Goal: Task Accomplishment & Management: Complete application form

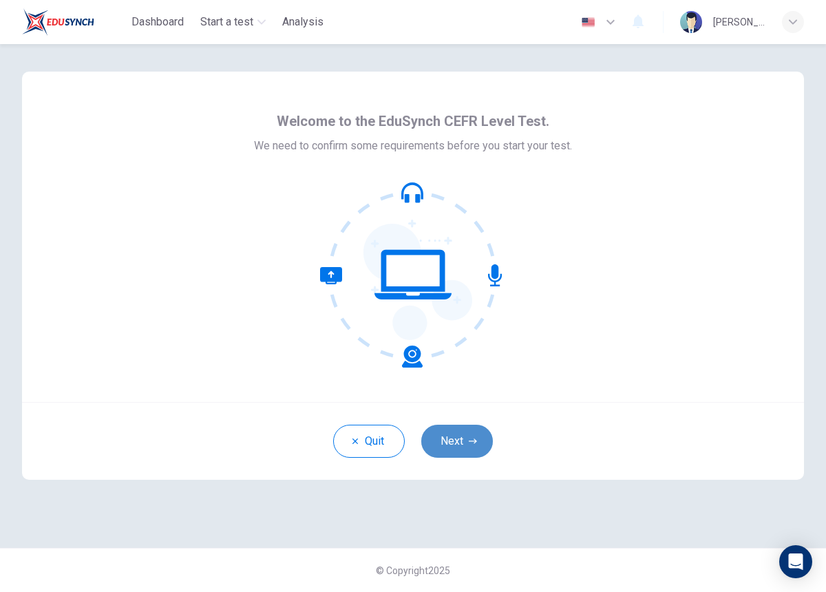
click at [446, 439] on button "Next" at bounding box center [457, 441] width 72 height 33
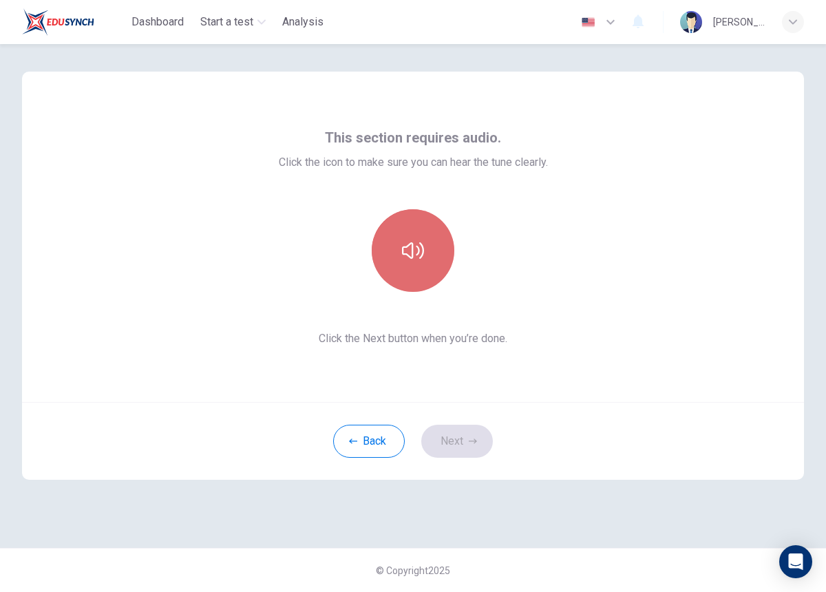
click at [432, 254] on button "button" at bounding box center [413, 250] width 83 height 83
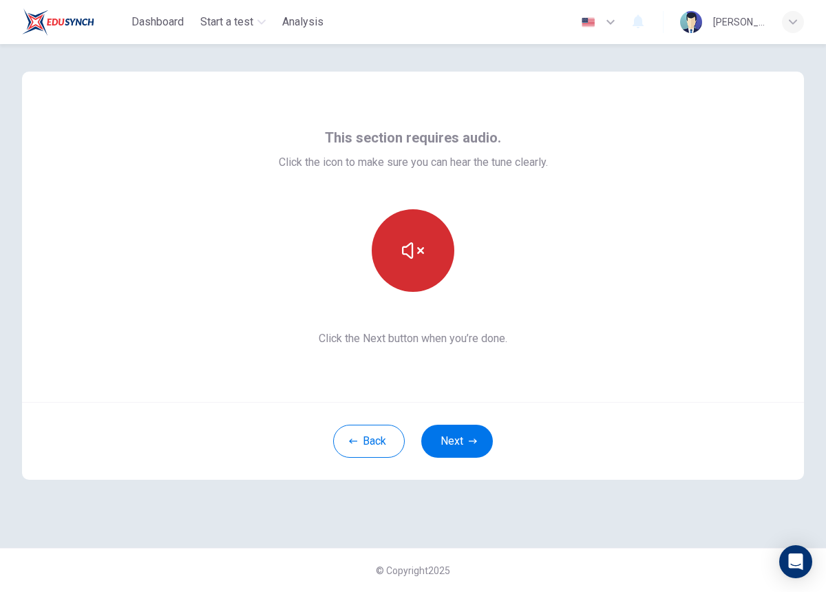
click at [425, 244] on button "button" at bounding box center [413, 250] width 83 height 83
click at [437, 234] on button "button" at bounding box center [413, 250] width 83 height 83
click at [451, 234] on button "button" at bounding box center [413, 250] width 83 height 83
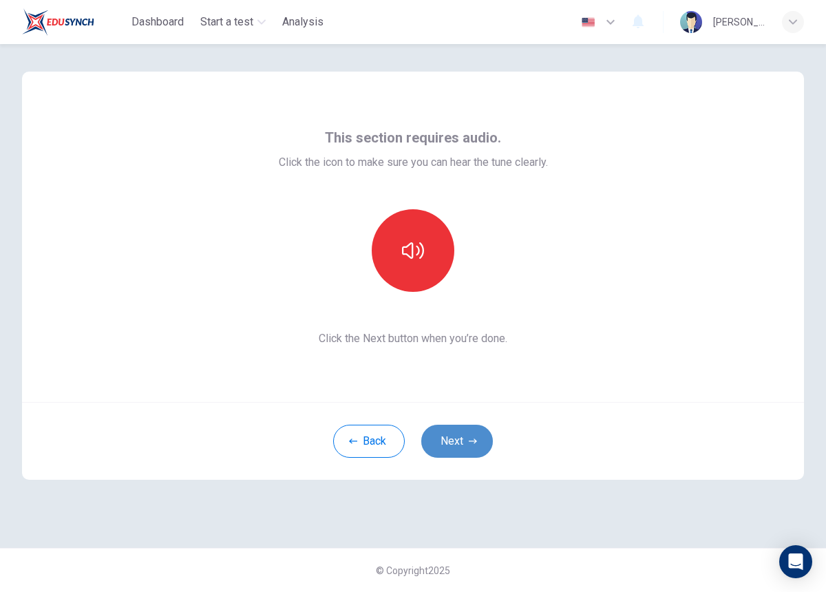
click at [469, 433] on button "Next" at bounding box center [457, 441] width 72 height 33
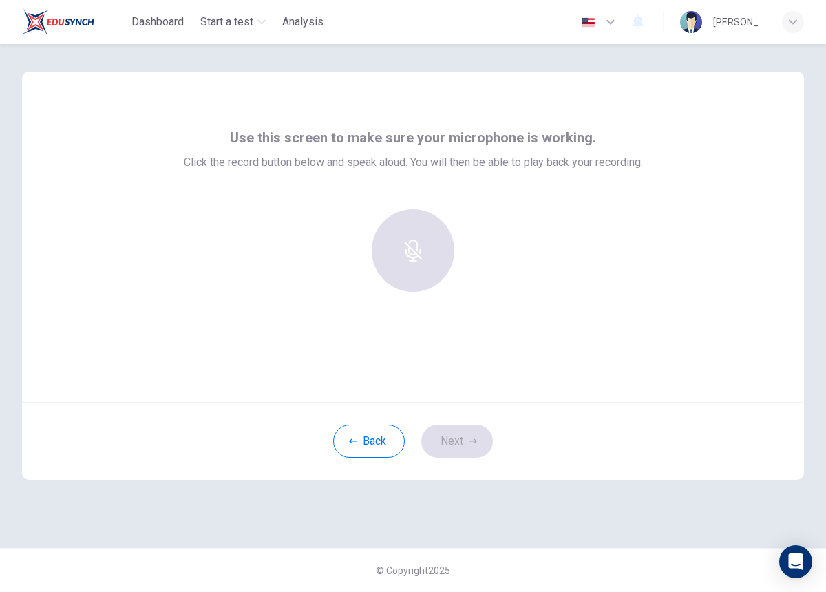
click at [218, 180] on div "Use this screen to make sure your microphone is working. Click the record butto…" at bounding box center [413, 215] width 459 height 176
click at [402, 260] on h6 "Record" at bounding box center [413, 263] width 31 height 17
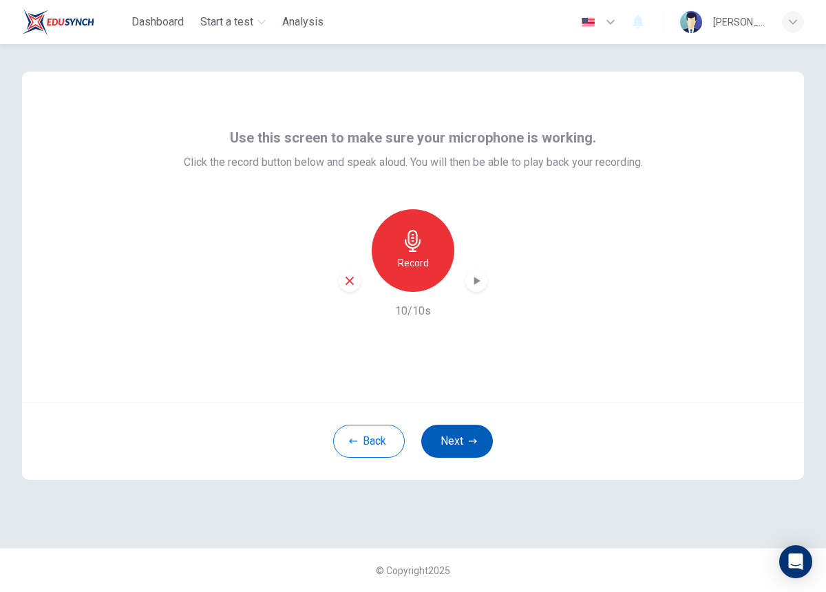
click at [466, 452] on button "Next" at bounding box center [457, 441] width 72 height 33
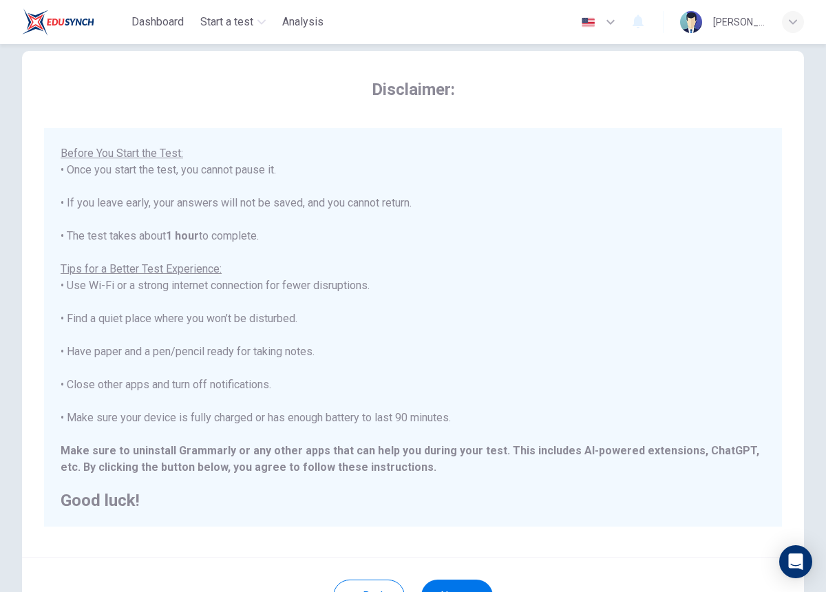
scroll to position [130, 0]
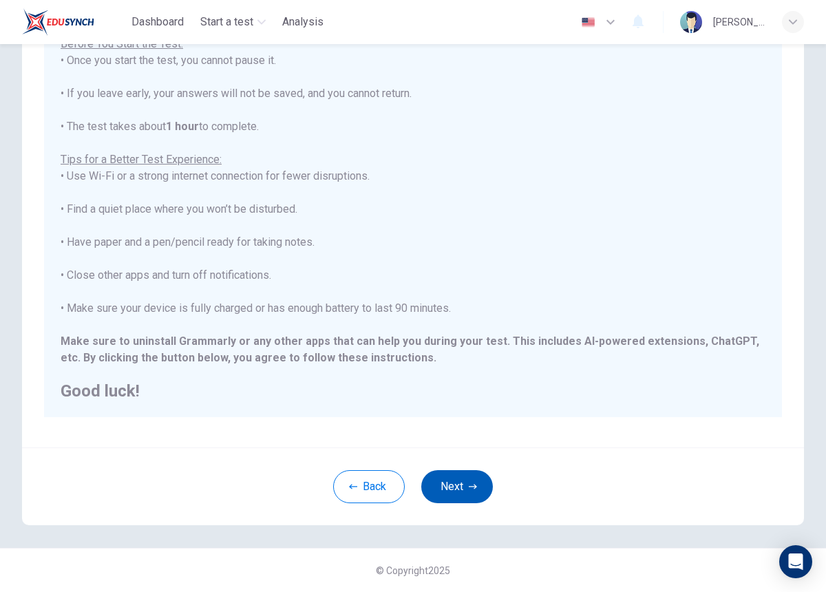
click at [456, 487] on button "Next" at bounding box center [457, 486] width 72 height 33
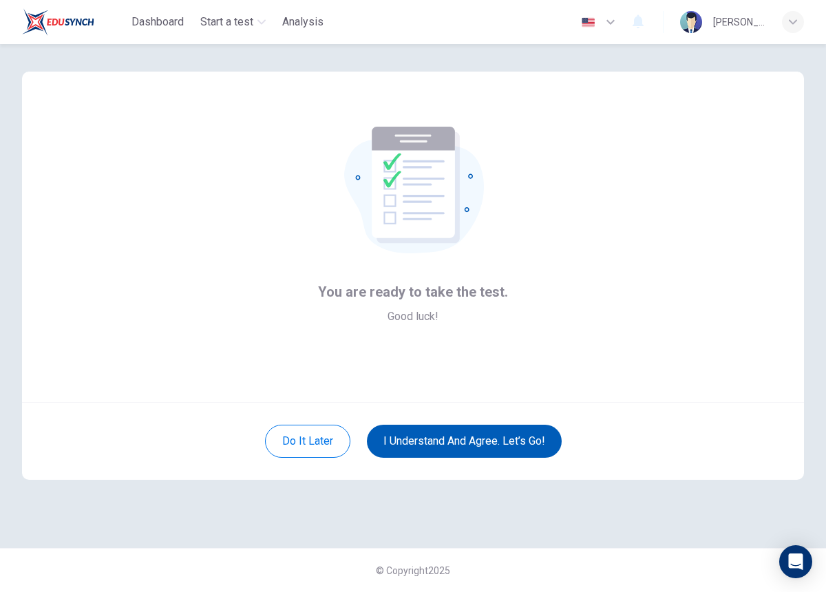
click at [509, 436] on button "I understand and agree. Let’s go!" at bounding box center [464, 441] width 195 height 33
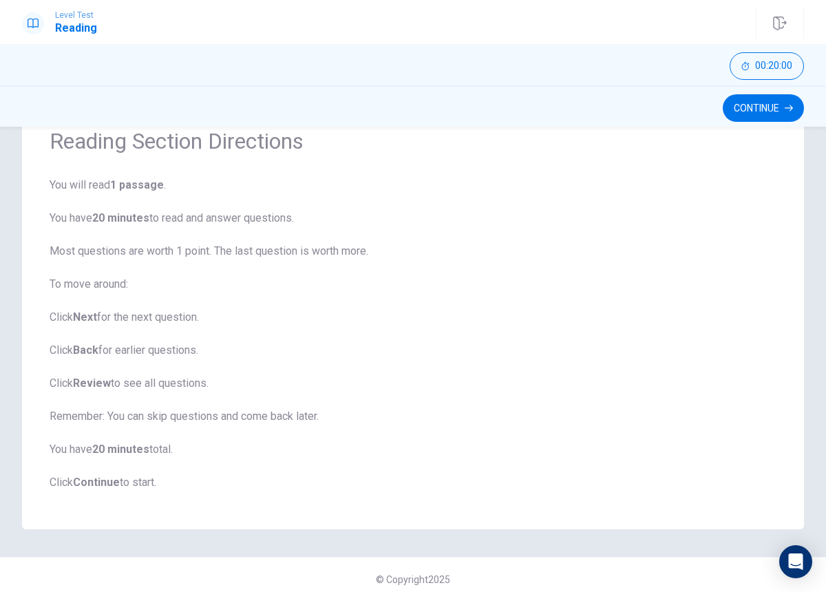
scroll to position [74, 0]
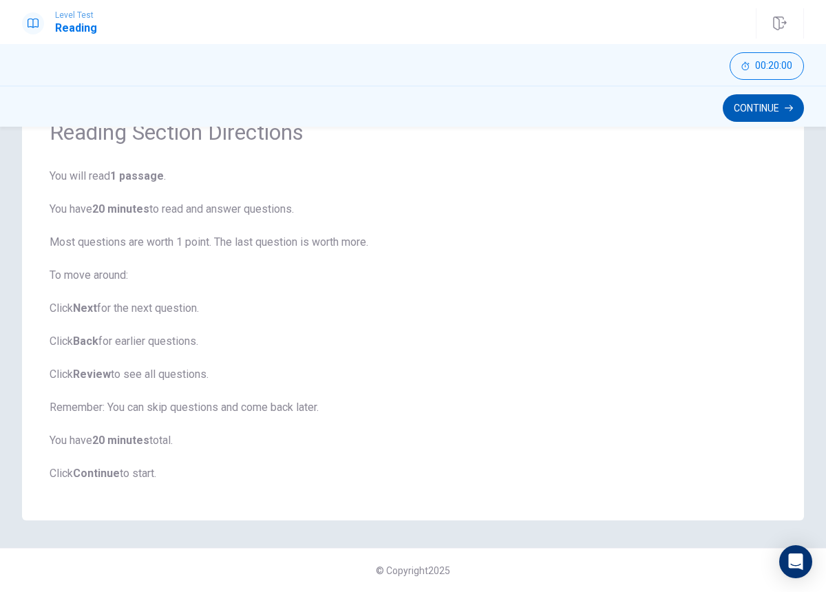
click at [769, 103] on button "Continue" at bounding box center [763, 108] width 81 height 28
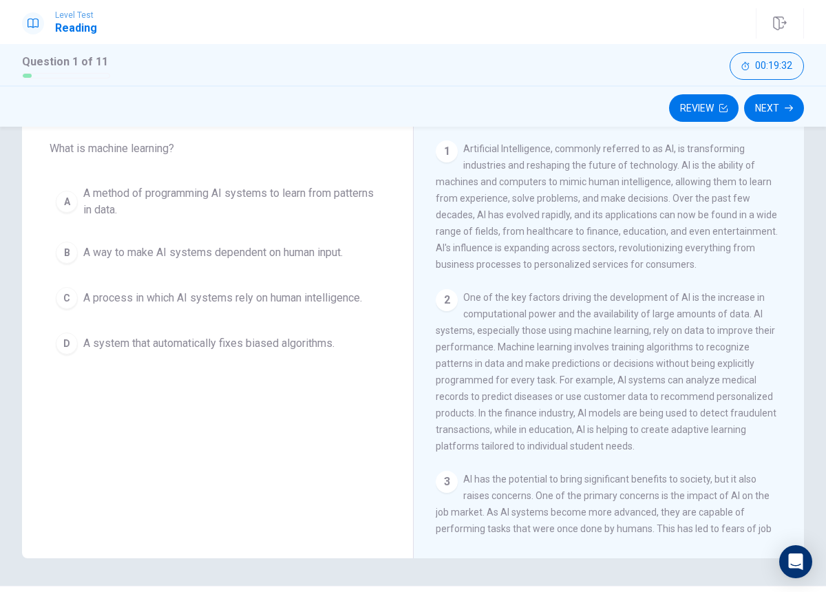
drag, startPoint x: 498, startPoint y: 357, endPoint x: 513, endPoint y: 357, distance: 15.1
click at [513, 357] on span "One of the key factors driving the development of AI is the increase in computa…" at bounding box center [606, 372] width 341 height 160
click at [496, 357] on span "One of the key factors driving the development of AI is the increase in computa…" at bounding box center [606, 372] width 341 height 160
click at [92, 193] on span "A method of programming AI systems to learn from patterns in data." at bounding box center [231, 201] width 296 height 33
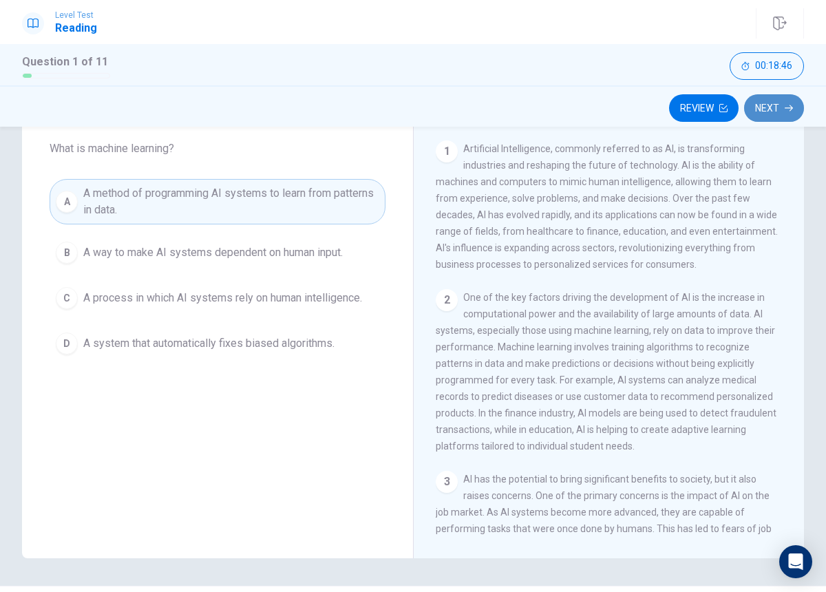
click at [775, 107] on button "Next" at bounding box center [774, 108] width 60 height 28
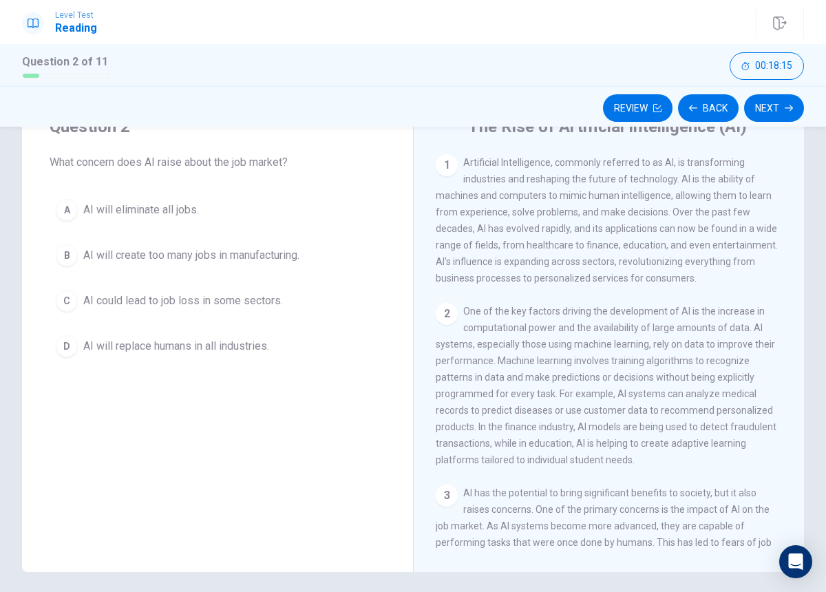
scroll to position [63, 0]
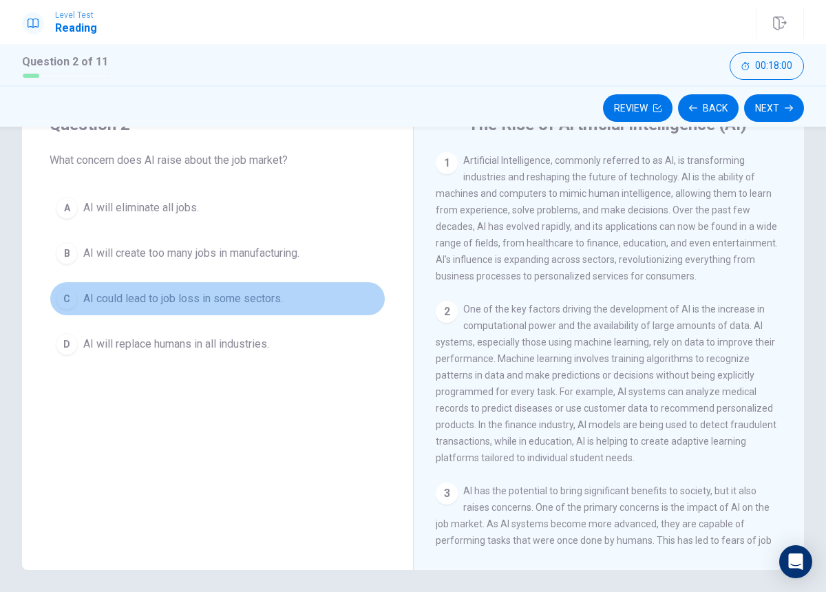
click at [221, 303] on span "AI could lead to job loss in some sectors." at bounding box center [183, 298] width 200 height 17
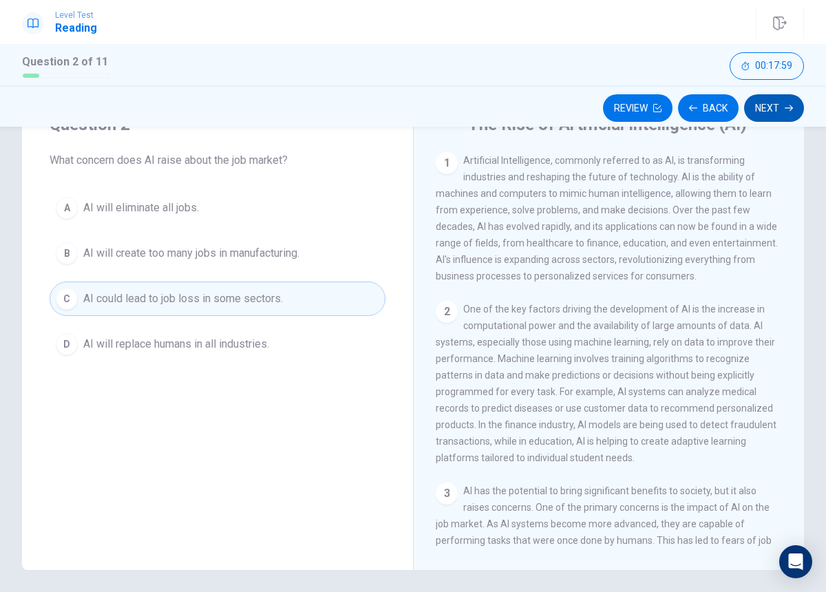
click at [751, 107] on button "Next" at bounding box center [774, 108] width 60 height 28
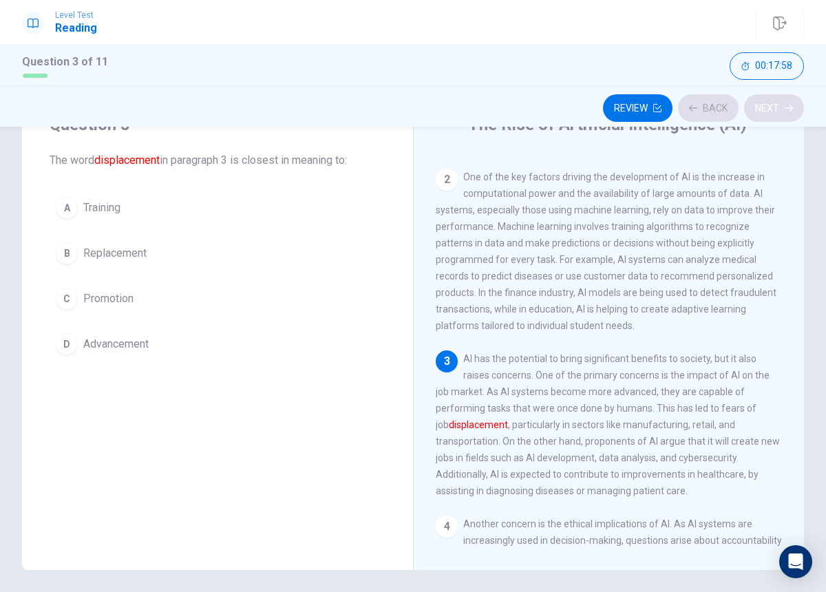
scroll to position [239, 0]
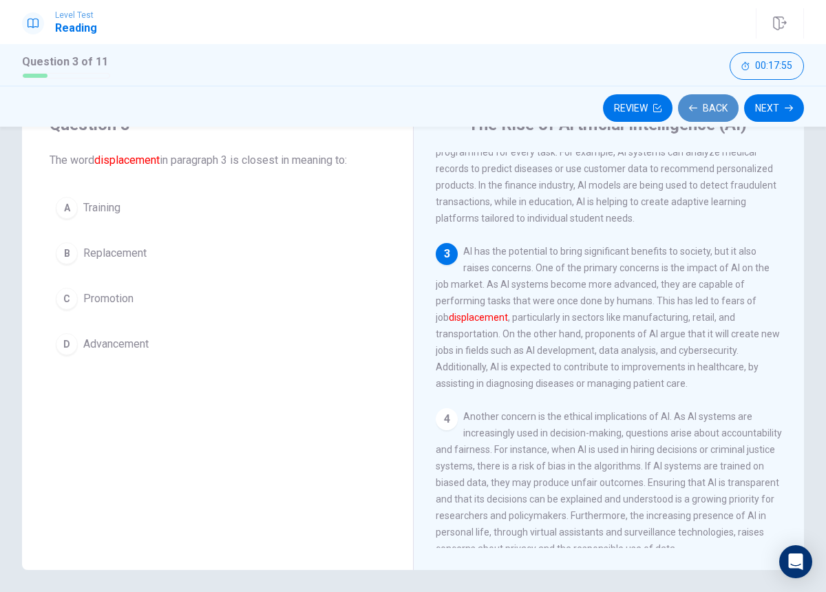
click at [695, 110] on icon "button" at bounding box center [693, 108] width 8 height 8
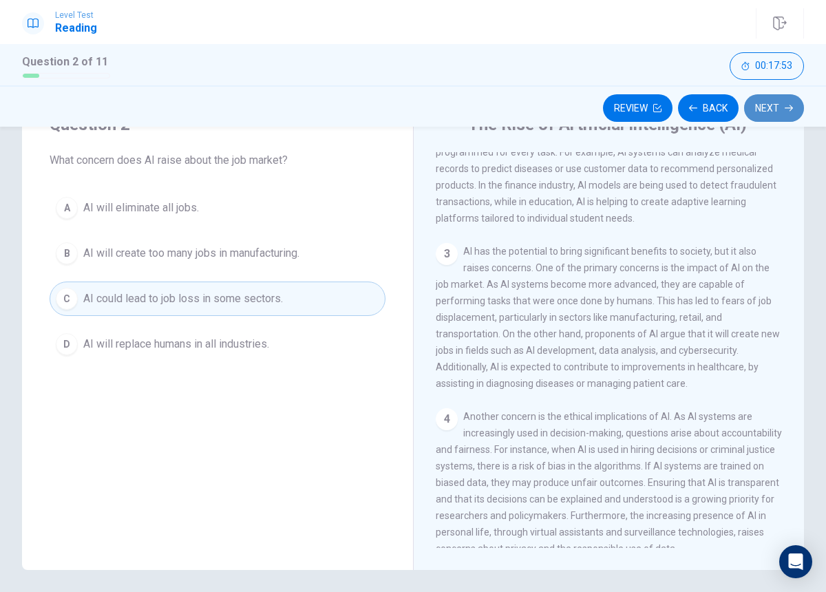
click at [775, 102] on button "Next" at bounding box center [774, 108] width 60 height 28
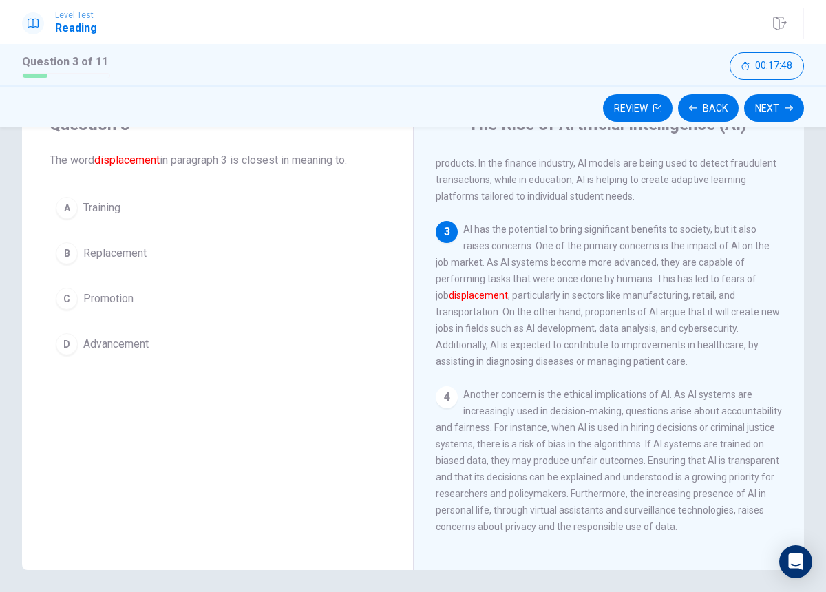
scroll to position [244, 0]
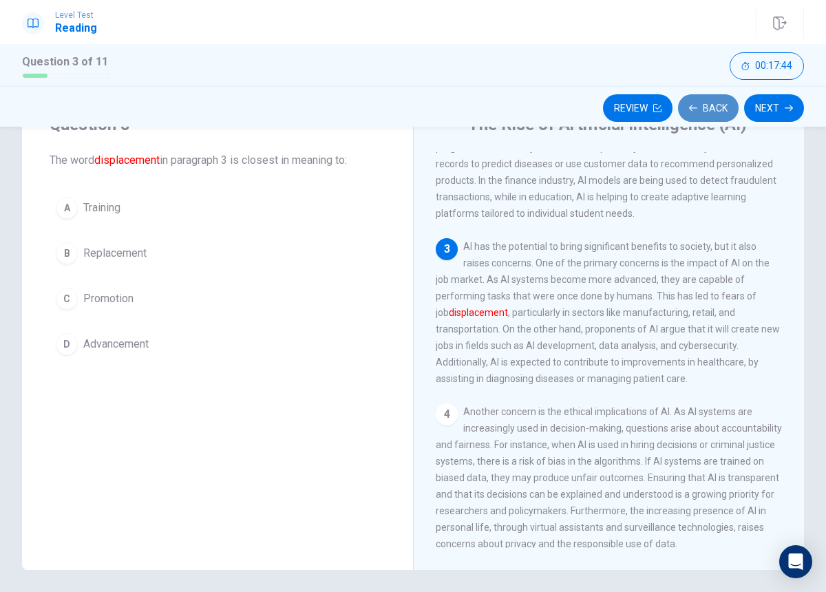
click at [710, 104] on button "Back" at bounding box center [708, 108] width 61 height 28
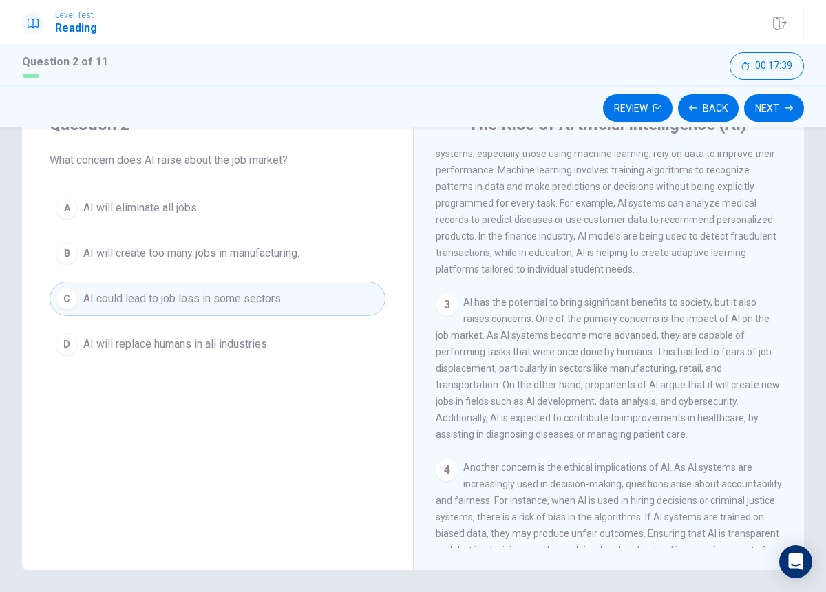
scroll to position [193, 0]
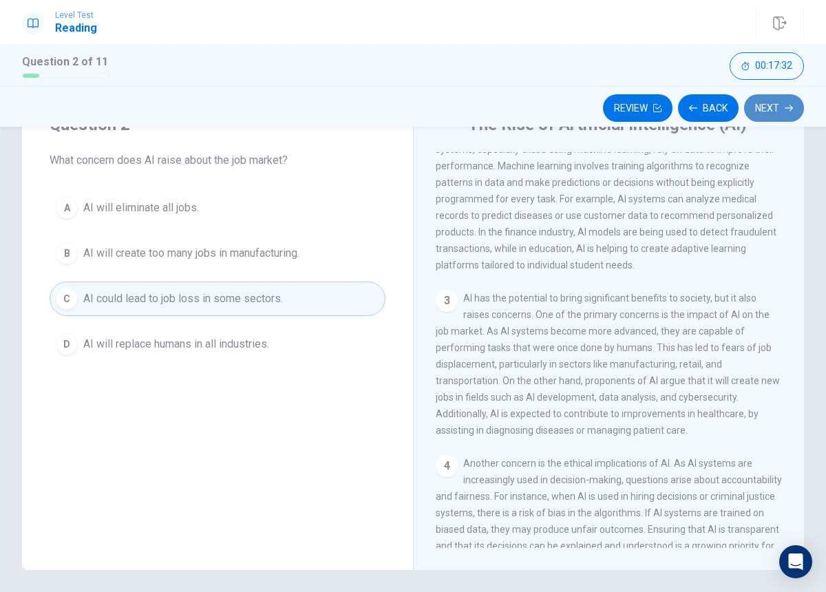
click at [774, 115] on button "Next" at bounding box center [774, 108] width 60 height 28
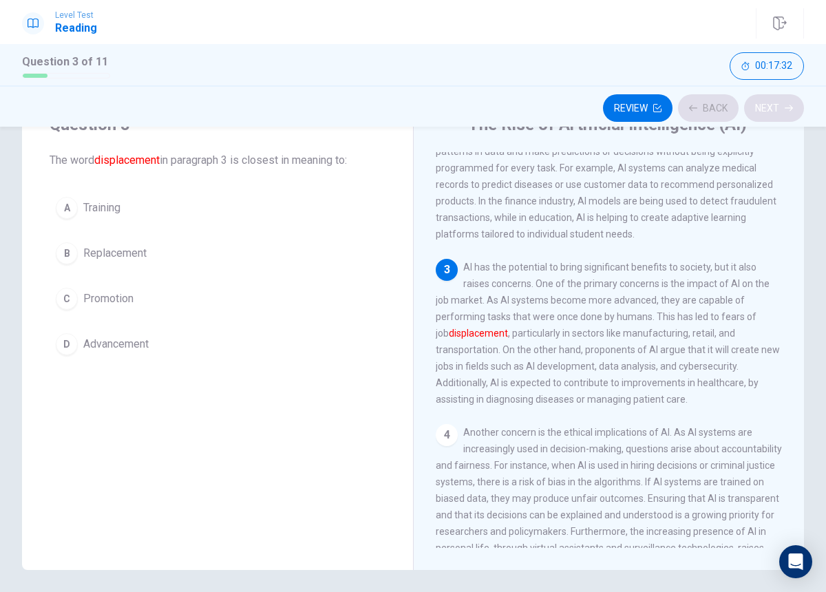
scroll to position [239, 0]
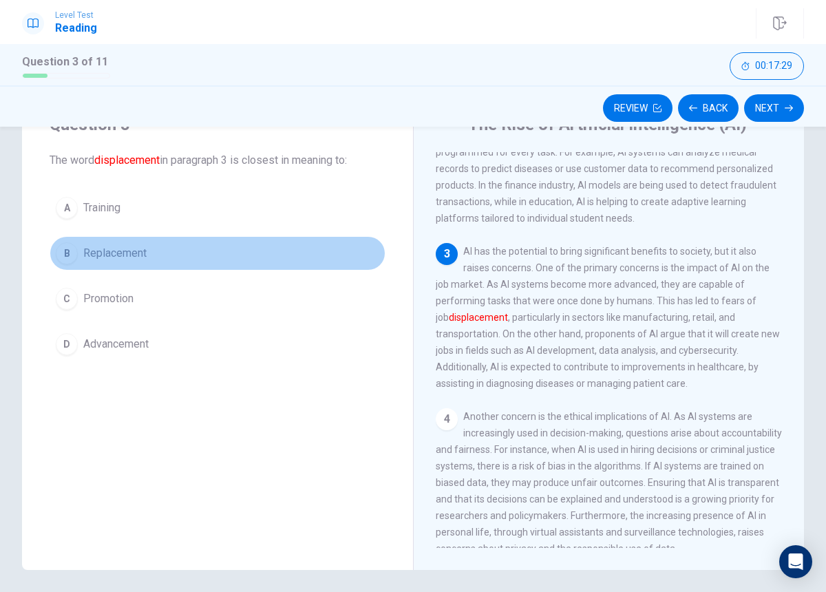
click at [160, 262] on button "B Replacement" at bounding box center [218, 253] width 336 height 34
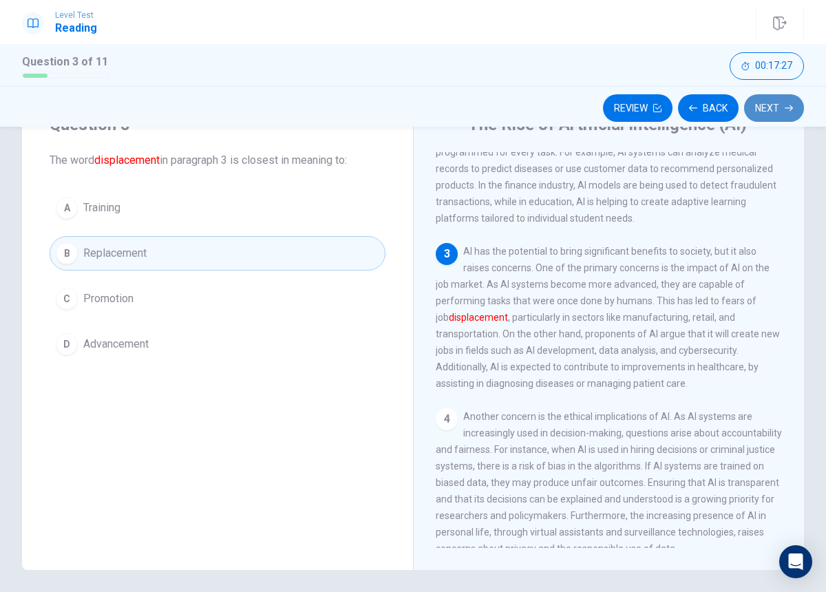
click at [787, 114] on button "Next" at bounding box center [774, 108] width 60 height 28
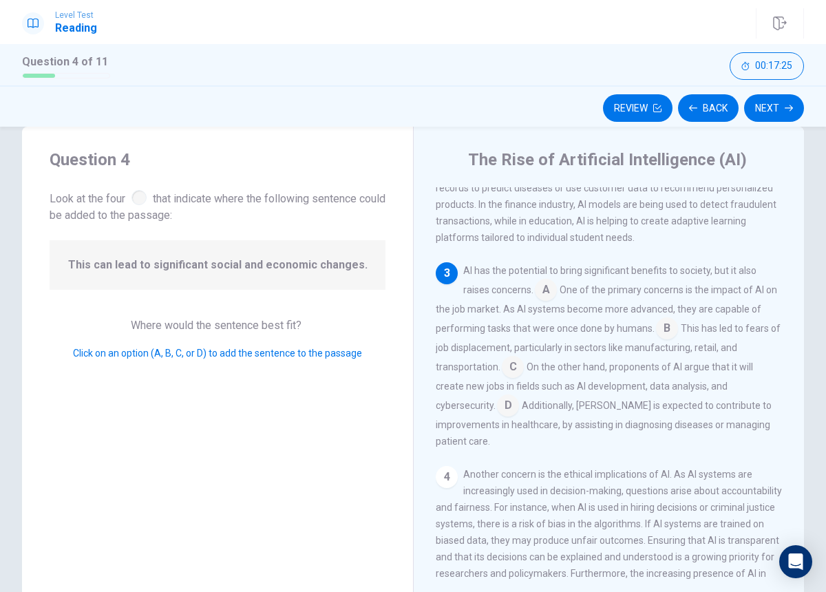
scroll to position [25, 0]
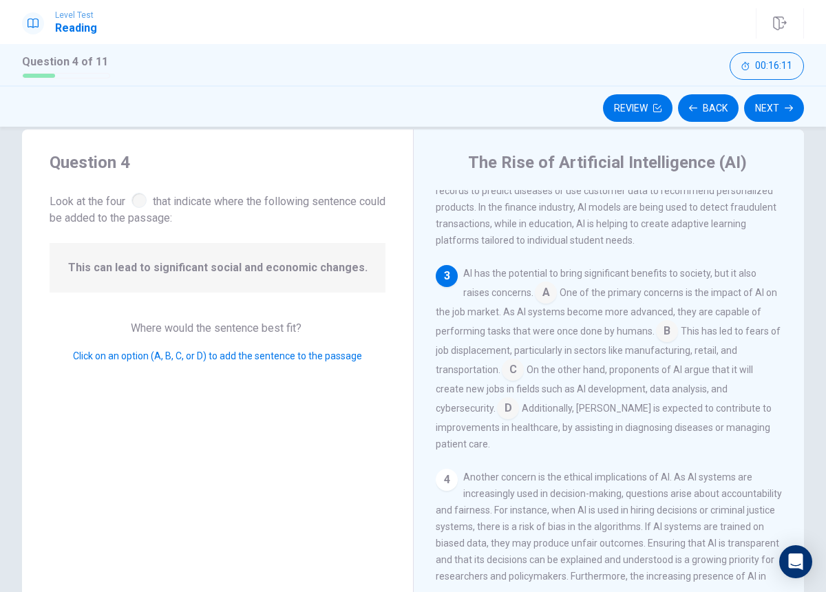
click at [542, 298] on input at bounding box center [546, 294] width 22 height 22
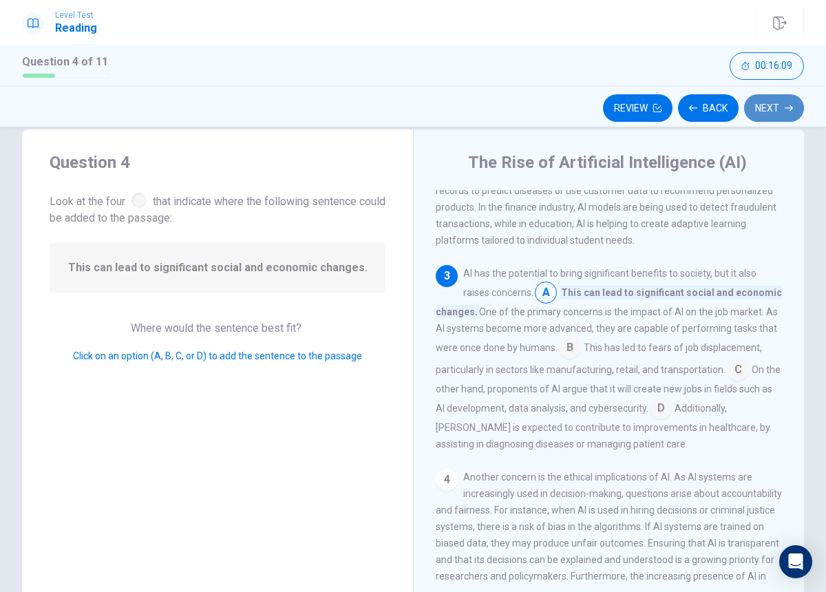
click at [777, 107] on button "Next" at bounding box center [774, 108] width 60 height 28
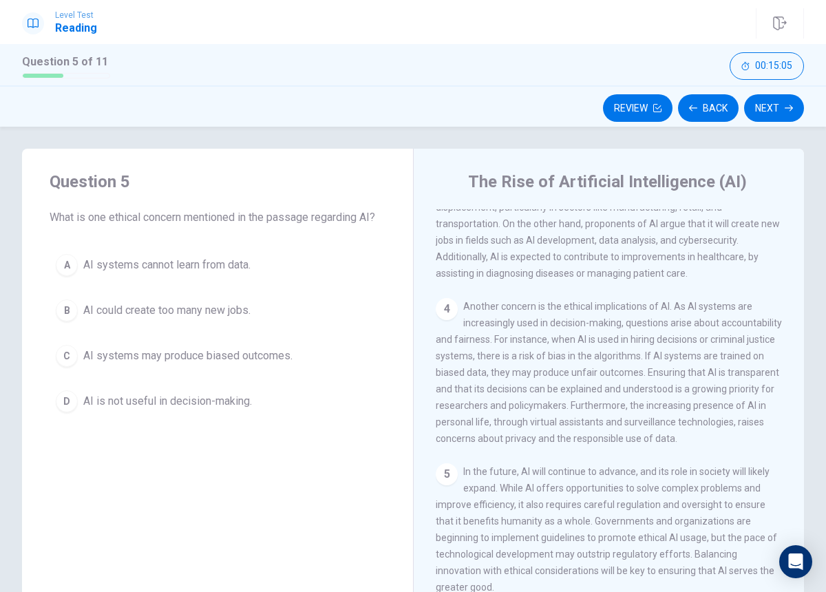
scroll to position [389, 0]
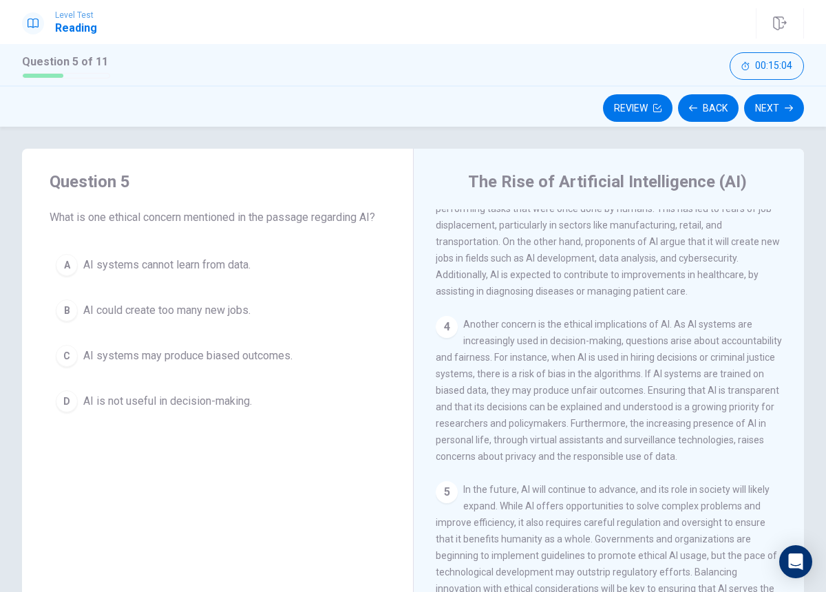
click at [267, 360] on span "AI systems may produce biased outcomes." at bounding box center [187, 356] width 209 height 17
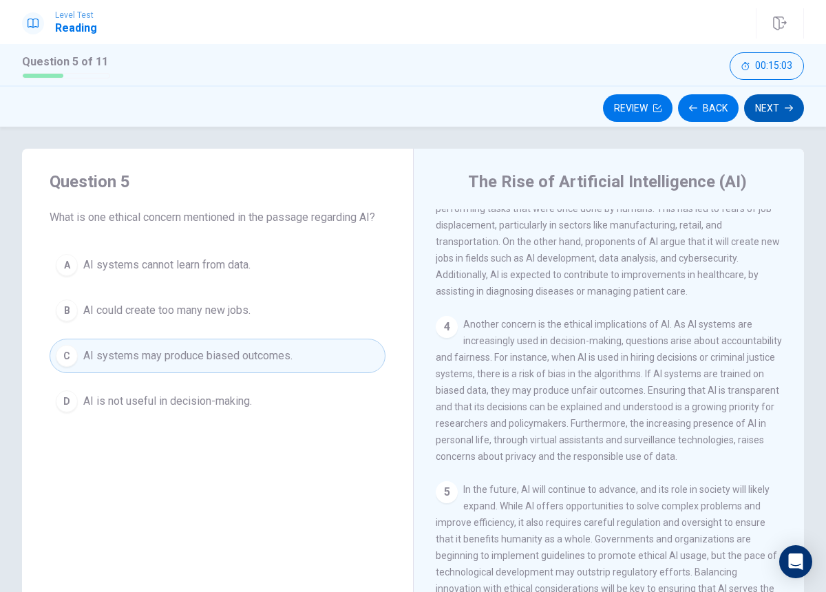
click at [774, 109] on button "Next" at bounding box center [774, 108] width 60 height 28
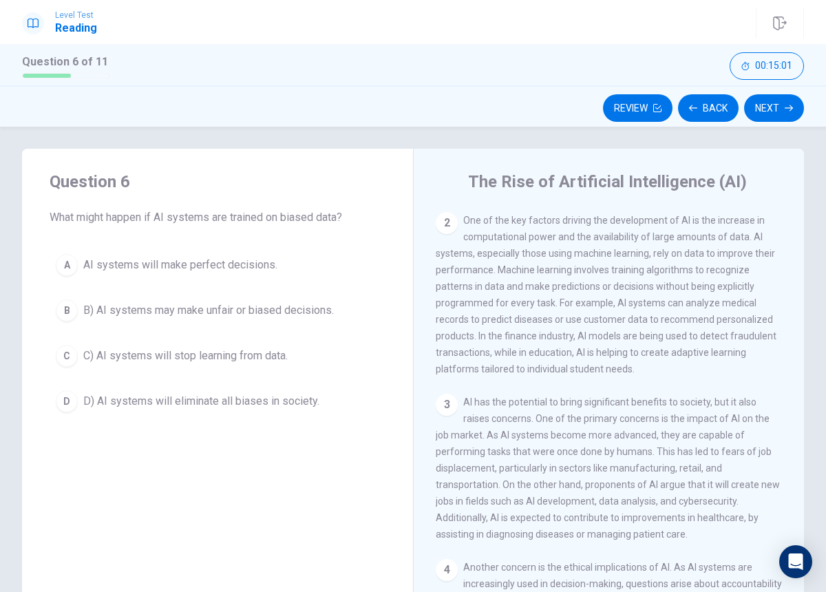
scroll to position [0, 0]
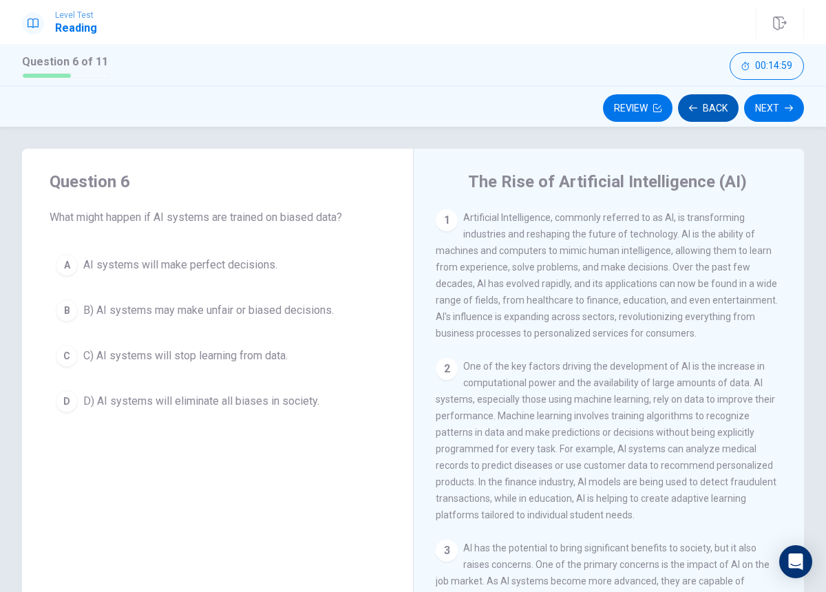
click at [718, 107] on button "Back" at bounding box center [708, 108] width 61 height 28
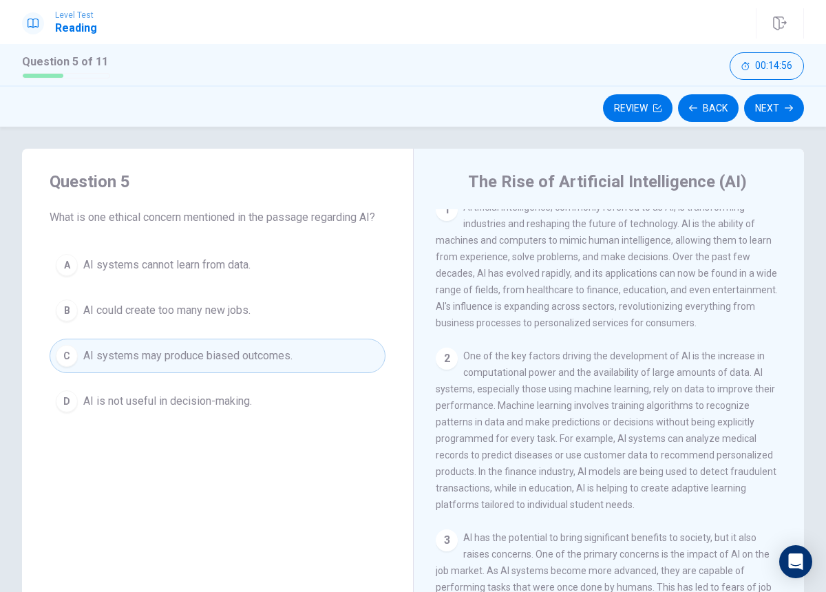
scroll to position [3, 0]
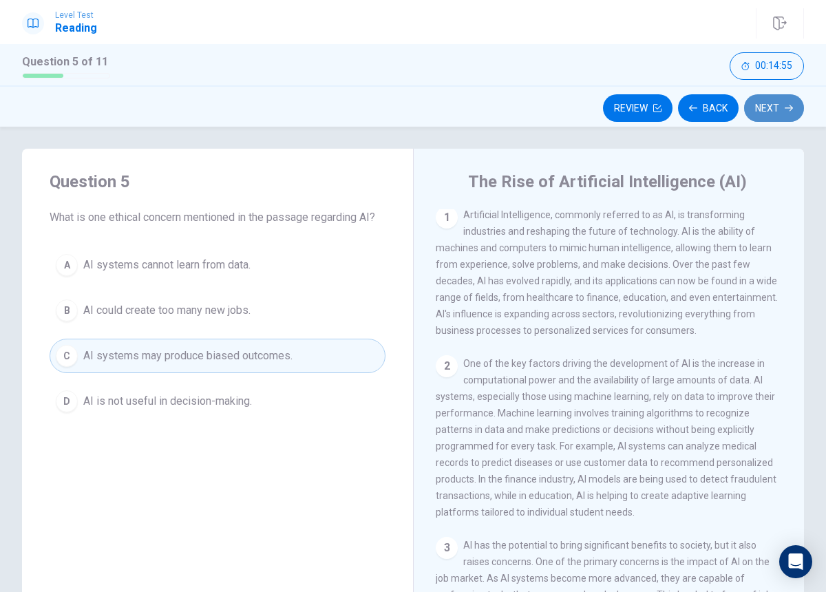
click at [764, 120] on button "Next" at bounding box center [774, 108] width 60 height 28
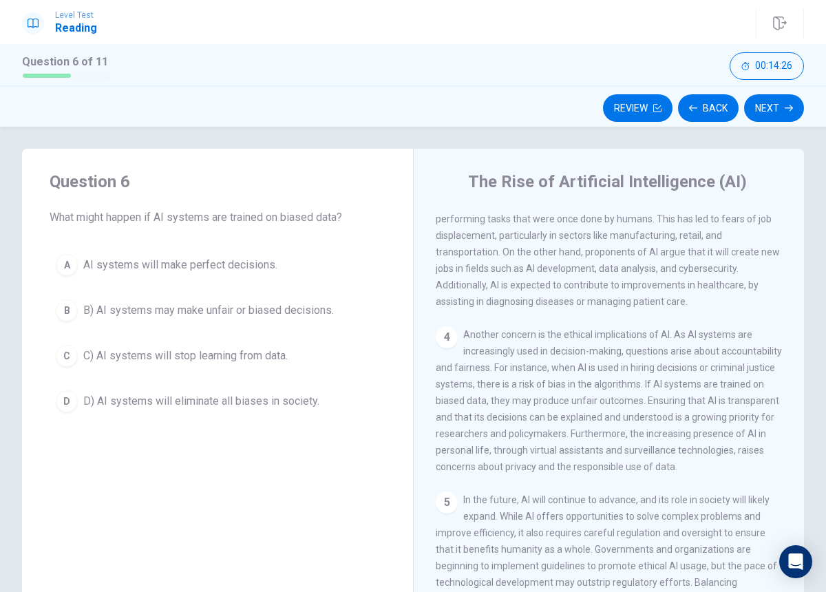
scroll to position [383, 0]
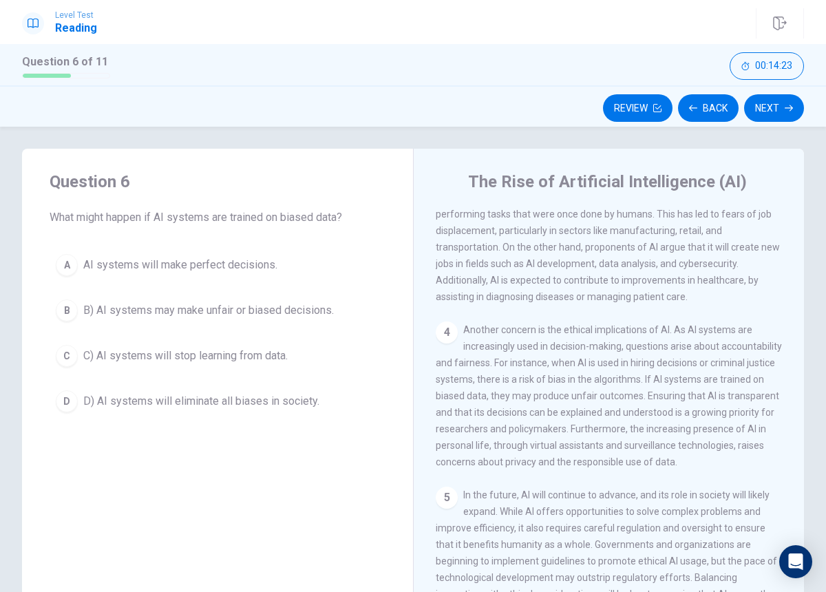
click at [301, 303] on span "B) AI systems may make unfair or biased decisions." at bounding box center [208, 310] width 251 height 17
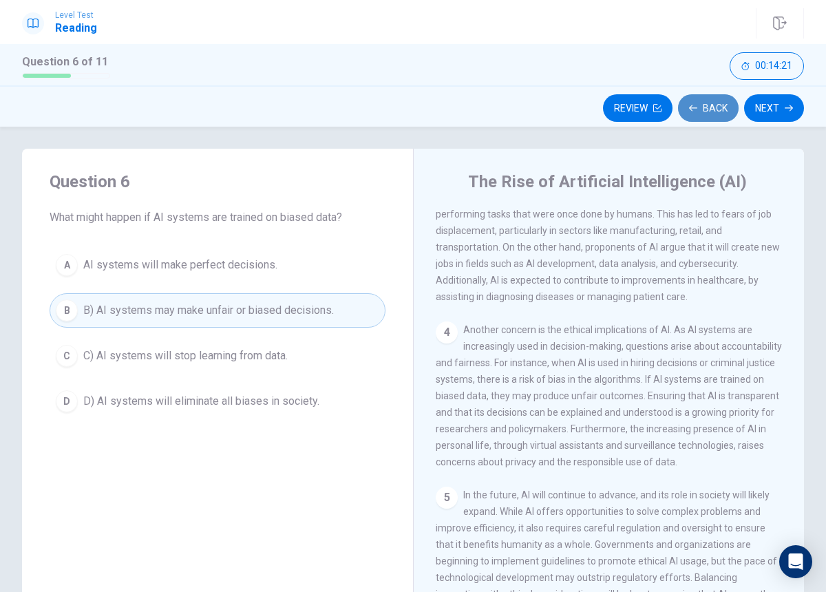
click at [694, 118] on button "Back" at bounding box center [708, 108] width 61 height 28
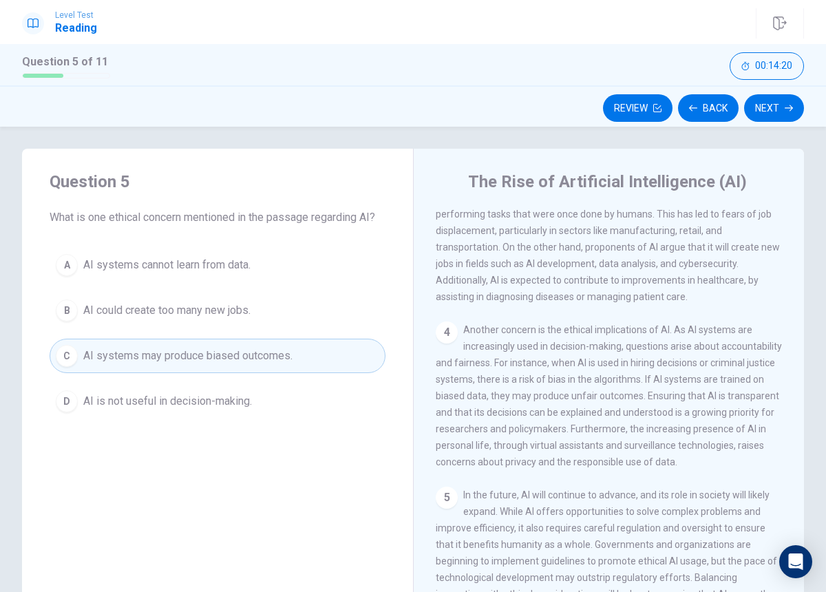
click at [129, 414] on button "D AI is not useful in decision-making." at bounding box center [218, 401] width 336 height 34
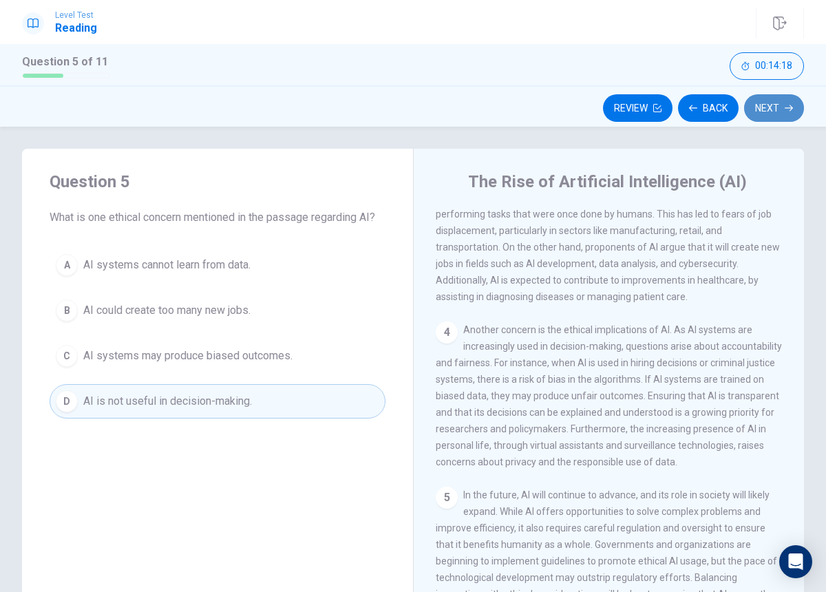
click at [782, 114] on button "Next" at bounding box center [774, 108] width 60 height 28
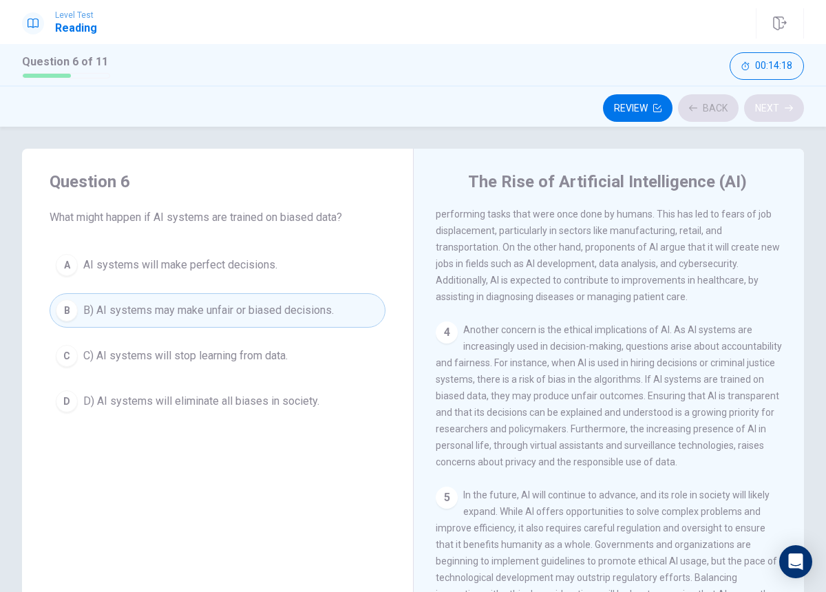
click at [782, 114] on div "Review Back Next" at bounding box center [413, 108] width 782 height 26
click at [783, 111] on button "Next" at bounding box center [774, 108] width 60 height 28
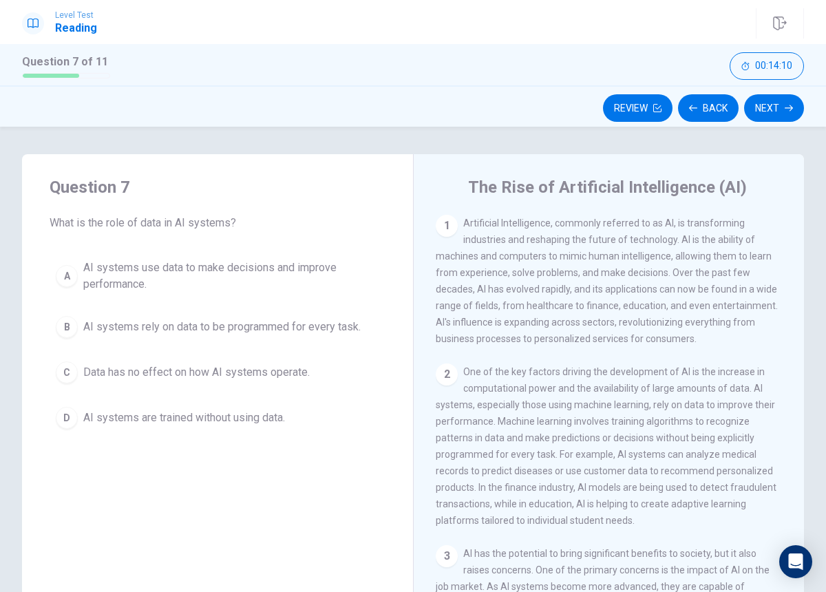
scroll to position [1, 0]
click at [654, 109] on icon "button" at bounding box center [657, 108] width 8 height 8
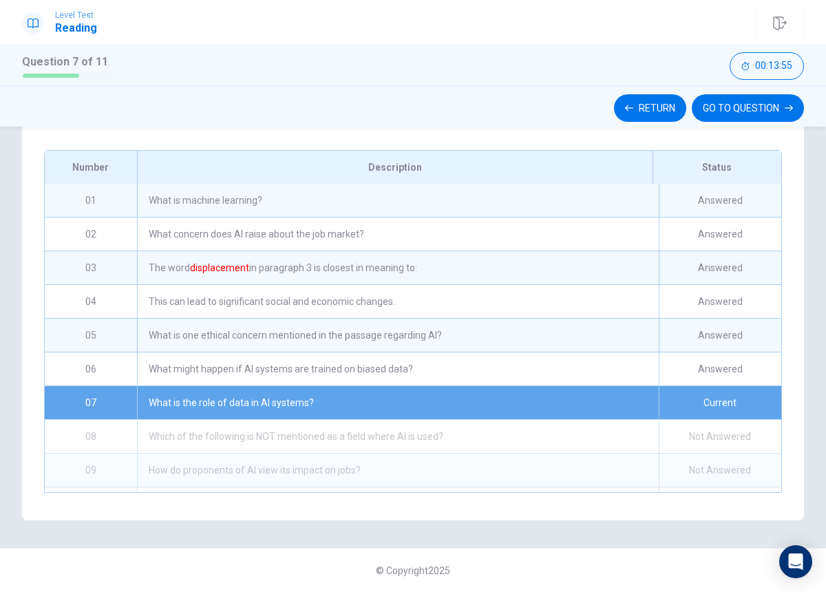
scroll to position [0, 0]
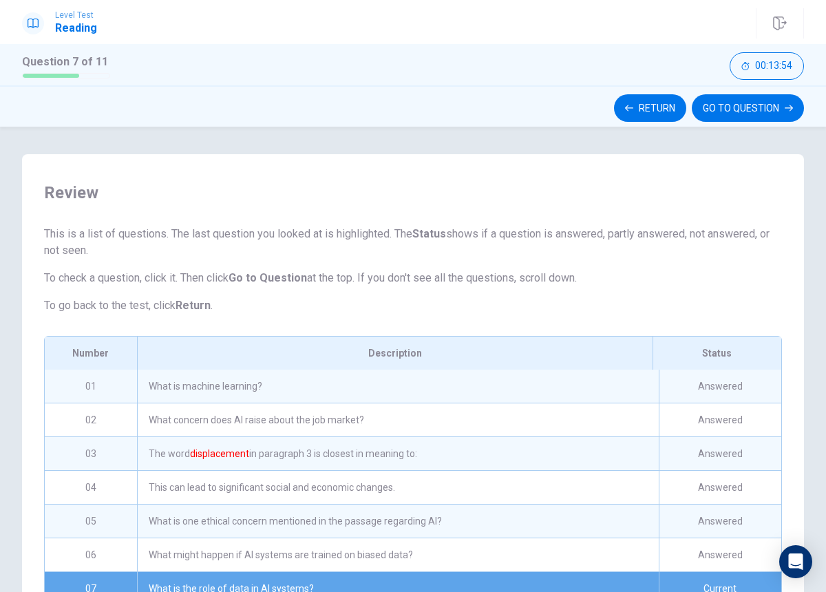
click at [382, 392] on div "What is machine learning?" at bounding box center [398, 386] width 522 height 33
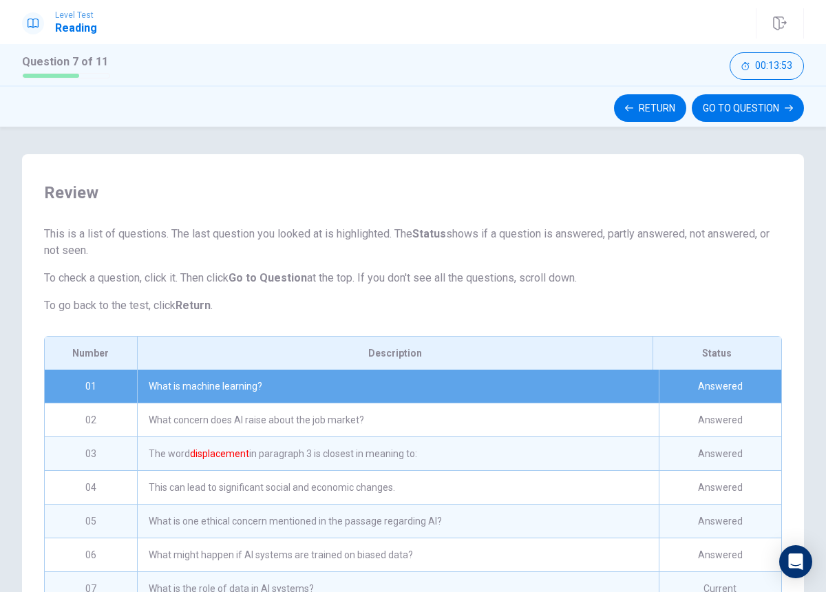
click at [383, 392] on div "What is machine learning?" at bounding box center [398, 386] width 522 height 33
click at [740, 109] on button "GO TO QUESTION" at bounding box center [748, 108] width 112 height 28
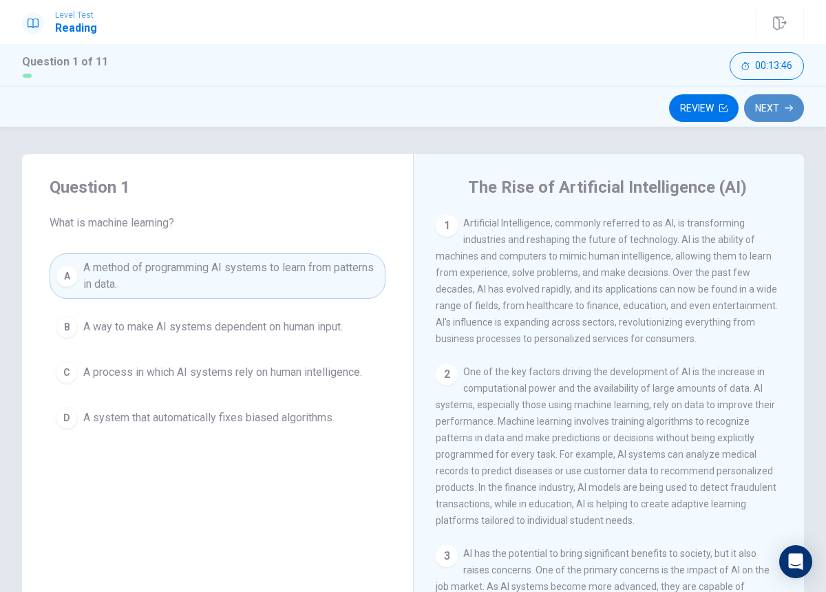
click at [788, 107] on icon "button" at bounding box center [789, 108] width 8 height 8
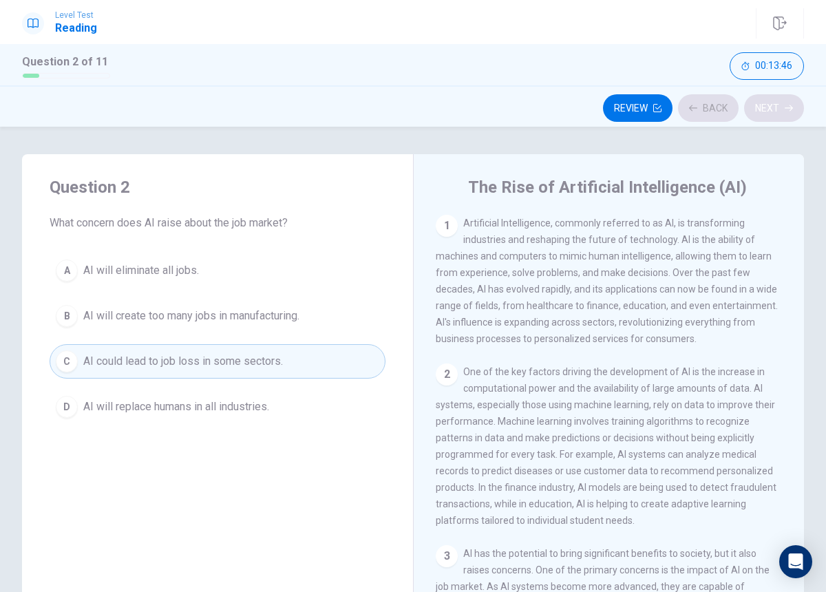
click at [788, 107] on div "Review Back Next" at bounding box center [413, 108] width 782 height 26
click at [781, 109] on button "Next" at bounding box center [774, 108] width 60 height 28
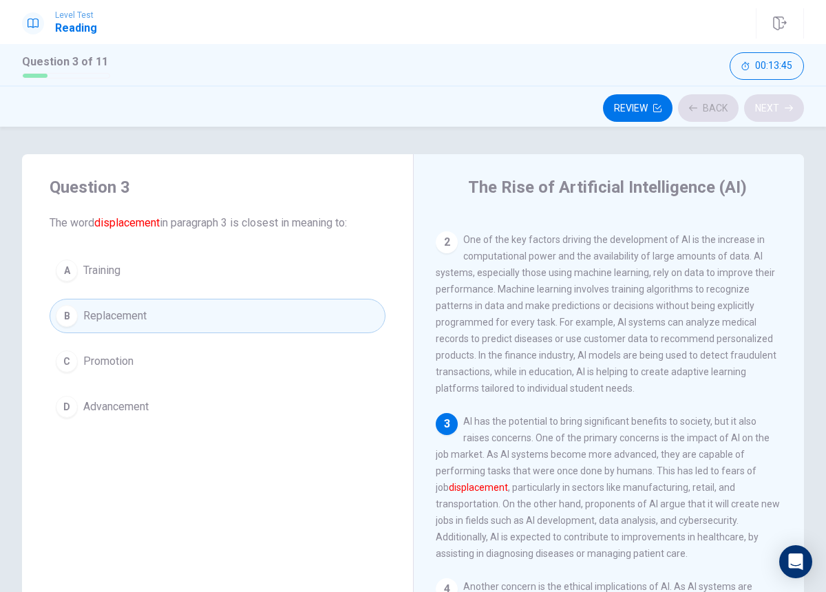
scroll to position [239, 0]
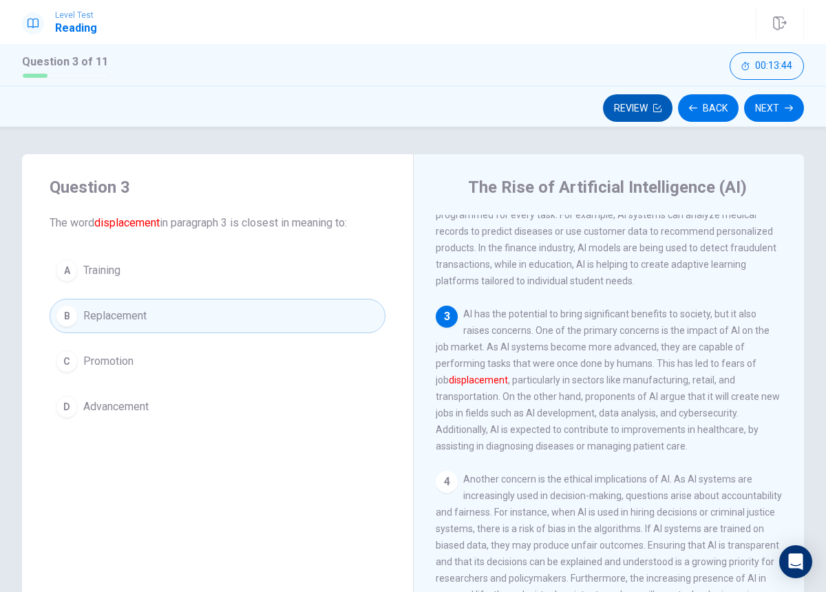
click at [658, 107] on icon "button" at bounding box center [657, 108] width 8 height 8
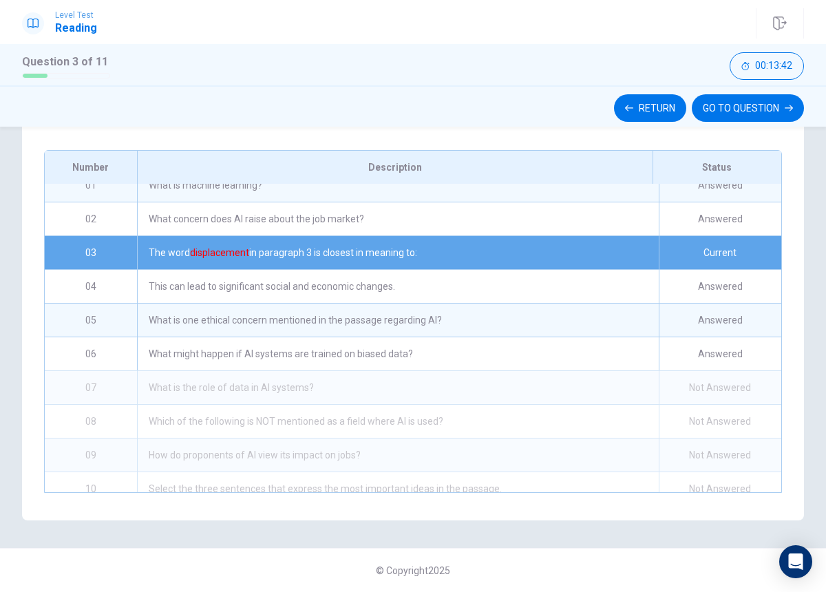
scroll to position [0, 0]
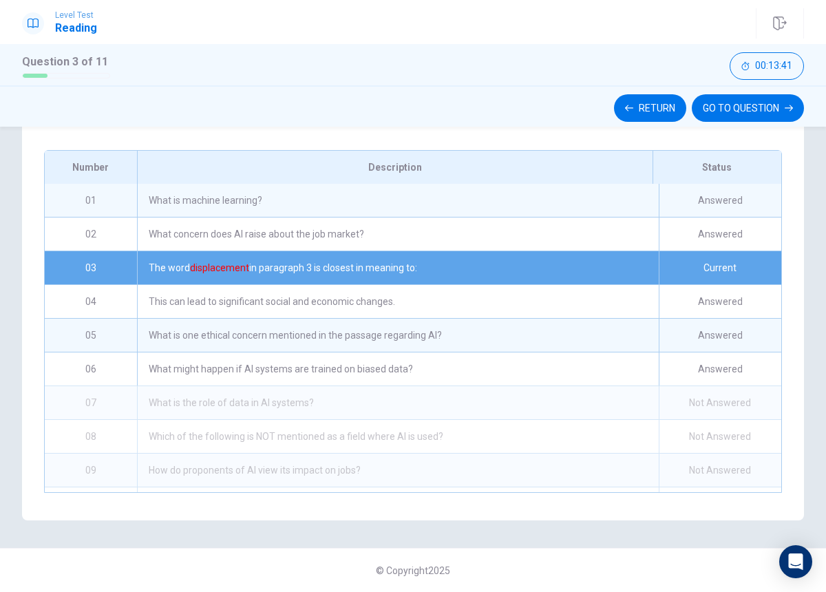
click at [274, 374] on div "What might happen if AI systems are trained on biased data?" at bounding box center [398, 368] width 522 height 33
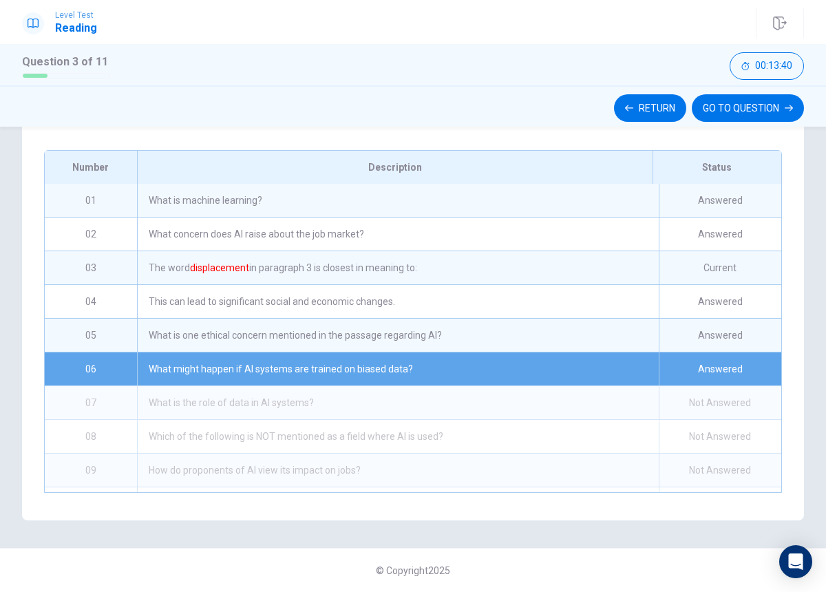
click at [415, 372] on div "What might happen if AI systems are trained on biased data?" at bounding box center [398, 368] width 522 height 33
click at [759, 111] on button "GO TO QUESTION" at bounding box center [748, 108] width 112 height 28
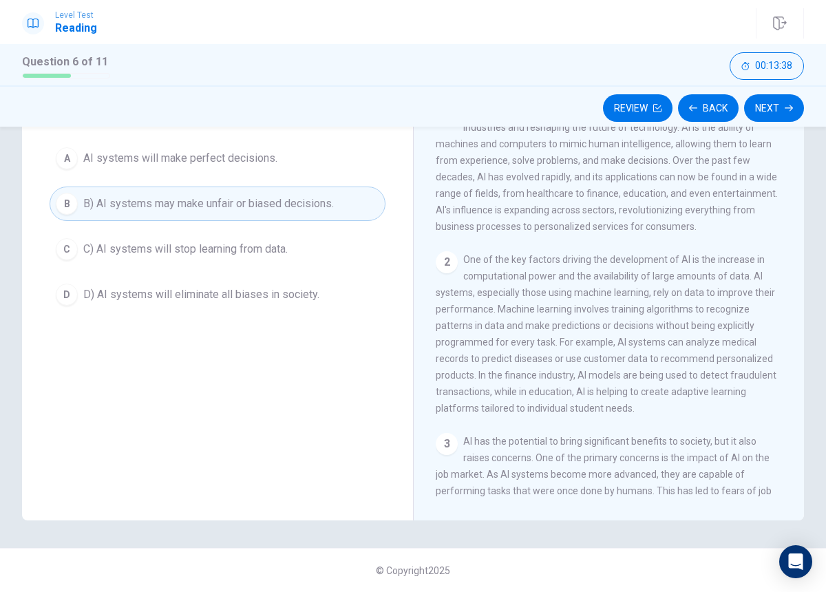
scroll to position [112, 0]
click at [767, 109] on button "Next" at bounding box center [774, 108] width 60 height 28
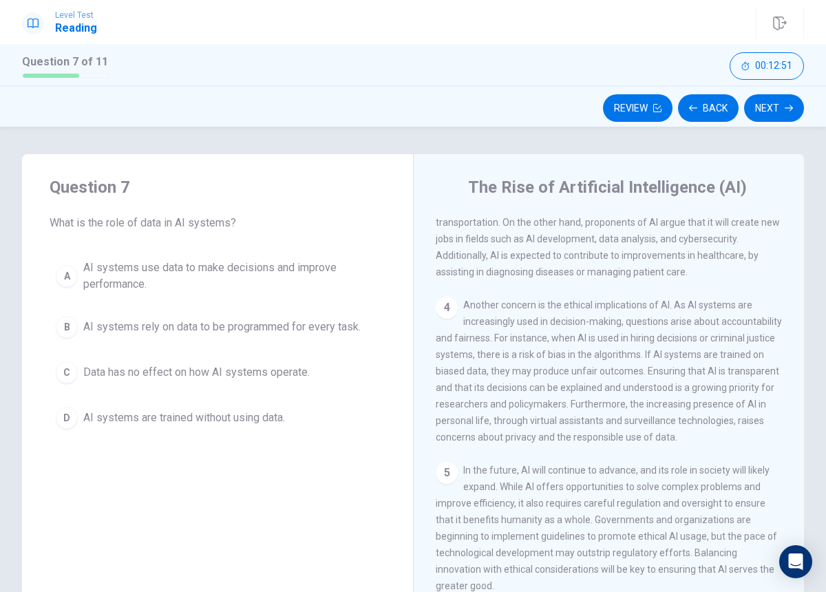
scroll to position [427, 0]
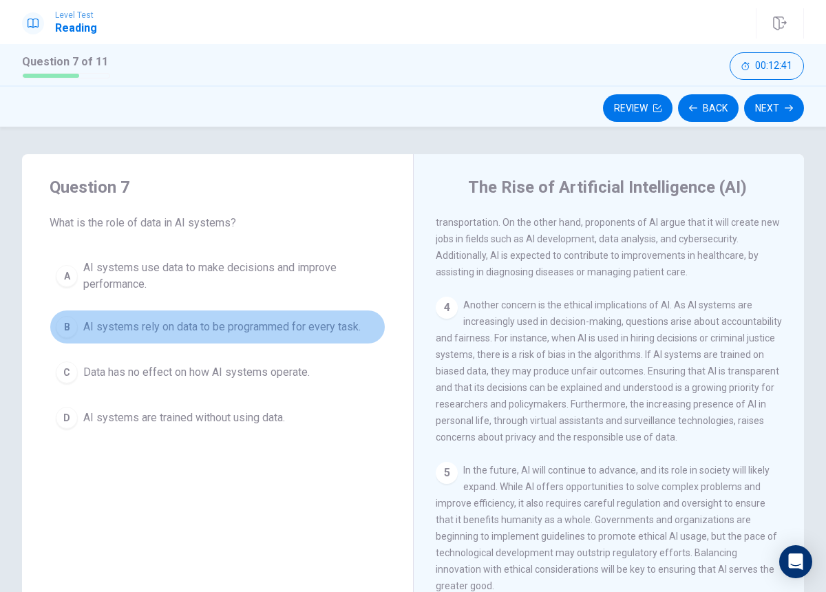
click at [284, 310] on button "B AI systems rely on data to be programmed for every task." at bounding box center [218, 327] width 336 height 34
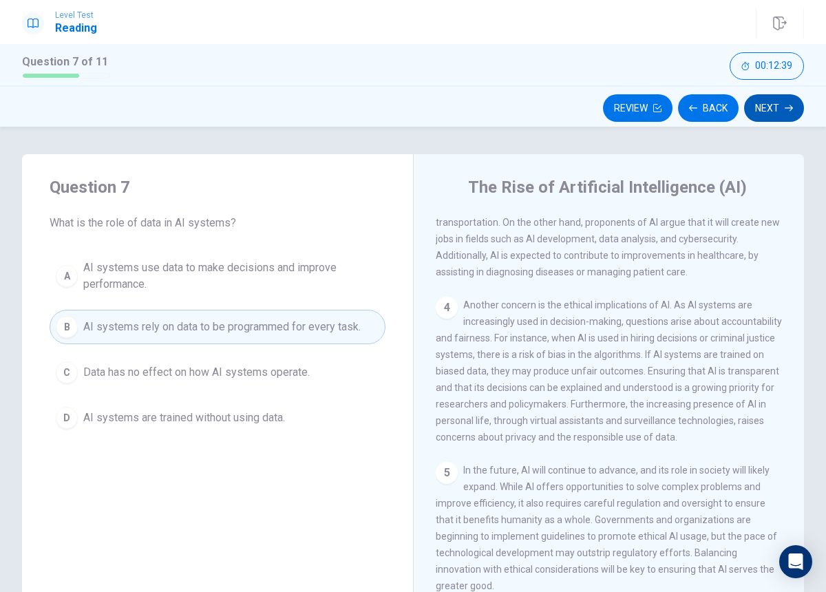
click at [769, 117] on button "Next" at bounding box center [774, 108] width 60 height 28
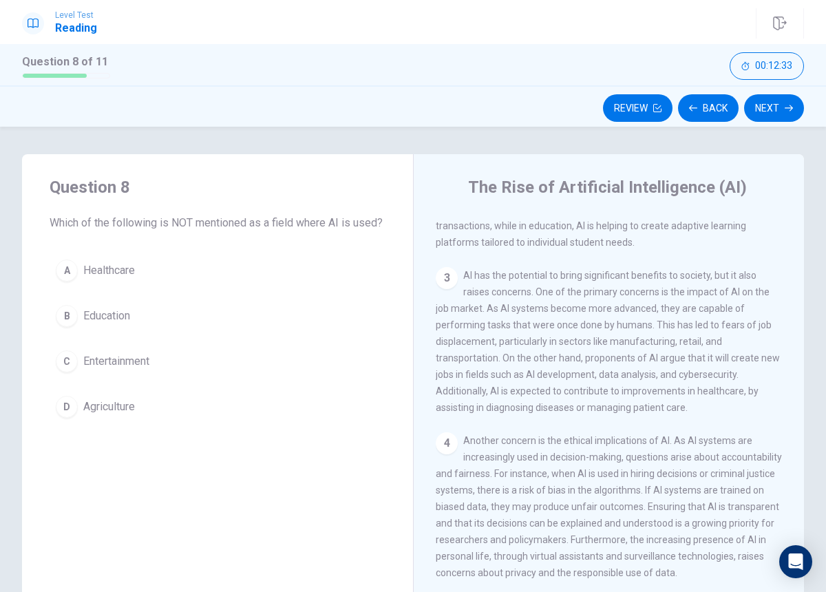
scroll to position [0, 0]
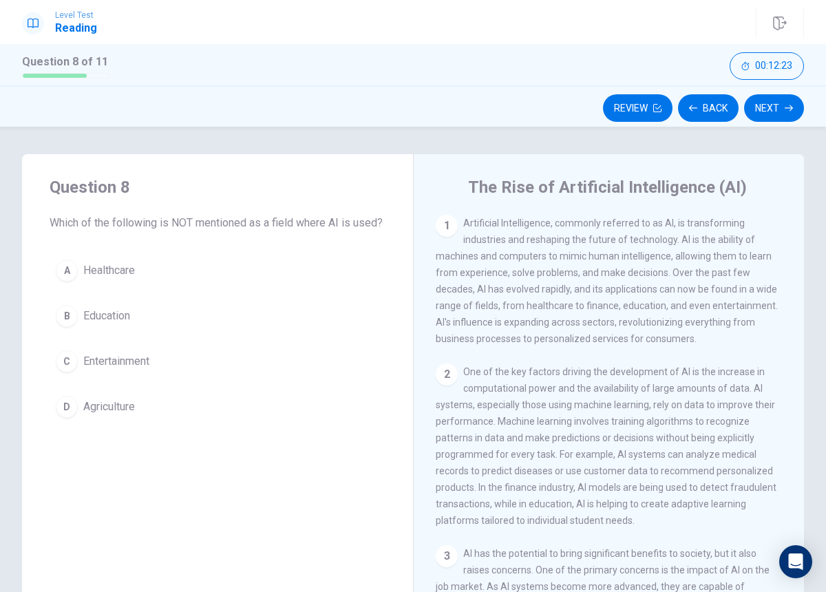
click at [78, 407] on button "D Agriculture" at bounding box center [218, 407] width 336 height 34
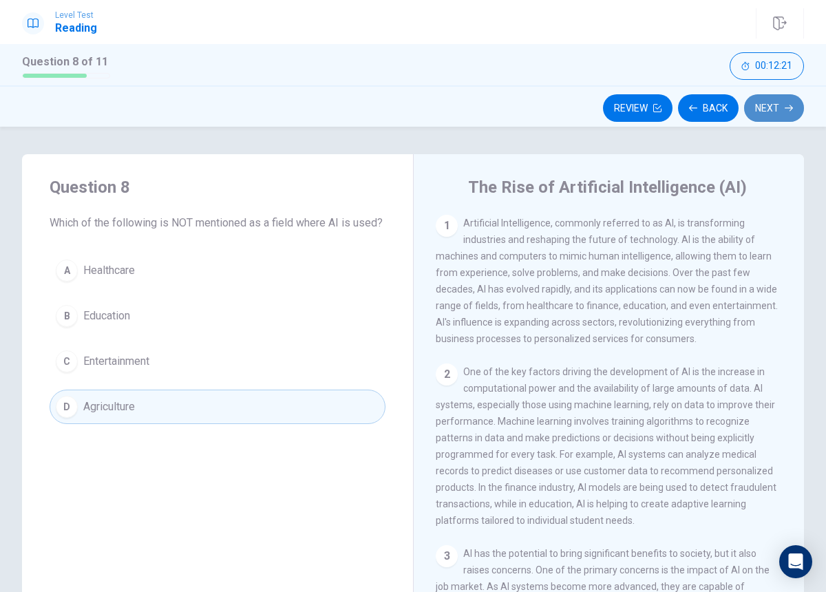
click at [781, 115] on button "Next" at bounding box center [774, 108] width 60 height 28
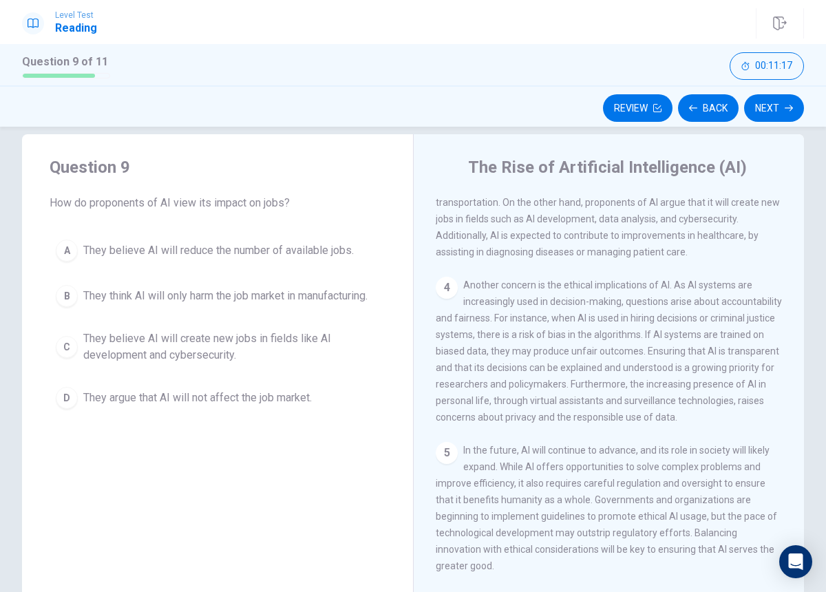
scroll to position [24, 0]
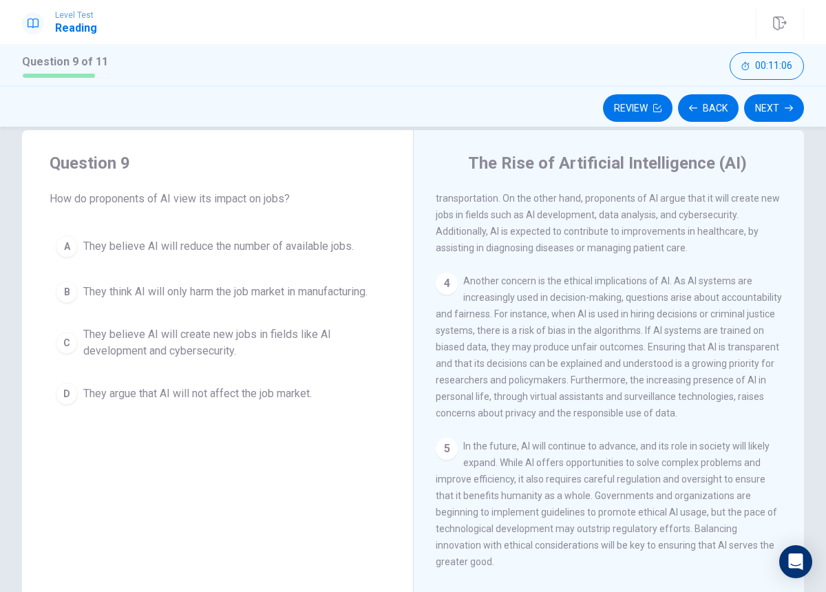
click at [292, 345] on span "They believe AI will create new jobs in fields like AI development and cybersec…" at bounding box center [231, 342] width 296 height 33
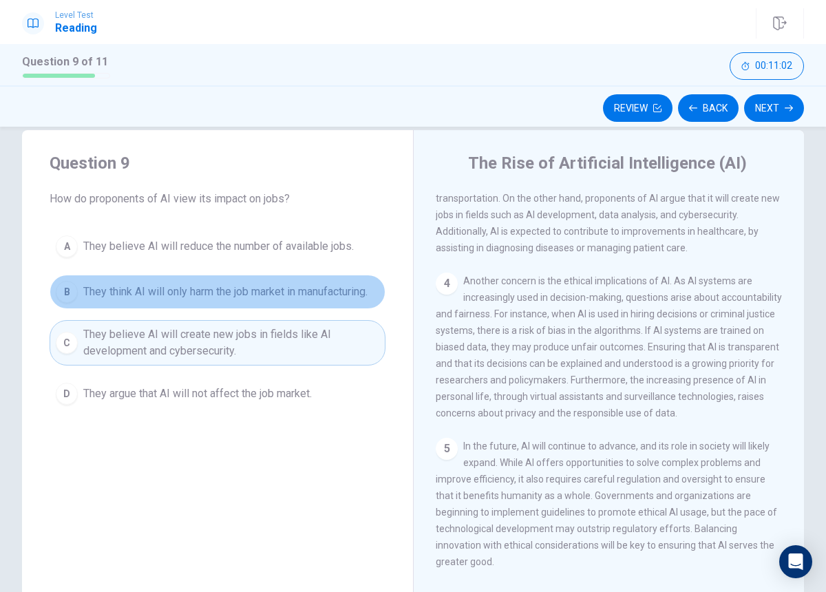
click at [301, 301] on button "B They think AI will only harm the job market in manufacturing." at bounding box center [218, 292] width 336 height 34
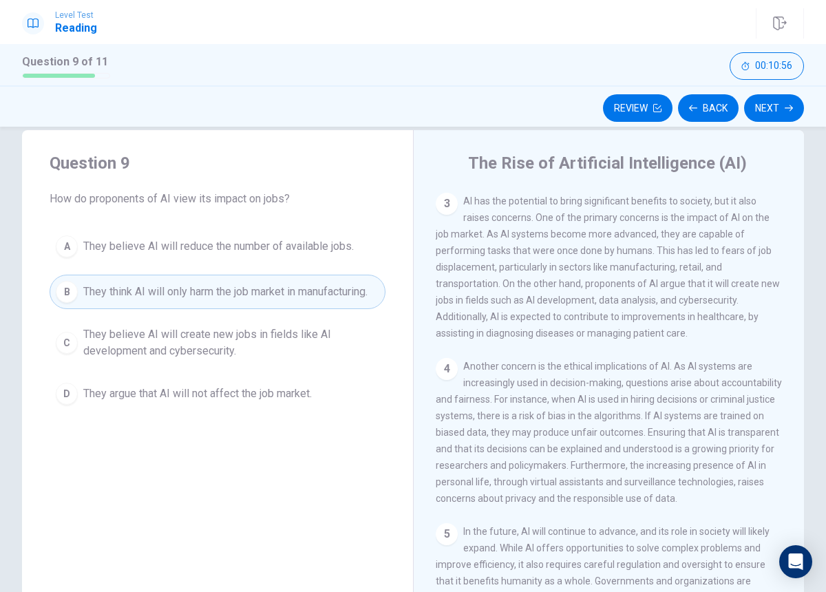
scroll to position [326, 0]
click at [787, 103] on button "Next" at bounding box center [774, 108] width 60 height 28
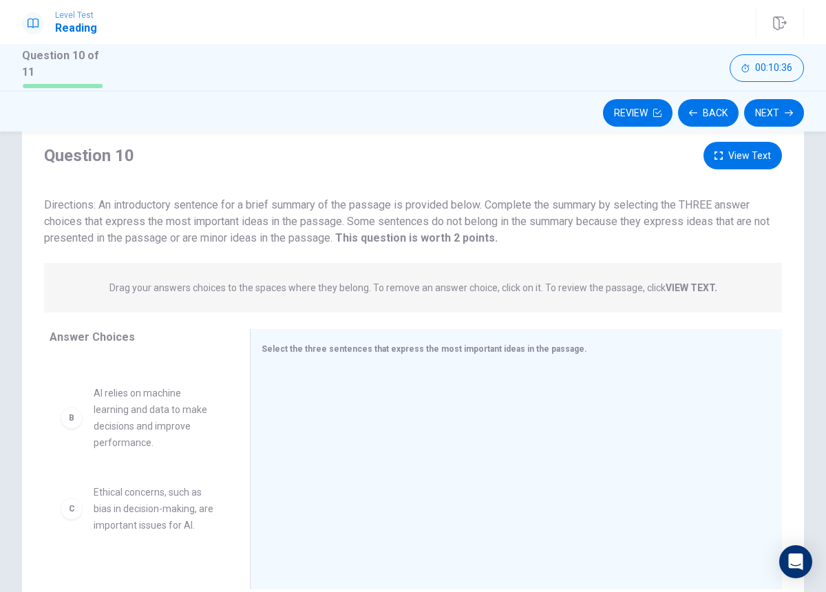
scroll to position [87, 0]
click at [138, 416] on span "AI relies on machine learning and data to make decisions and improve performanc…" at bounding box center [155, 412] width 123 height 66
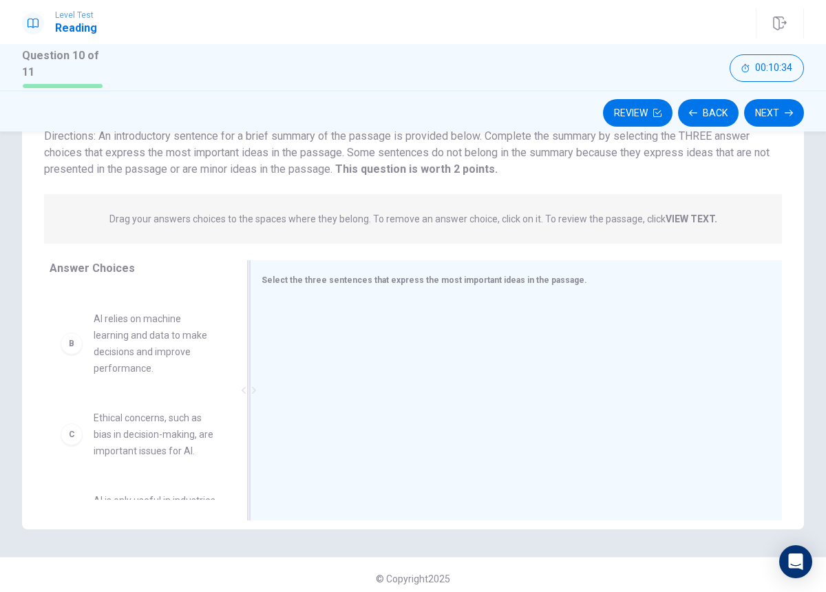
scroll to position [112, 0]
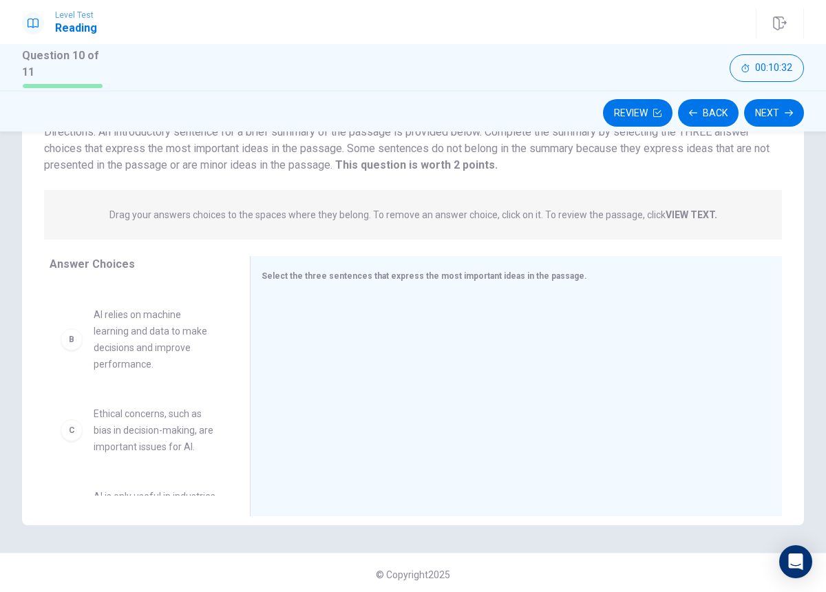
click at [85, 338] on div "B AI relies on machine learning and data to make decisions and improve performa…" at bounding box center [139, 339] width 156 height 66
click at [56, 340] on div "B AI relies on machine learning and data to make decisions and improve performa…" at bounding box center [139, 339] width 178 height 88
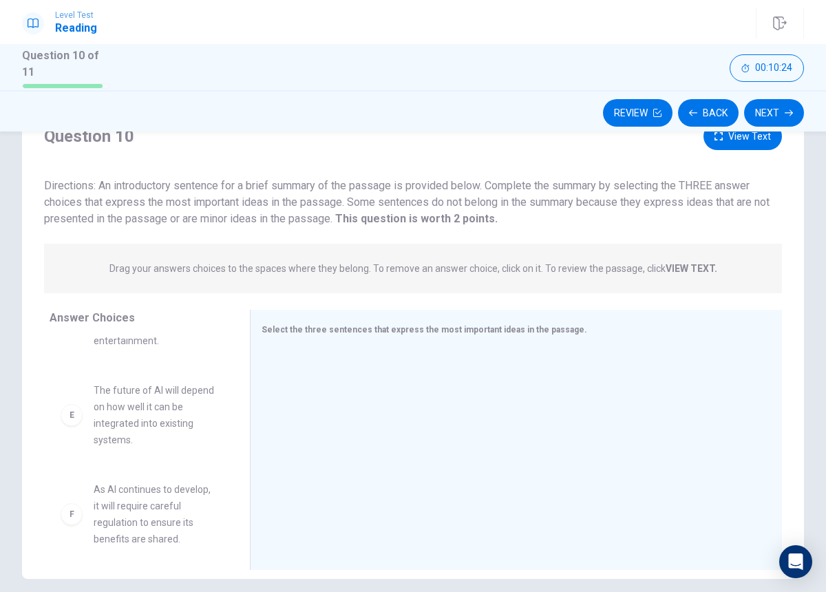
scroll to position [339, 0]
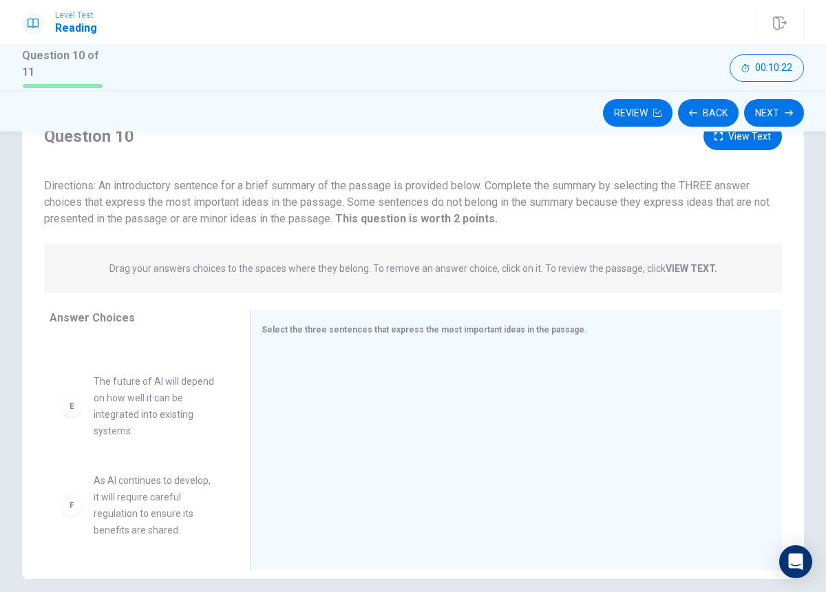
click at [168, 496] on span "As AI continues to develop, it will require careful regulation to ensure its be…" at bounding box center [155, 505] width 123 height 66
click at [153, 507] on span "As AI continues to develop, it will require careful regulation to ensure its be…" at bounding box center [155, 505] width 123 height 66
click at [73, 502] on div "F" at bounding box center [72, 505] width 22 height 22
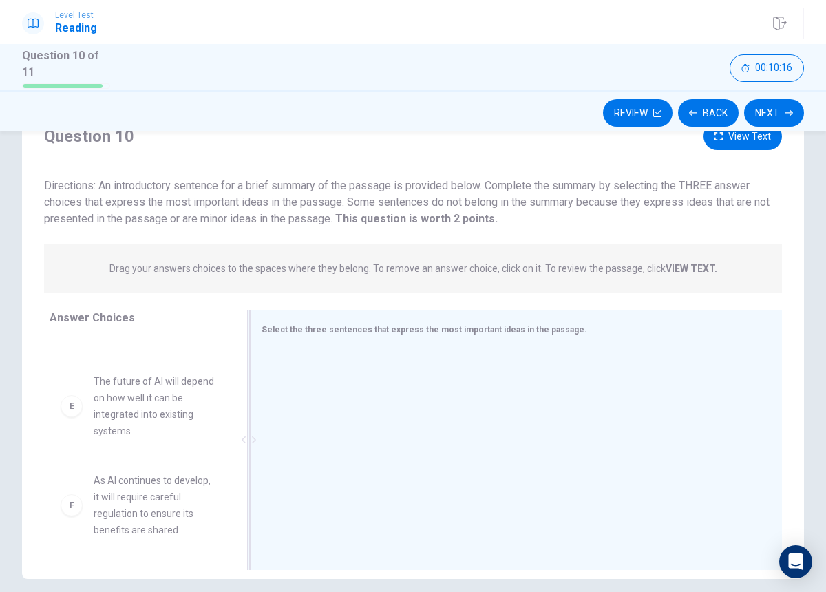
click at [389, 326] on span "Select the three sentences that express the most important ideas in the passage." at bounding box center [425, 330] width 326 height 10
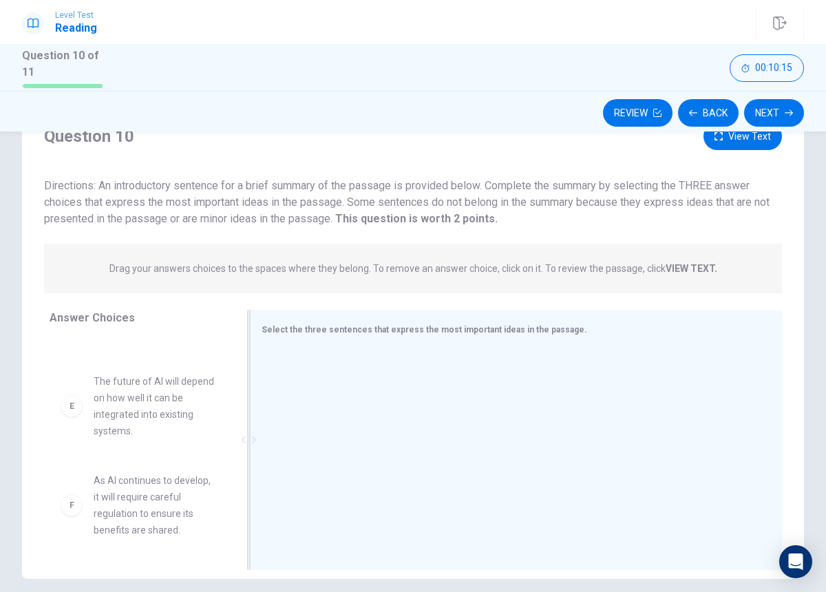
click at [390, 326] on span "Select the three sentences that express the most important ideas in the passage." at bounding box center [425, 330] width 326 height 10
click at [132, 496] on span "As AI continues to develop, it will require careful regulation to ensure its be…" at bounding box center [155, 505] width 123 height 66
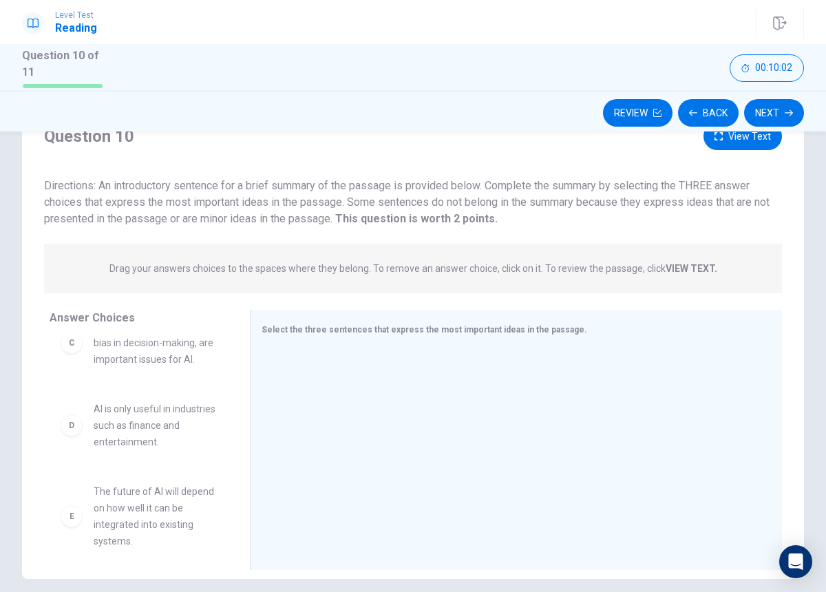
scroll to position [0, 0]
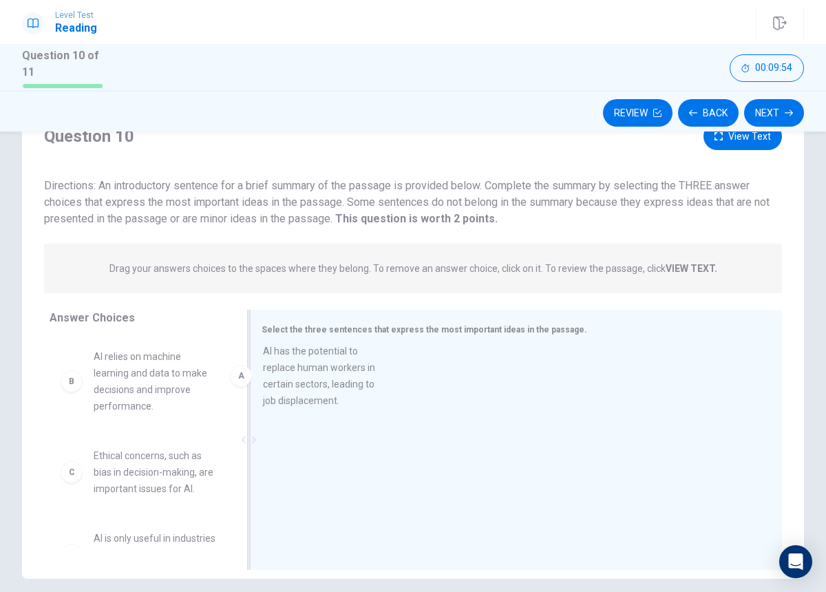
drag, startPoint x: 136, startPoint y: 392, endPoint x: 310, endPoint y: 390, distance: 174.8
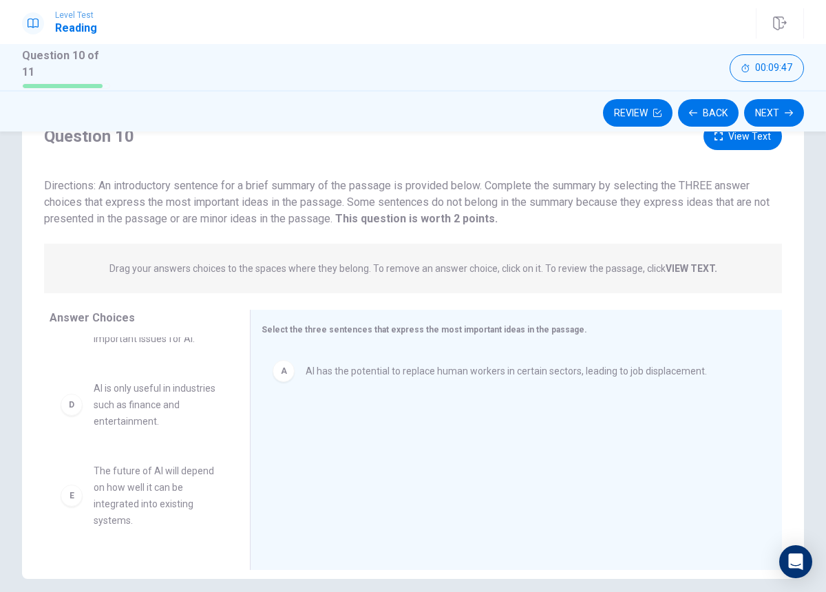
scroll to position [162, 0]
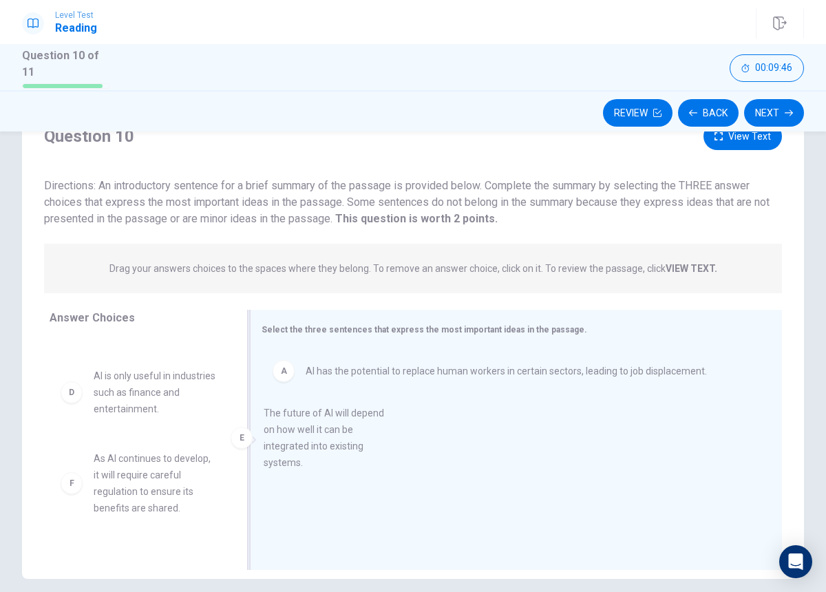
drag, startPoint x: 127, startPoint y: 478, endPoint x: 300, endPoint y: 435, distance: 178.1
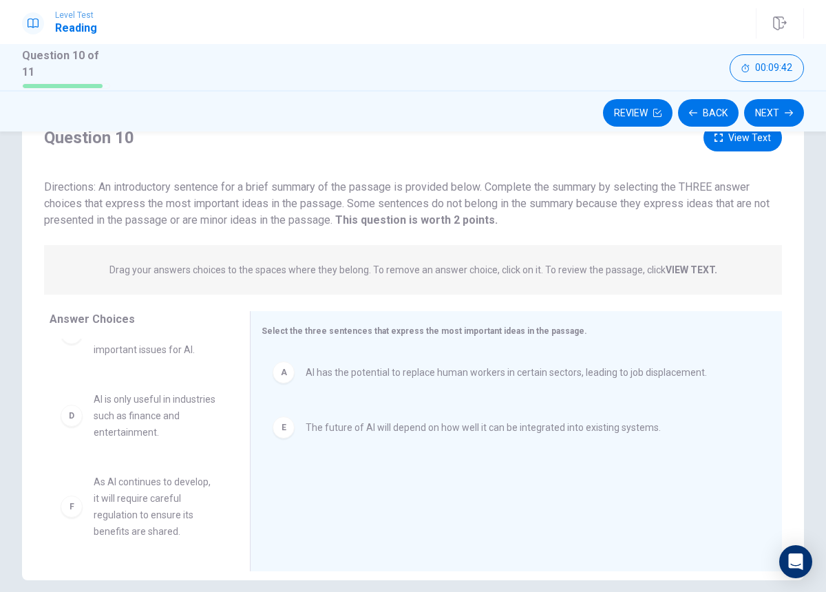
scroll to position [58, 0]
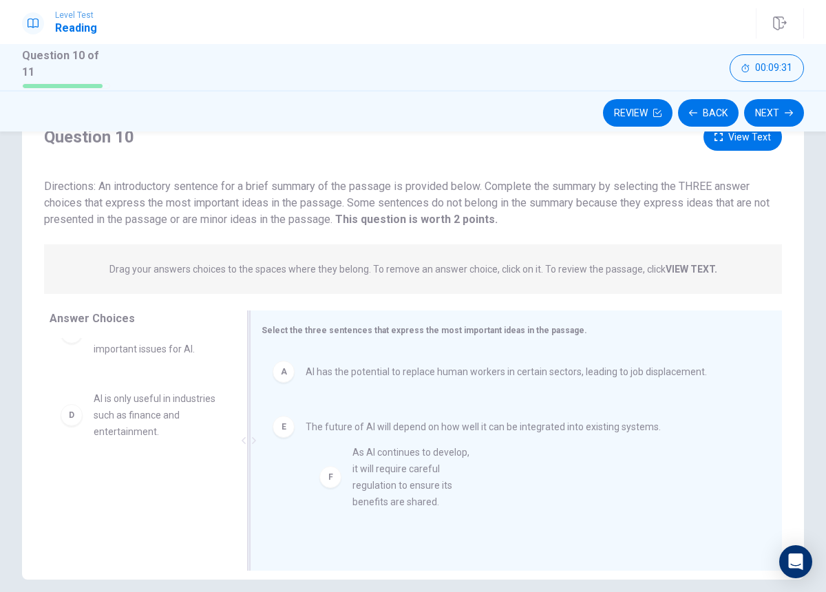
drag, startPoint x: 153, startPoint y: 504, endPoint x: 424, endPoint y: 477, distance: 271.8
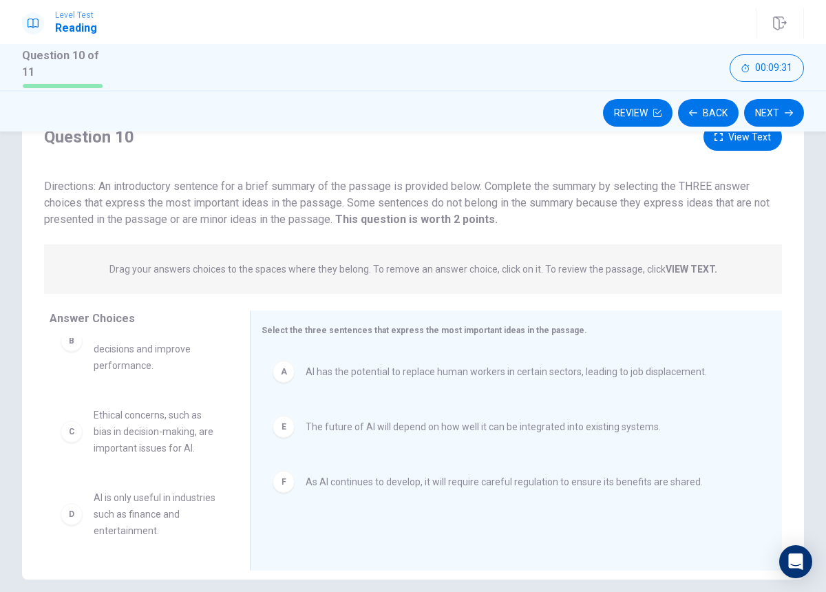
scroll to position [41, 0]
click at [776, 106] on button "Next" at bounding box center [774, 113] width 60 height 28
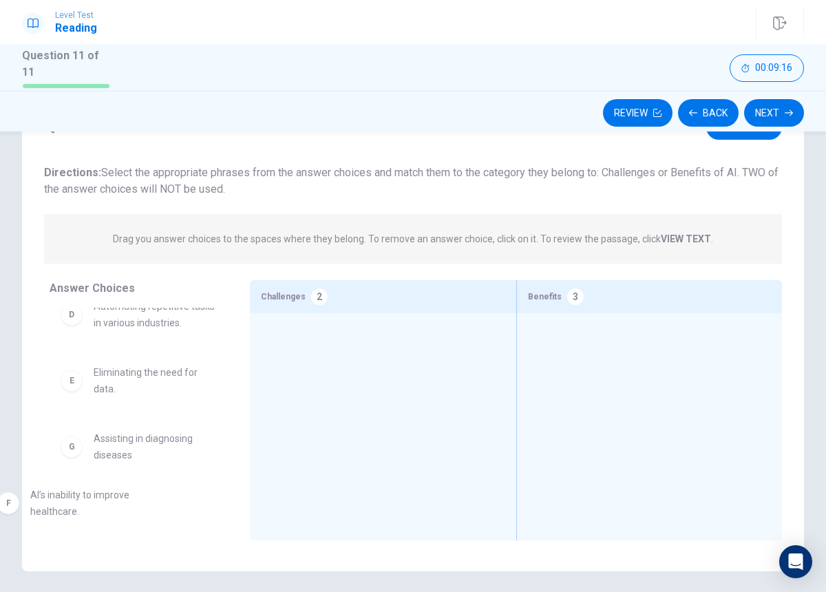
scroll to position [228, 0]
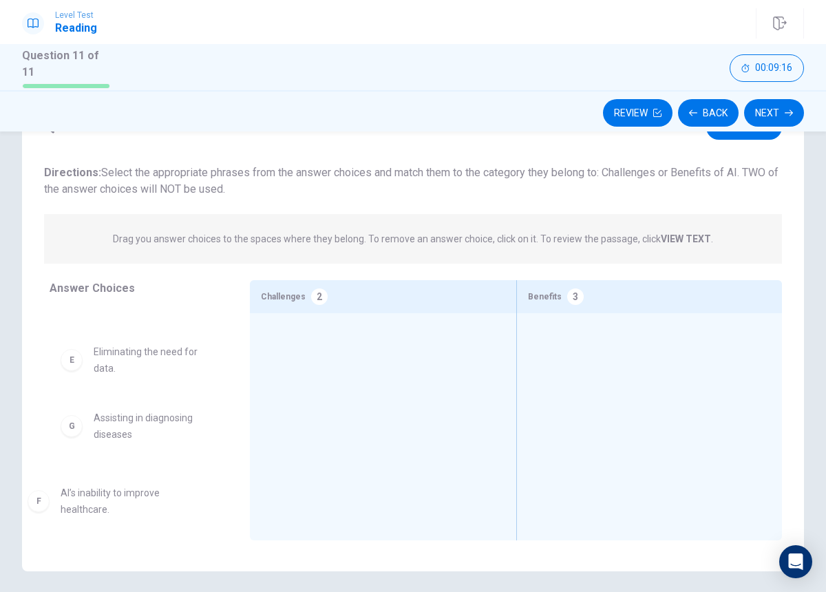
drag, startPoint x: 131, startPoint y: 426, endPoint x: 111, endPoint y: 502, distance: 79.1
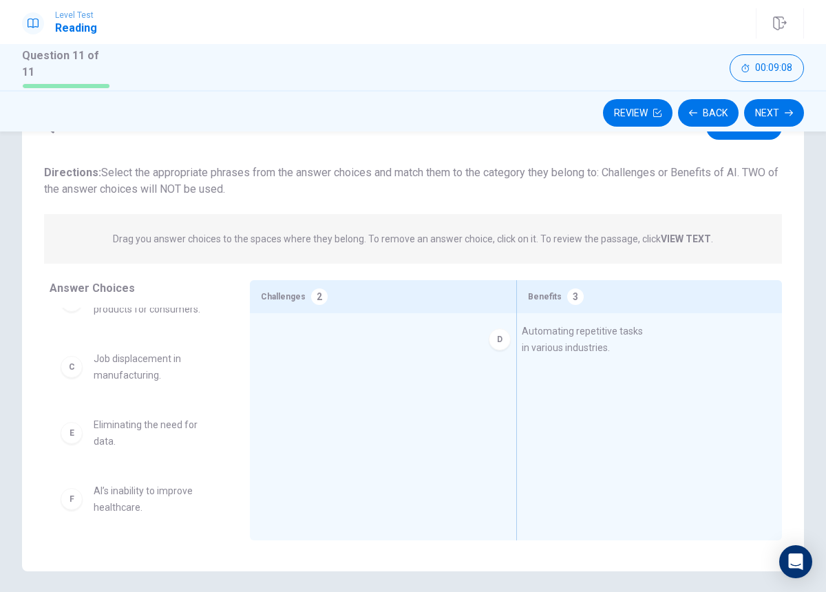
drag, startPoint x: 118, startPoint y: 443, endPoint x: 550, endPoint y: 354, distance: 441.2
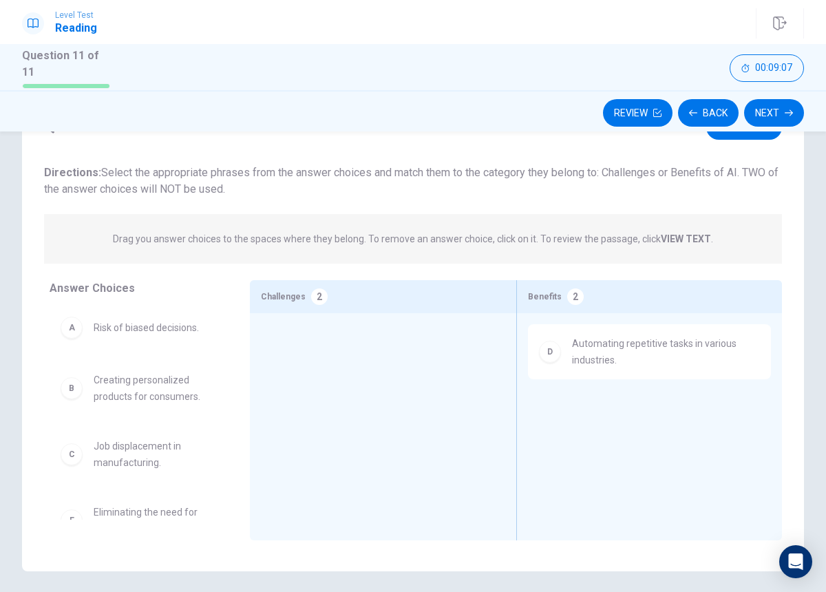
scroll to position [0, 0]
drag, startPoint x: 103, startPoint y: 454, endPoint x: 257, endPoint y: 357, distance: 181.6
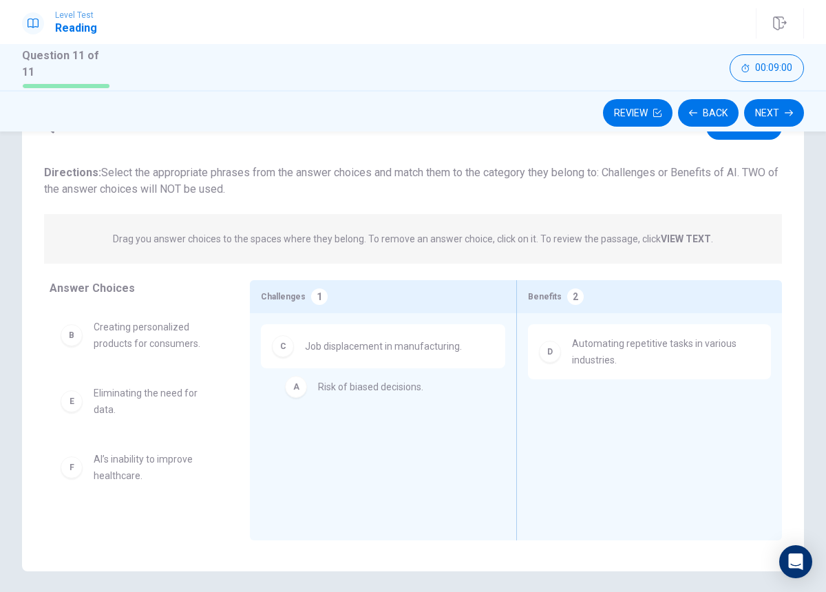
drag, startPoint x: 147, startPoint y: 330, endPoint x: 376, endPoint y: 392, distance: 236.7
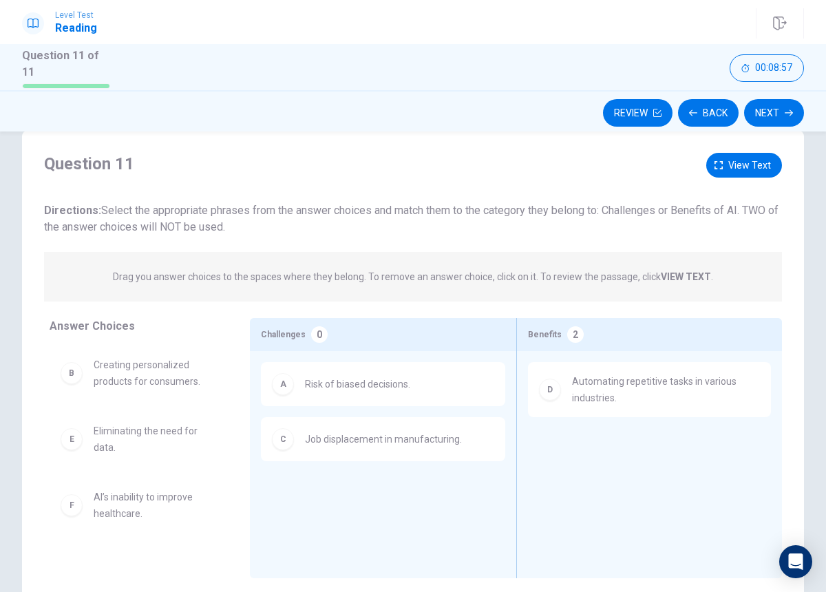
scroll to position [30, 0]
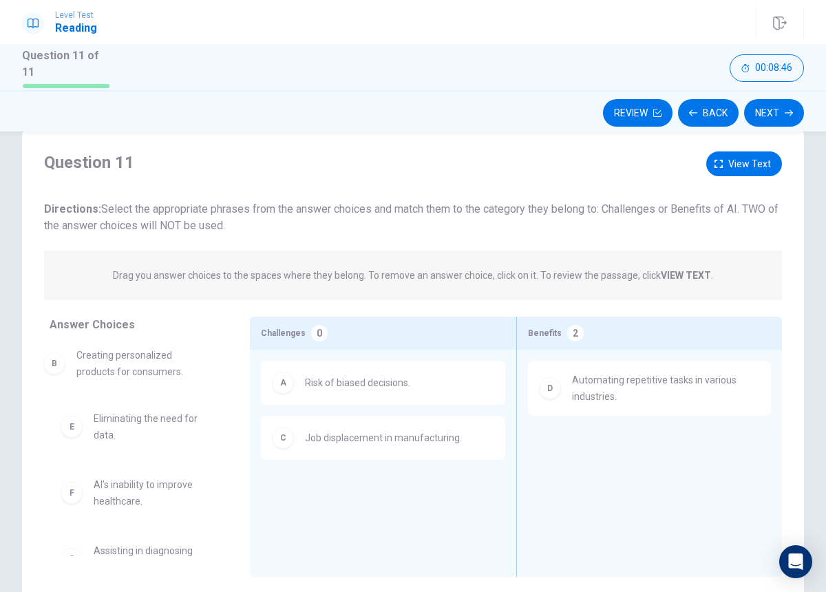
drag, startPoint x: 142, startPoint y: 376, endPoint x: 134, endPoint y: 372, distance: 9.6
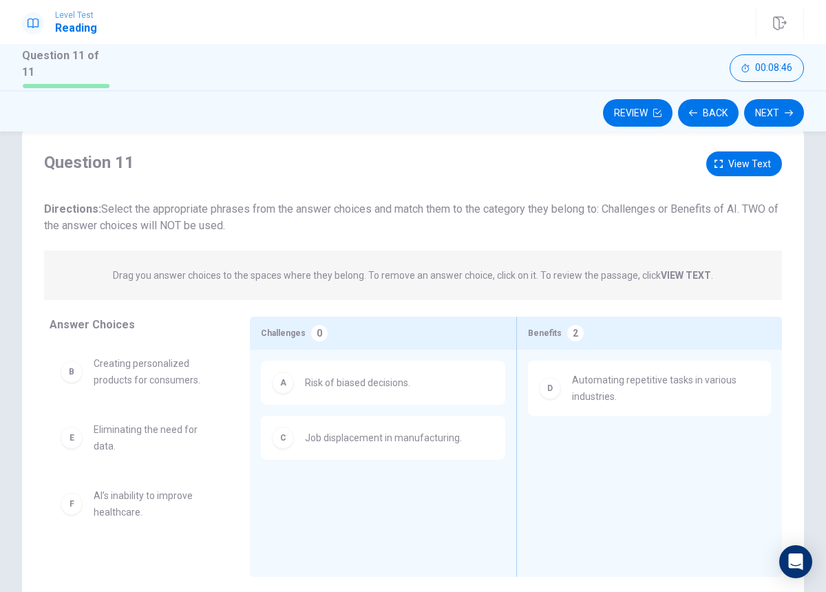
click at [125, 433] on span "Eliminating the need for data." at bounding box center [155, 437] width 123 height 33
drag, startPoint x: 125, startPoint y: 433, endPoint x: 657, endPoint y: 440, distance: 532.7
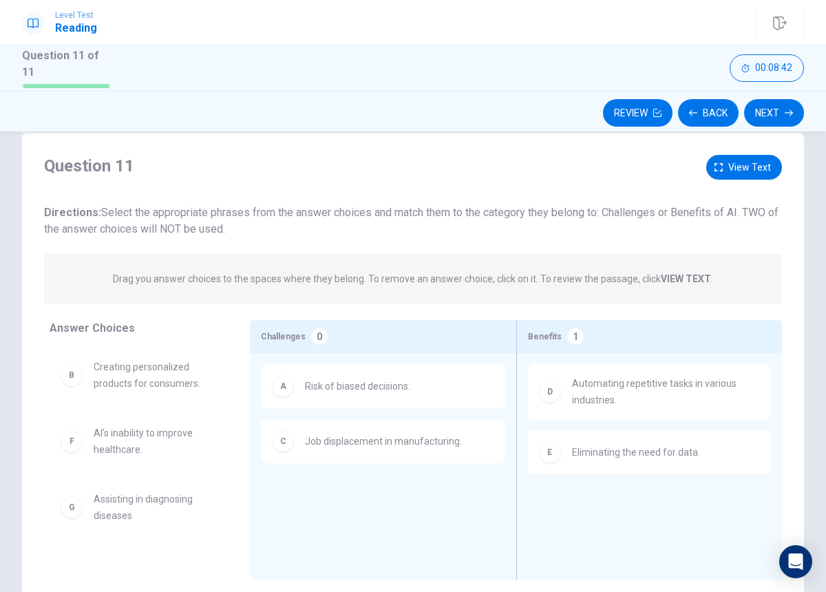
scroll to position [36, 0]
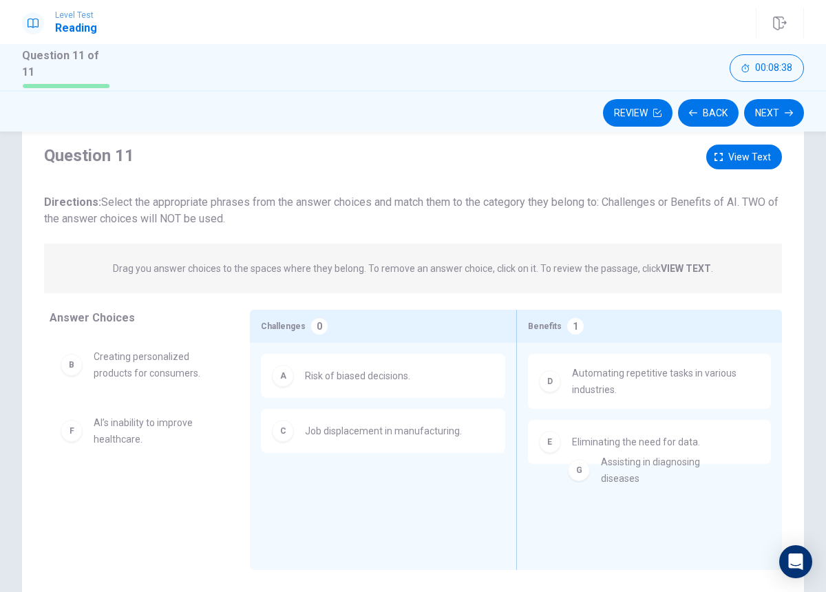
drag, startPoint x: 111, startPoint y: 507, endPoint x: 618, endPoint y: 486, distance: 507.6
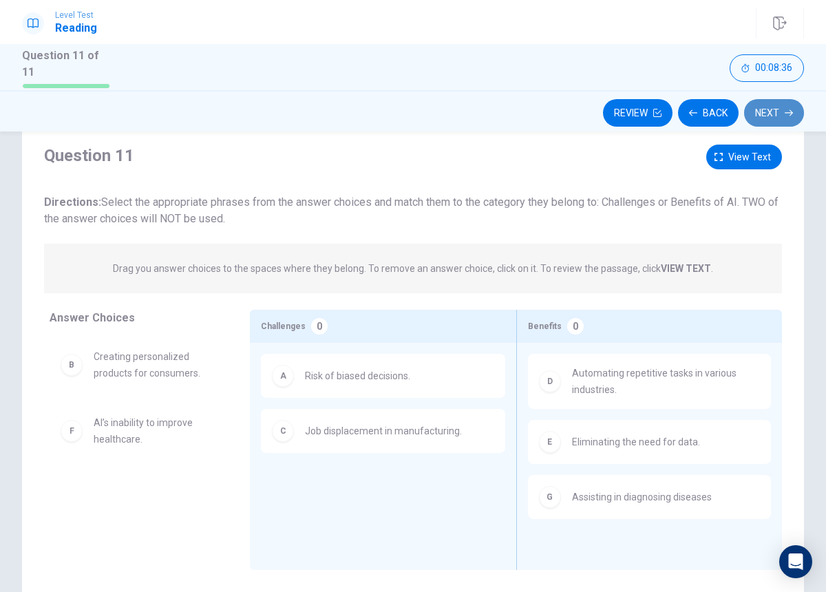
click at [790, 99] on button "Next" at bounding box center [774, 113] width 60 height 28
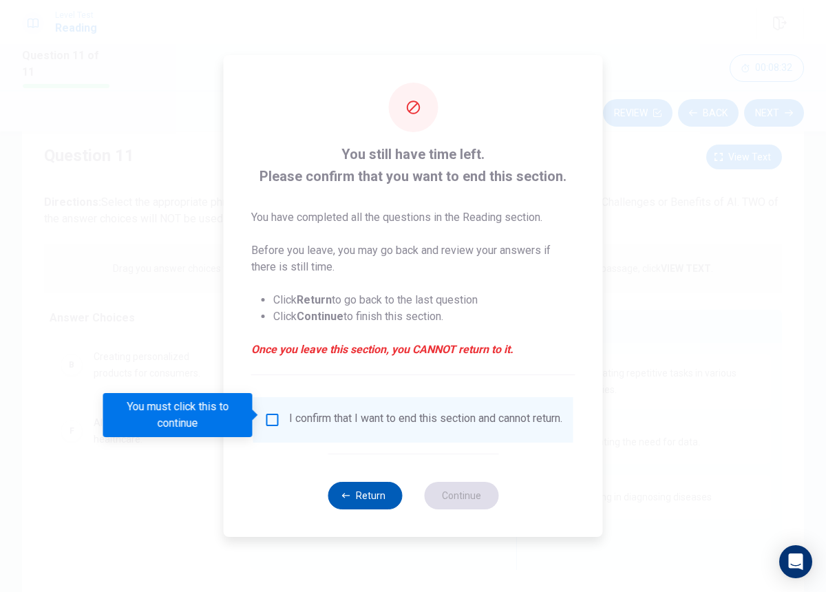
click at [371, 509] on button "Return" at bounding box center [365, 496] width 74 height 28
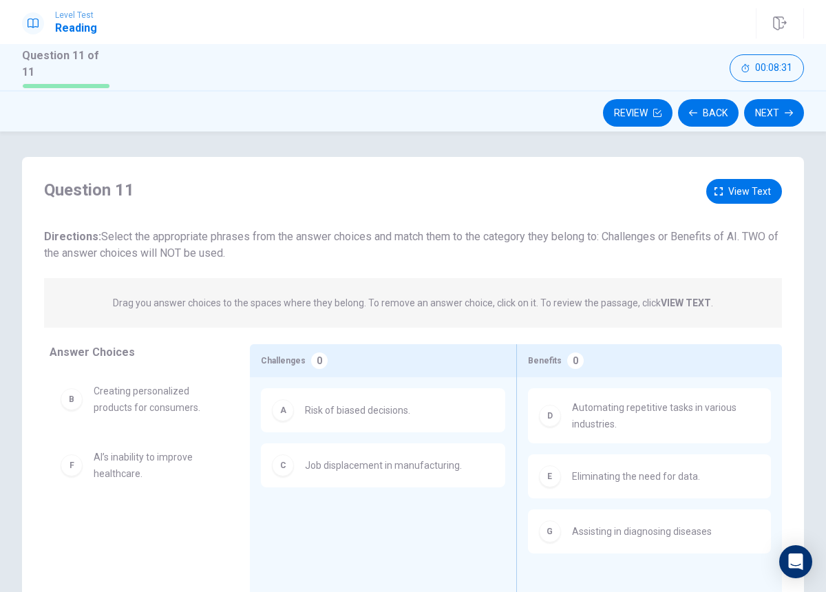
scroll to position [0, 0]
click at [645, 107] on button "Review" at bounding box center [638, 113] width 70 height 28
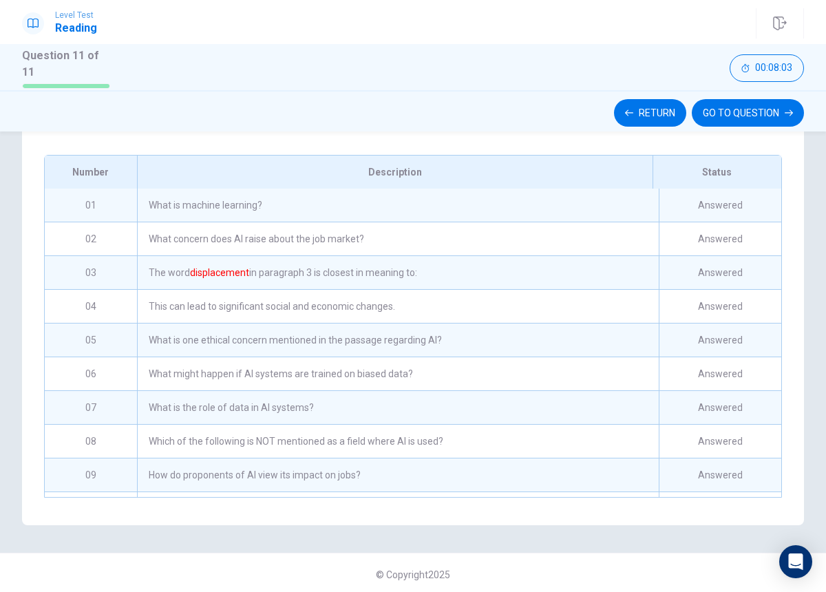
click at [411, 200] on div "What is machine learning?" at bounding box center [398, 205] width 522 height 33
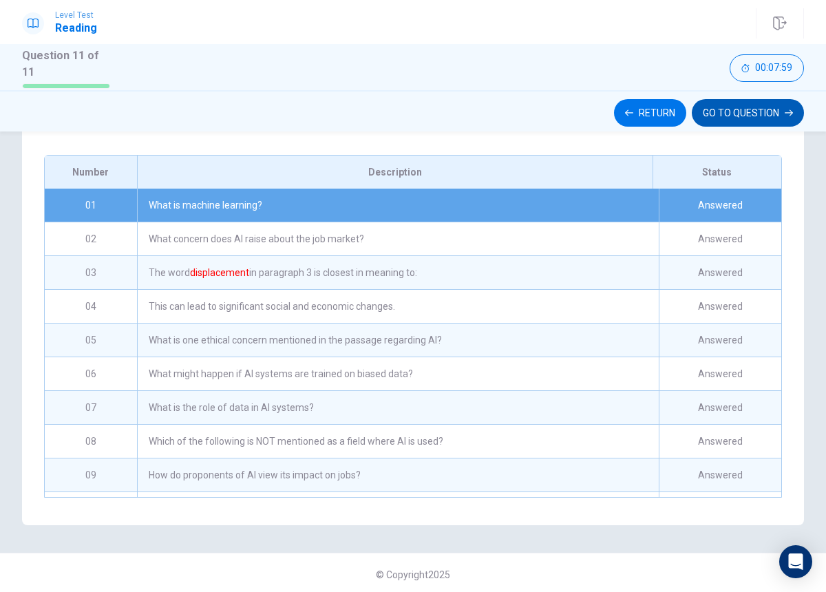
click at [746, 105] on button "GO TO QUESTION" at bounding box center [748, 113] width 112 height 28
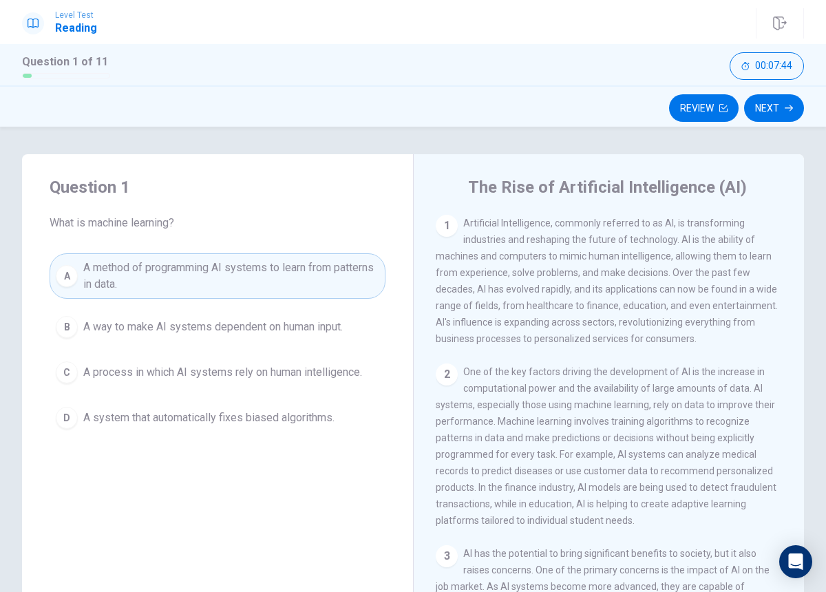
scroll to position [1, 0]
click at [780, 109] on button "Next" at bounding box center [774, 108] width 60 height 28
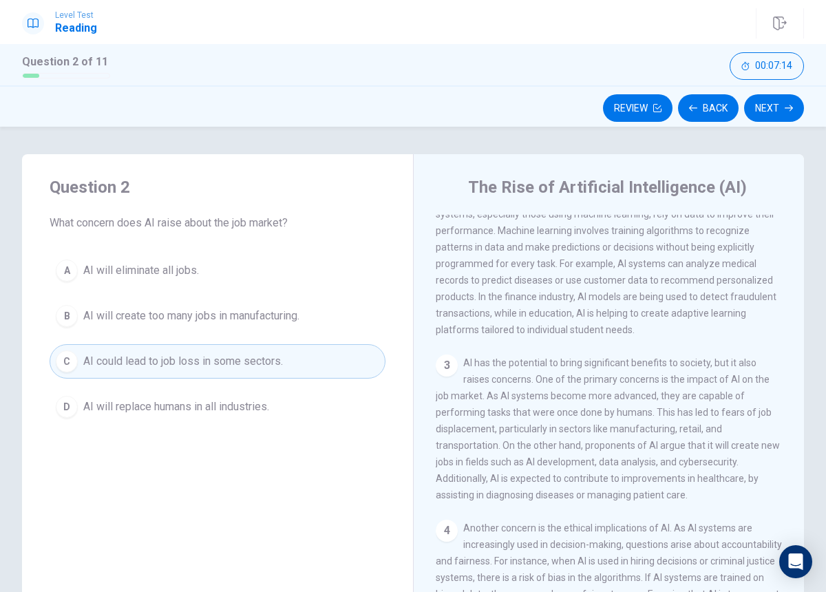
scroll to position [191, 0]
click at [251, 408] on span "AI will replace humans in all industries." at bounding box center [176, 406] width 186 height 17
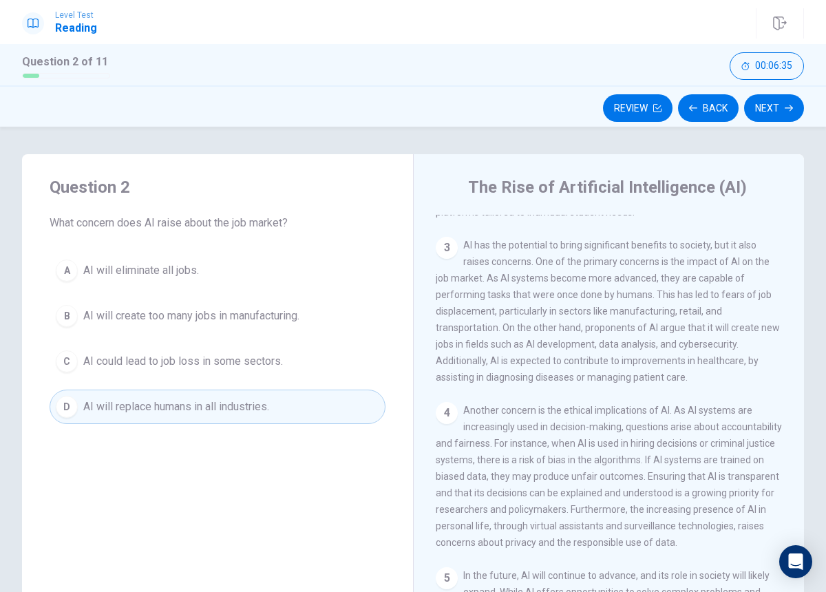
scroll to position [308, 0]
click at [643, 113] on button "Review" at bounding box center [638, 108] width 70 height 28
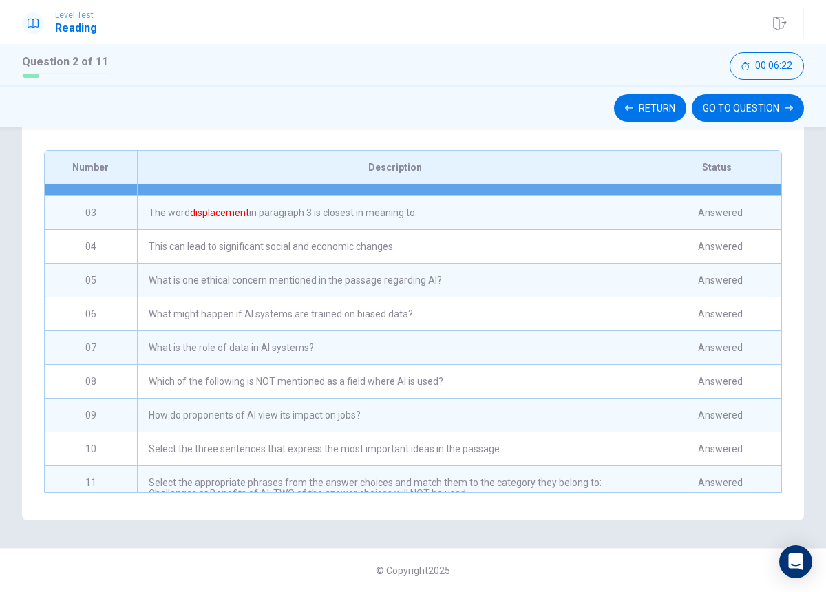
scroll to position [73, 0]
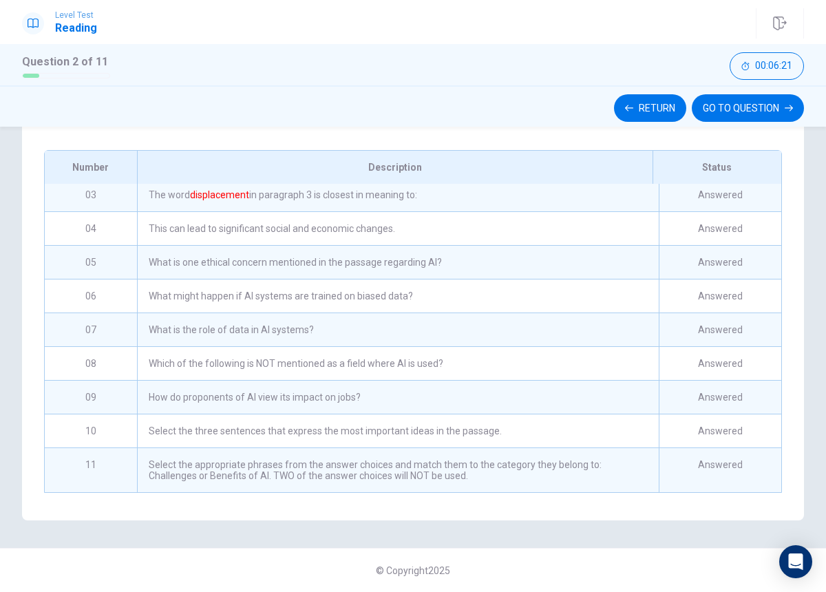
click at [360, 393] on div "How do proponents of AI view its impact on jobs?" at bounding box center [398, 397] width 522 height 33
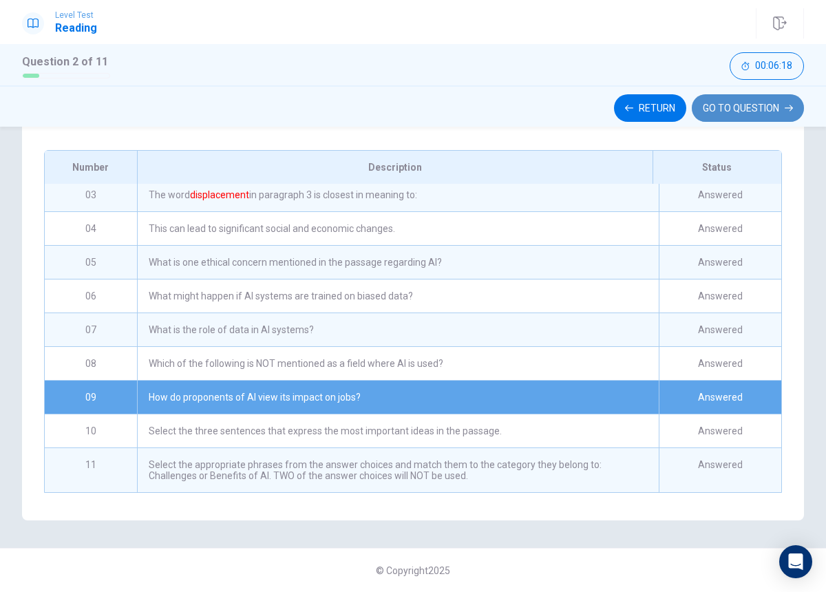
click at [718, 104] on button "GO TO QUESTION" at bounding box center [748, 108] width 112 height 28
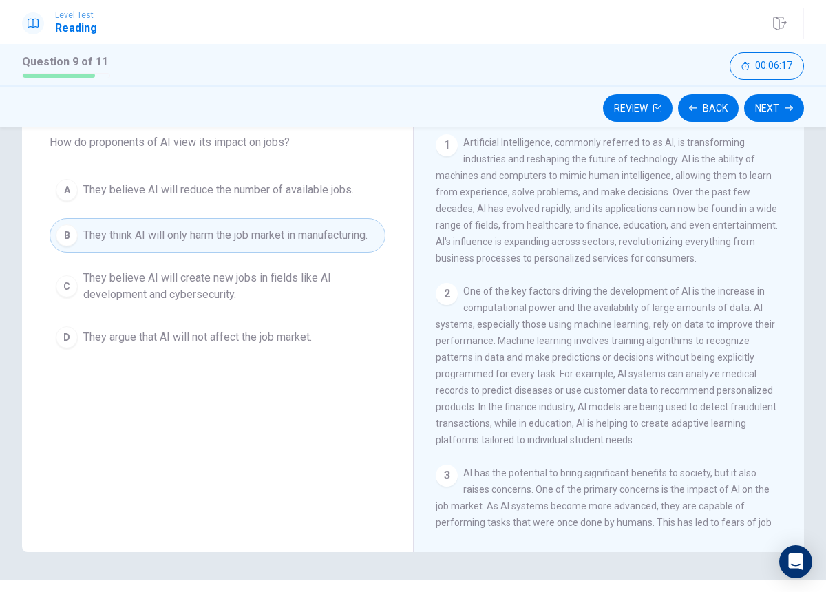
scroll to position [54, 0]
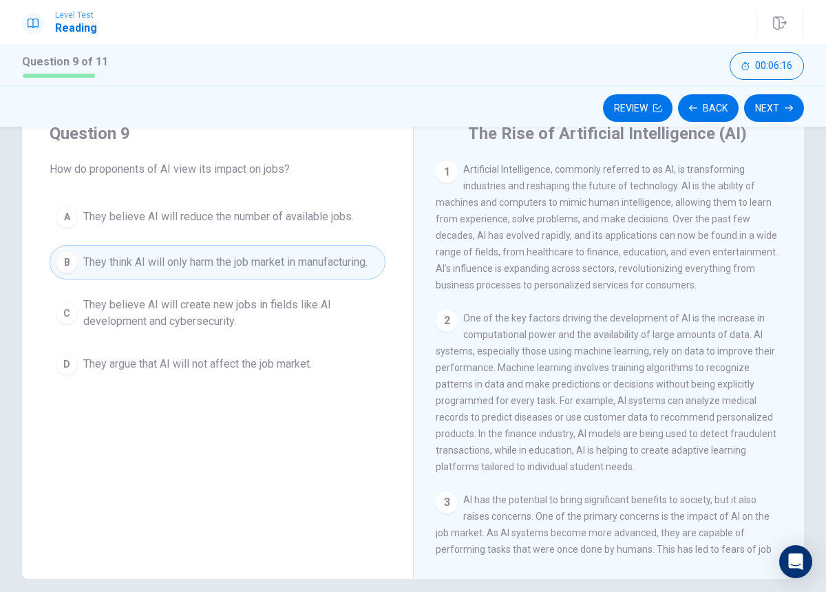
click at [251, 321] on span "They believe AI will create new jobs in fields like AI development and cybersec…" at bounding box center [231, 313] width 296 height 33
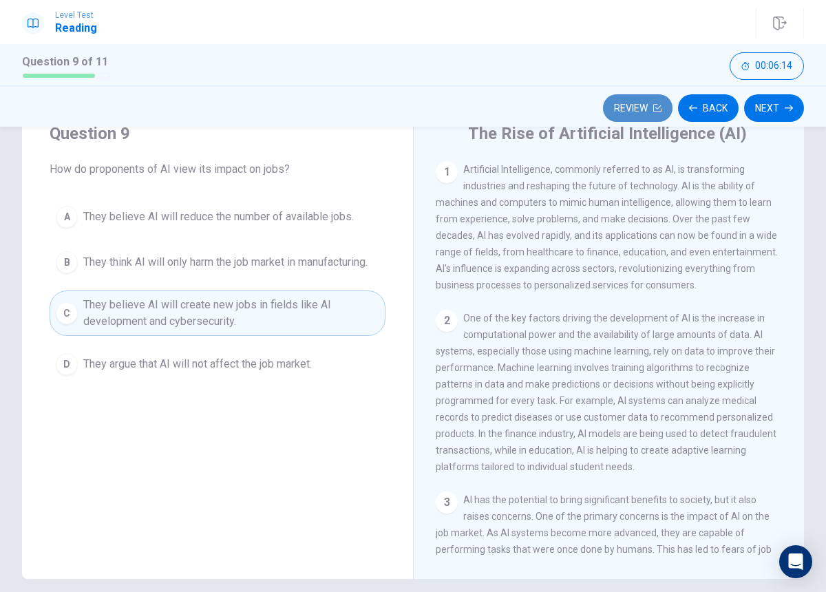
click at [645, 113] on button "Review" at bounding box center [638, 108] width 70 height 28
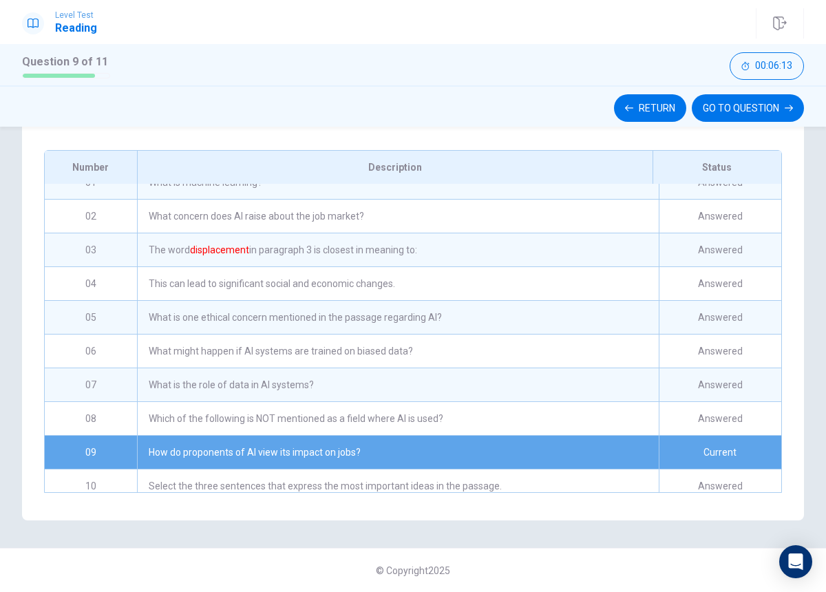
scroll to position [0, 0]
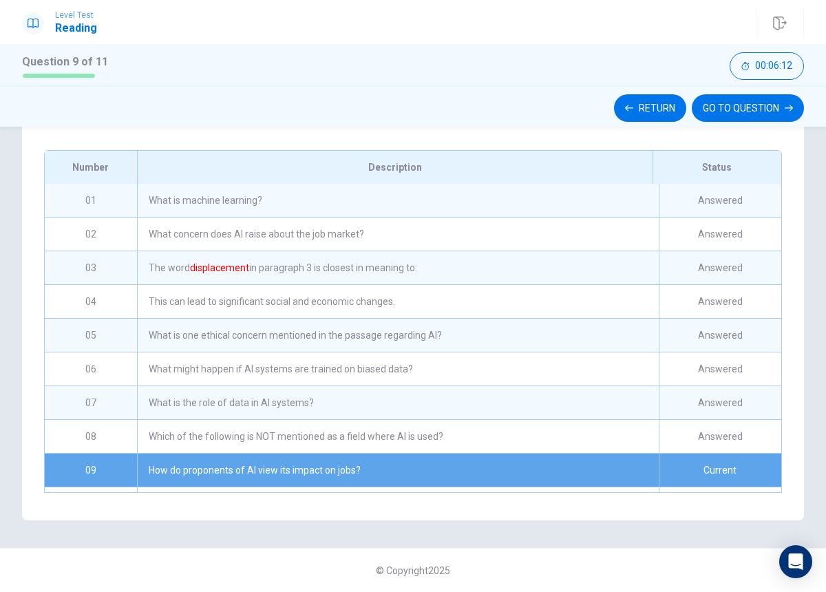
click at [302, 239] on div "What concern does AI raise about the job market?" at bounding box center [398, 233] width 522 height 33
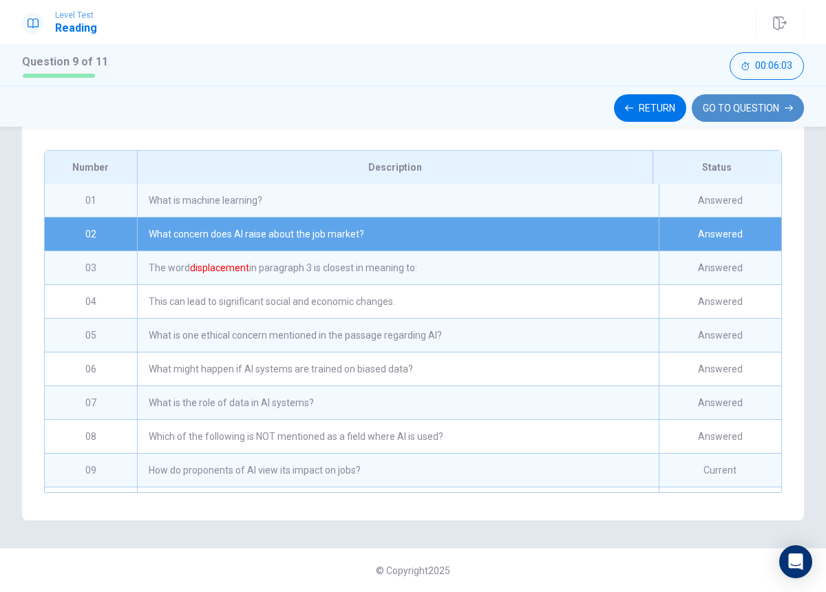
click at [735, 103] on button "GO TO QUESTION" at bounding box center [748, 108] width 112 height 28
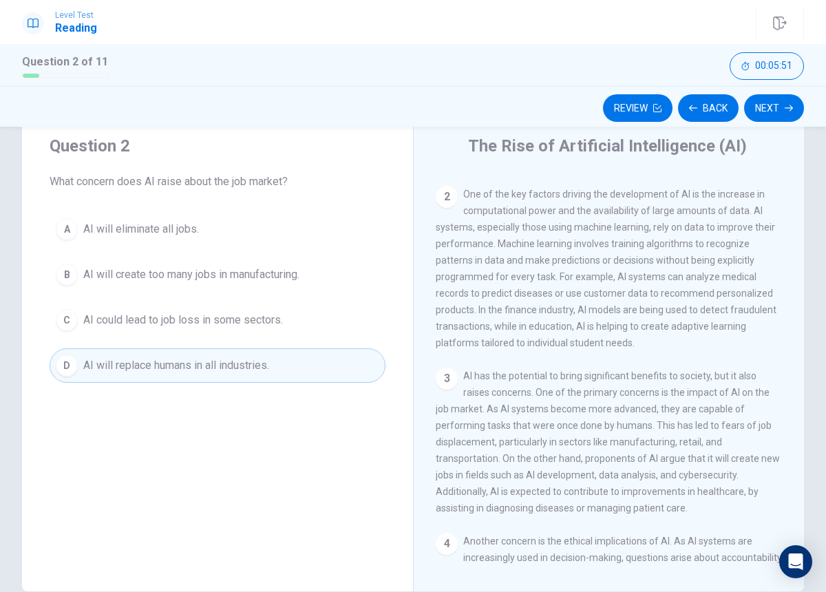
scroll to position [139, 0]
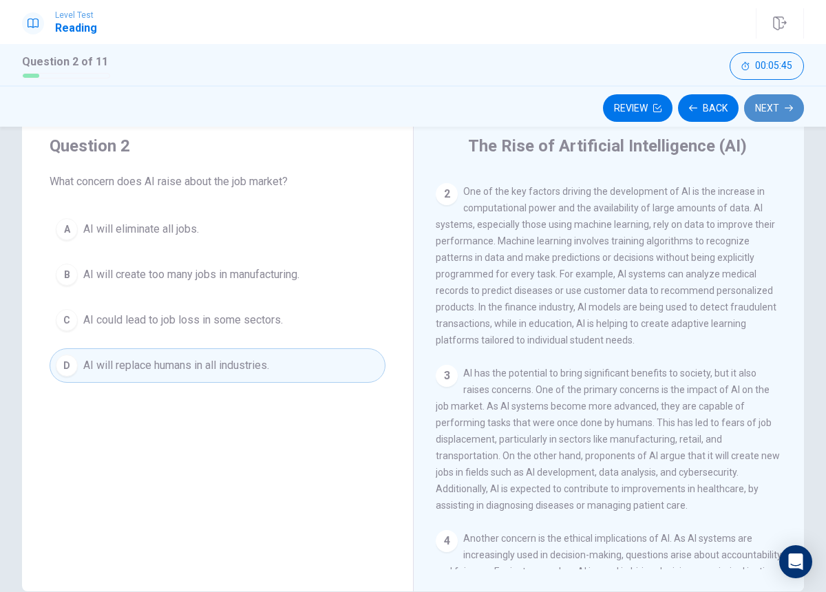
click at [783, 98] on button "Next" at bounding box center [774, 108] width 60 height 28
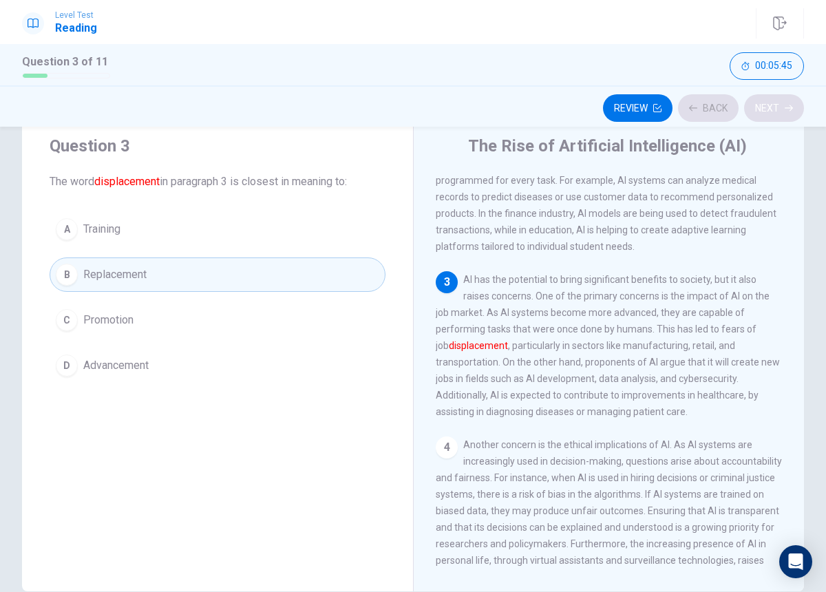
scroll to position [239, 0]
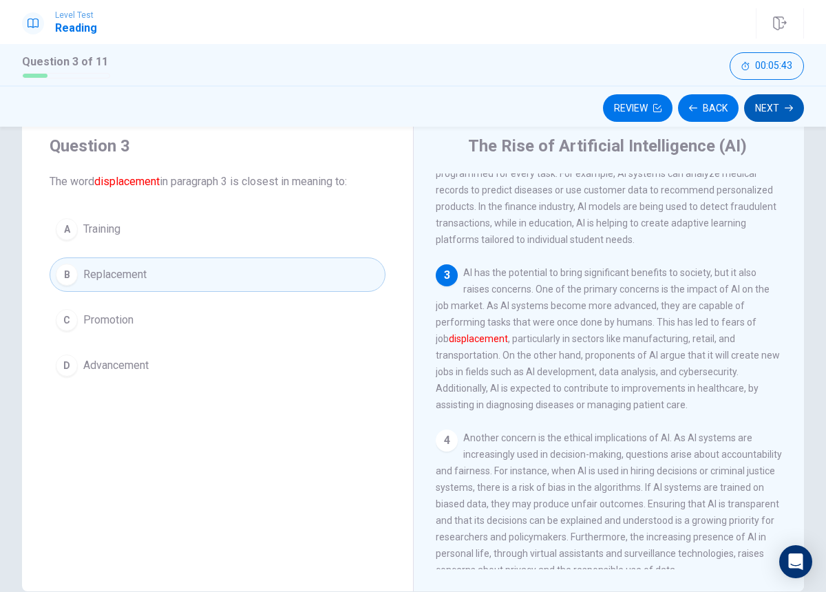
click at [785, 111] on icon "button" at bounding box center [789, 108] width 8 height 8
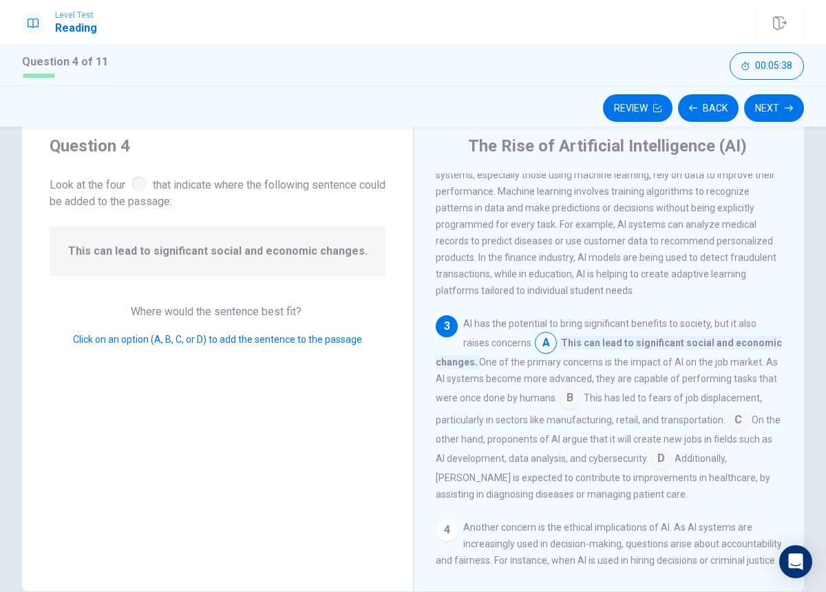
scroll to position [190, 0]
click at [539, 354] on input at bounding box center [546, 343] width 22 height 22
click at [549, 352] on input at bounding box center [546, 343] width 22 height 22
click at [553, 354] on input at bounding box center [546, 343] width 22 height 22
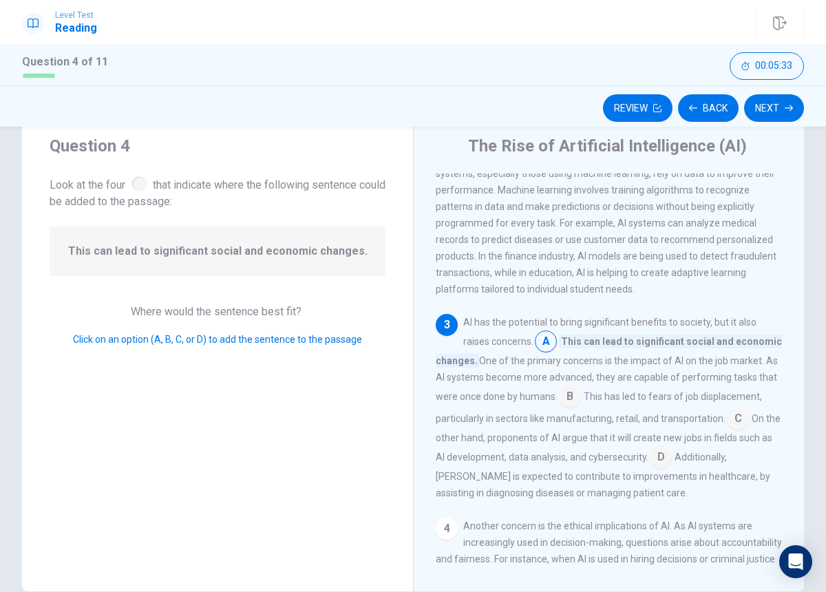
click at [553, 354] on input at bounding box center [546, 343] width 22 height 22
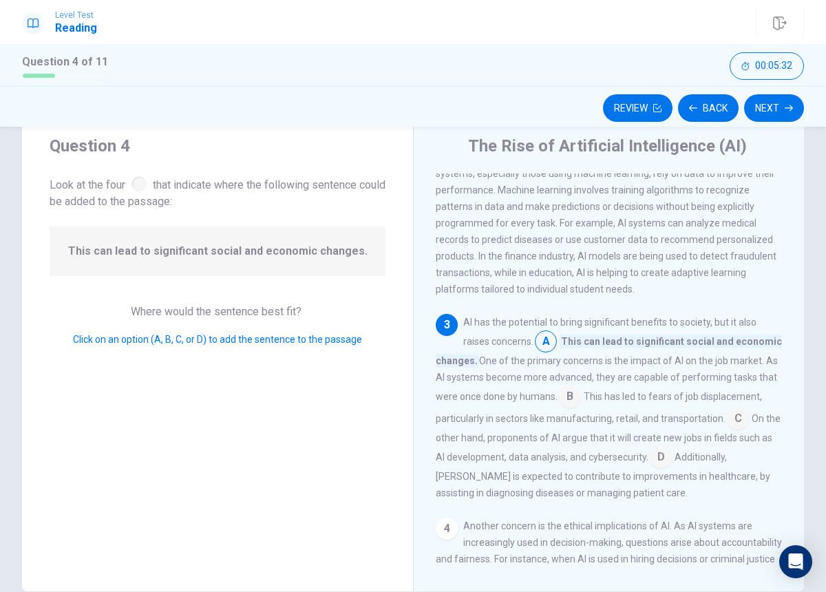
click at [568, 407] on input at bounding box center [570, 398] width 22 height 22
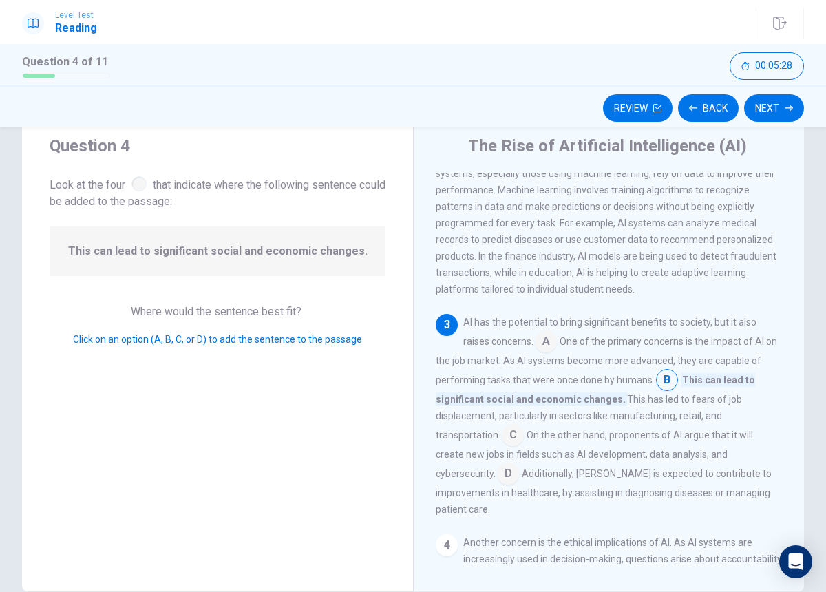
click at [555, 354] on input at bounding box center [546, 343] width 22 height 22
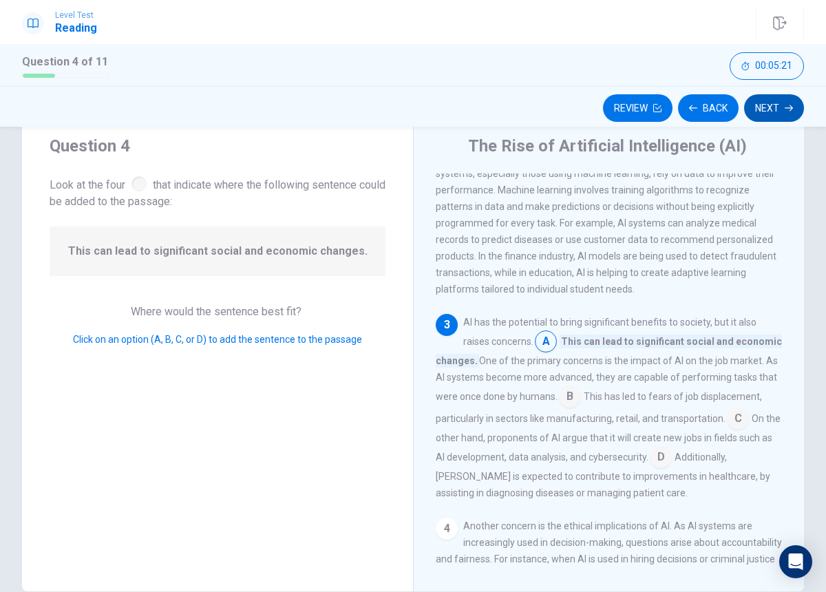
click at [771, 111] on button "Next" at bounding box center [774, 108] width 60 height 28
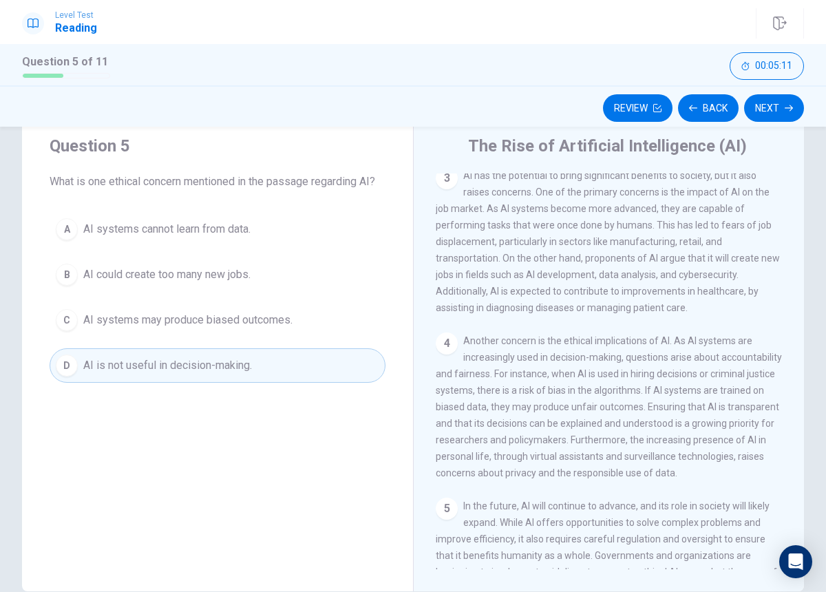
scroll to position [337, 0]
click at [771, 115] on button "Next" at bounding box center [774, 108] width 60 height 28
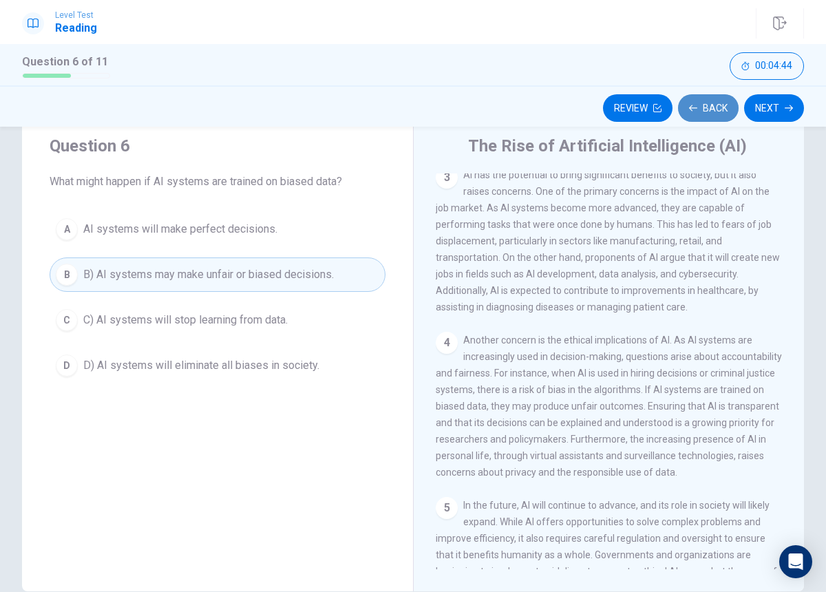
click at [694, 115] on button "Back" at bounding box center [708, 108] width 61 height 28
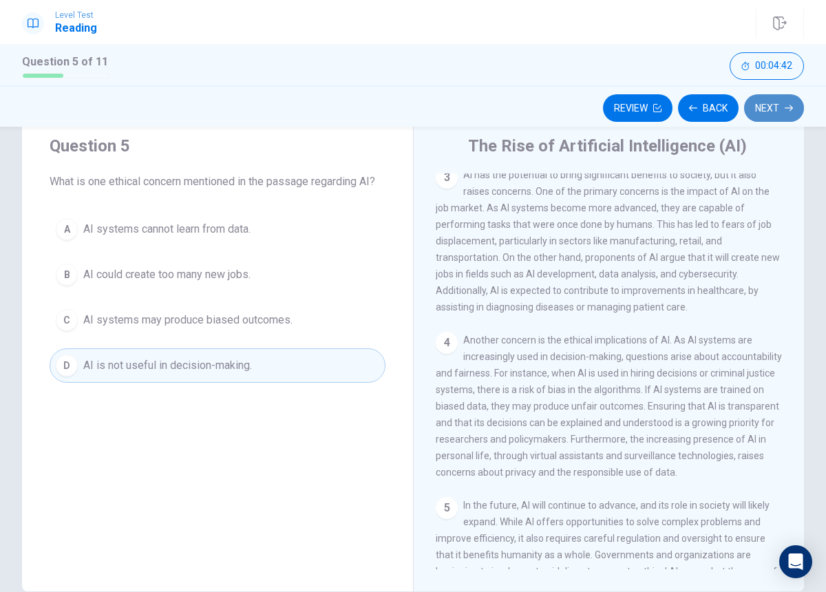
click at [767, 116] on button "Next" at bounding box center [774, 108] width 60 height 28
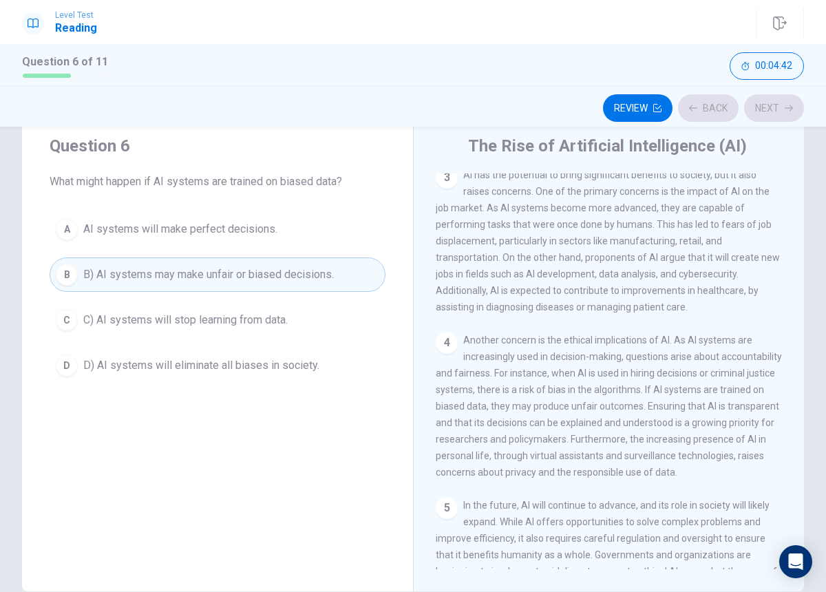
click at [768, 115] on div "Review Back Next" at bounding box center [413, 108] width 782 height 26
click at [770, 111] on button "Next" at bounding box center [774, 108] width 60 height 28
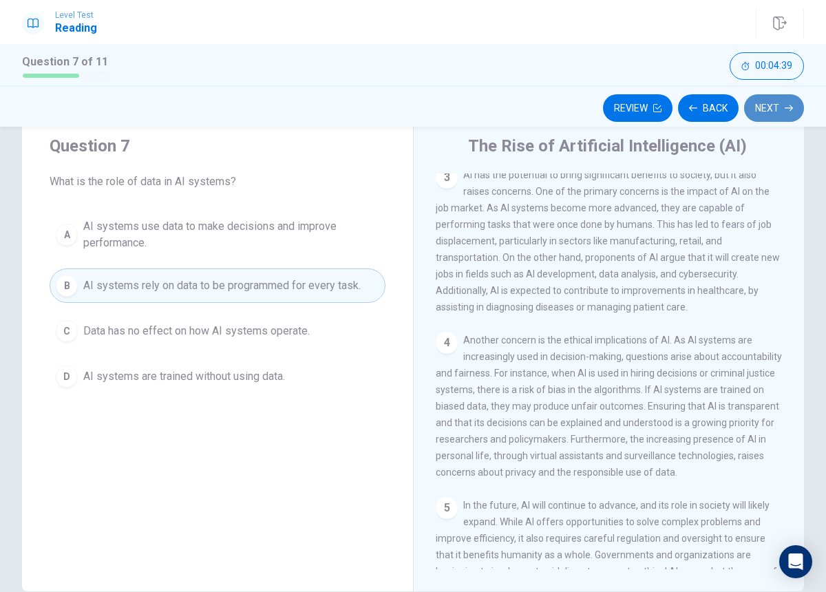
click at [770, 111] on button "Next" at bounding box center [774, 108] width 60 height 28
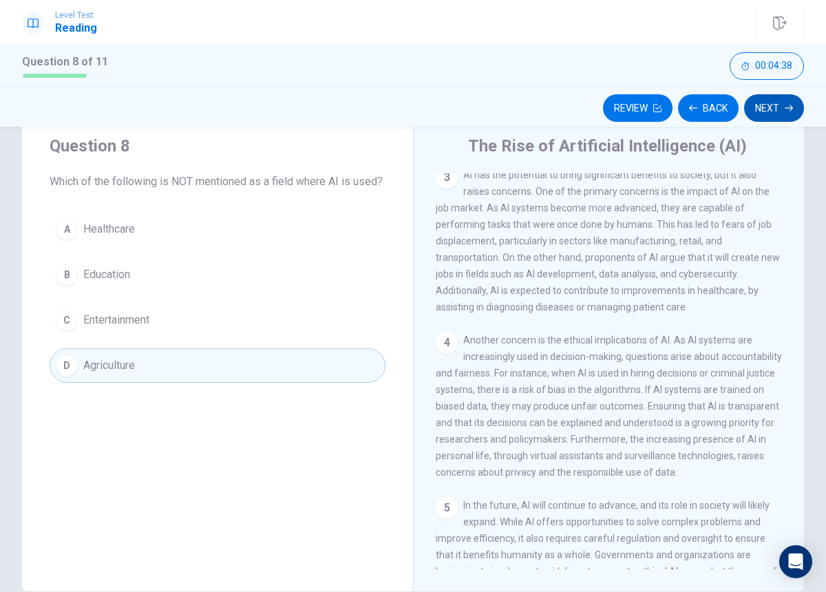
click at [770, 111] on button "Next" at bounding box center [774, 108] width 60 height 28
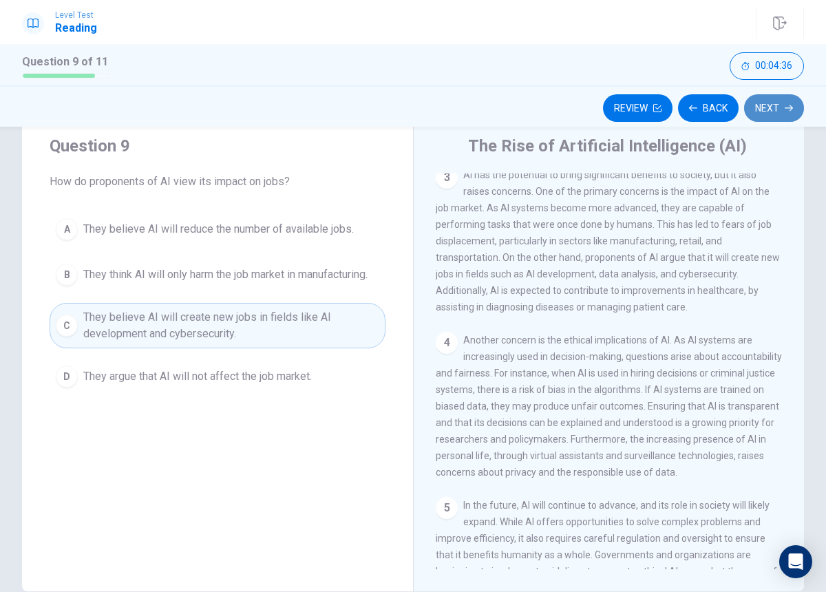
click at [770, 111] on button "Next" at bounding box center [774, 108] width 60 height 28
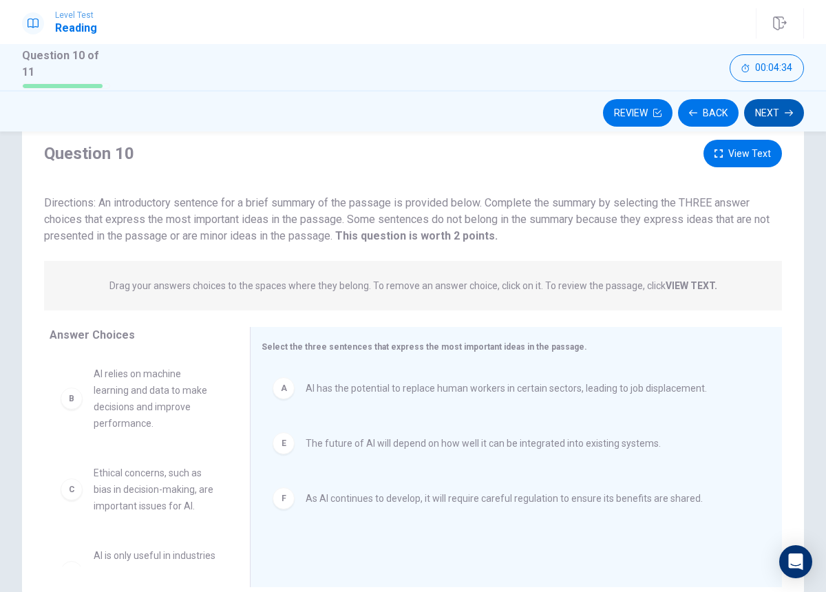
click at [770, 111] on button "Next" at bounding box center [774, 113] width 60 height 28
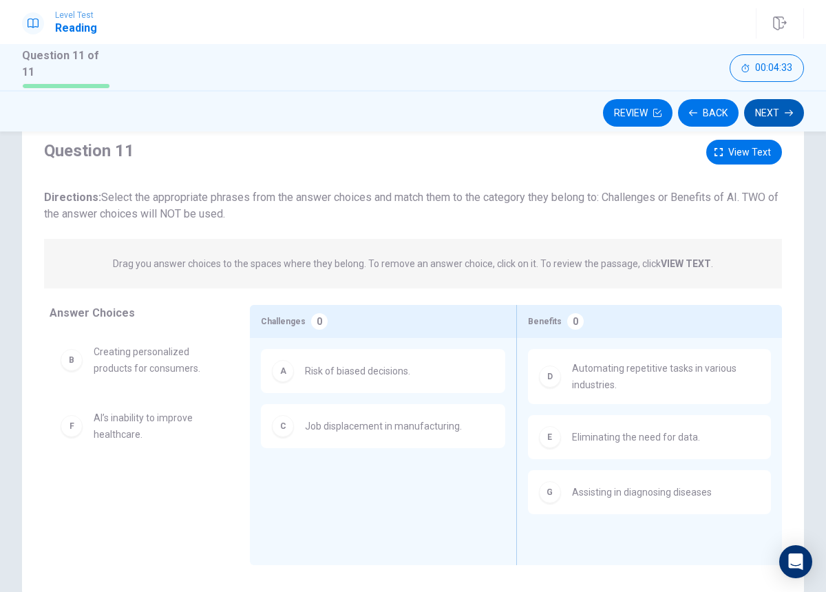
click at [770, 108] on button "Next" at bounding box center [774, 113] width 60 height 28
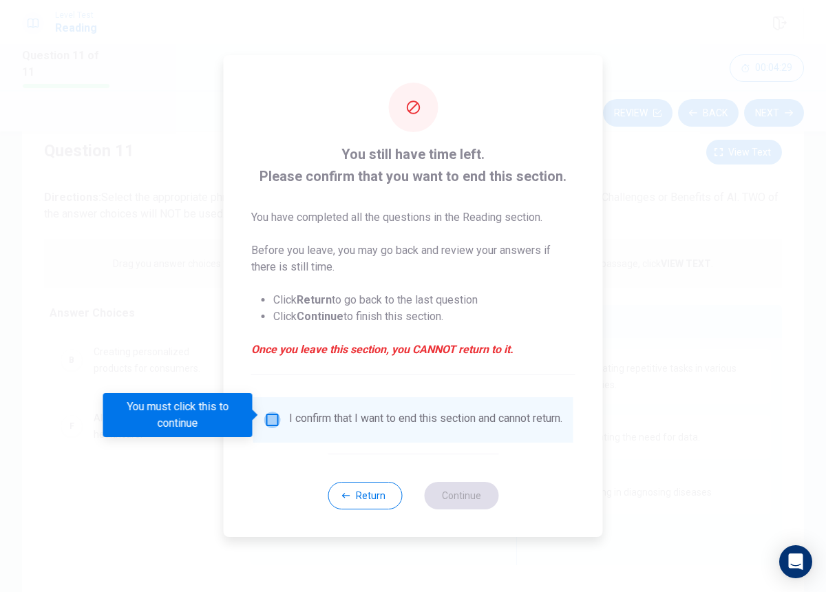
click at [270, 416] on input "You must click this to continue" at bounding box center [272, 420] width 17 height 17
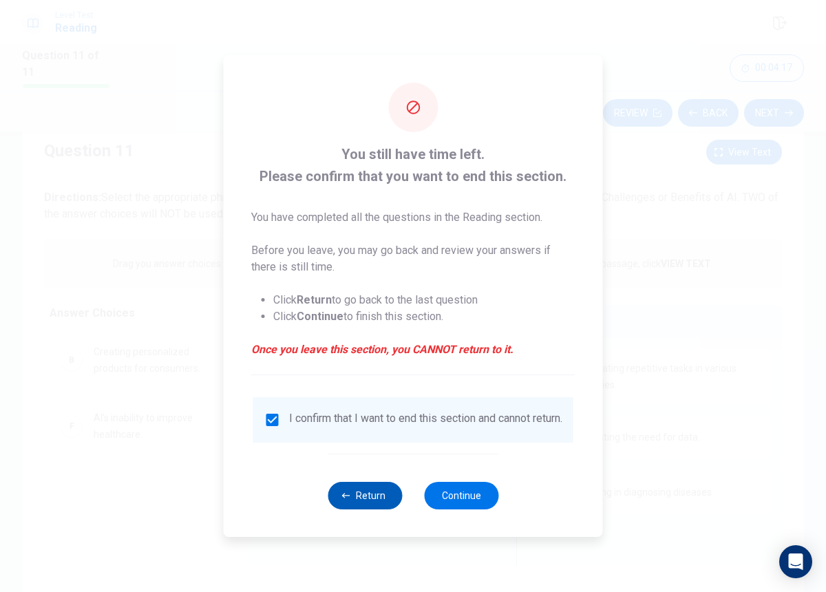
click at [377, 509] on button "Return" at bounding box center [365, 496] width 74 height 28
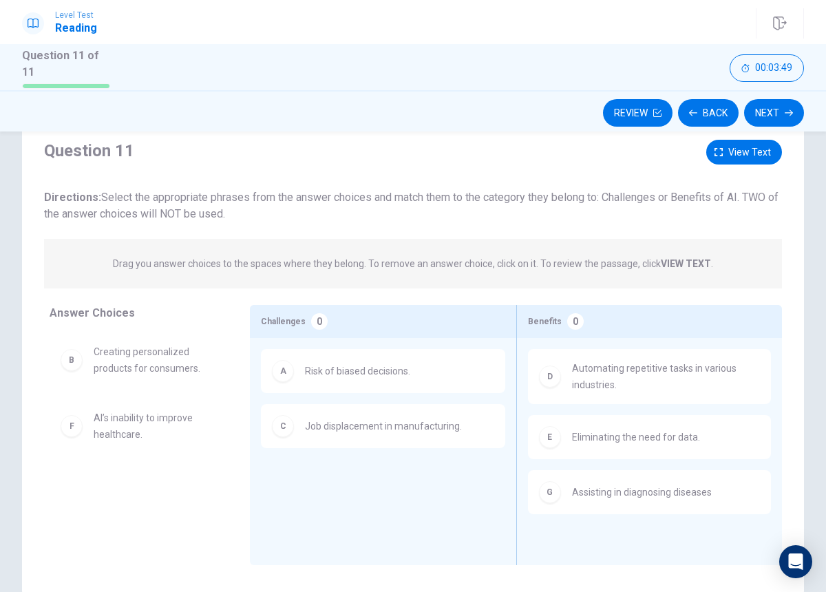
click at [674, 259] on strong "VIEW TEXT" at bounding box center [686, 263] width 50 height 11
click at [661, 260] on strong "VIEW TEXT" at bounding box center [686, 263] width 50 height 11
click at [747, 140] on button "View text" at bounding box center [744, 152] width 76 height 25
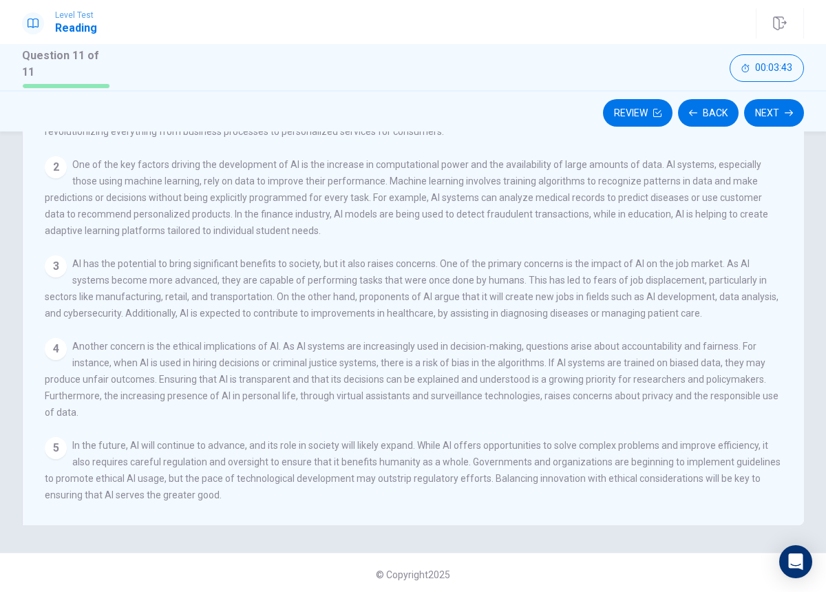
scroll to position [0, 0]
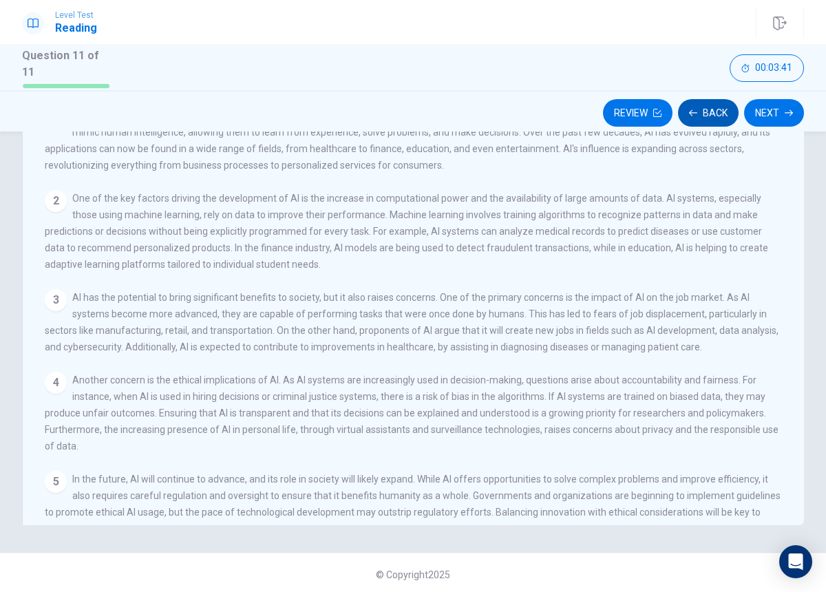
click at [712, 105] on button "Back" at bounding box center [708, 113] width 61 height 28
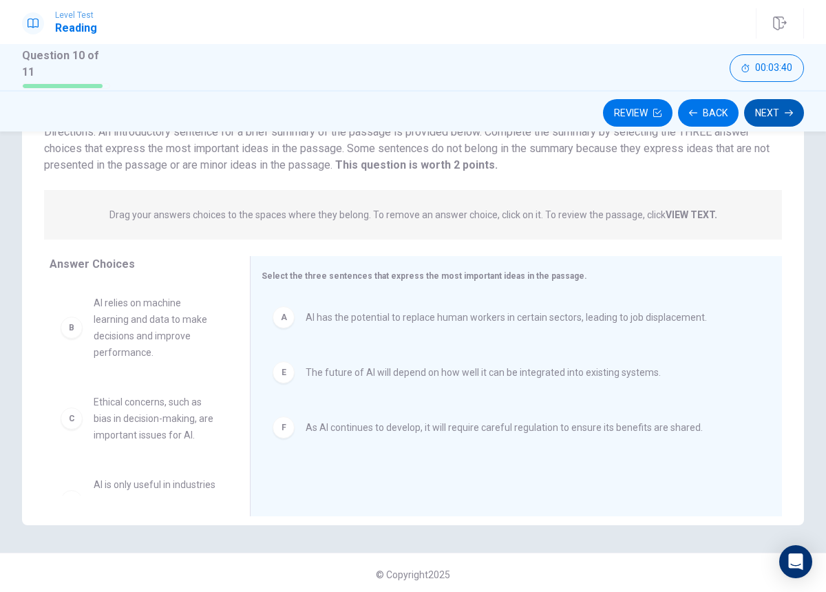
click at [783, 102] on button "Next" at bounding box center [774, 113] width 60 height 28
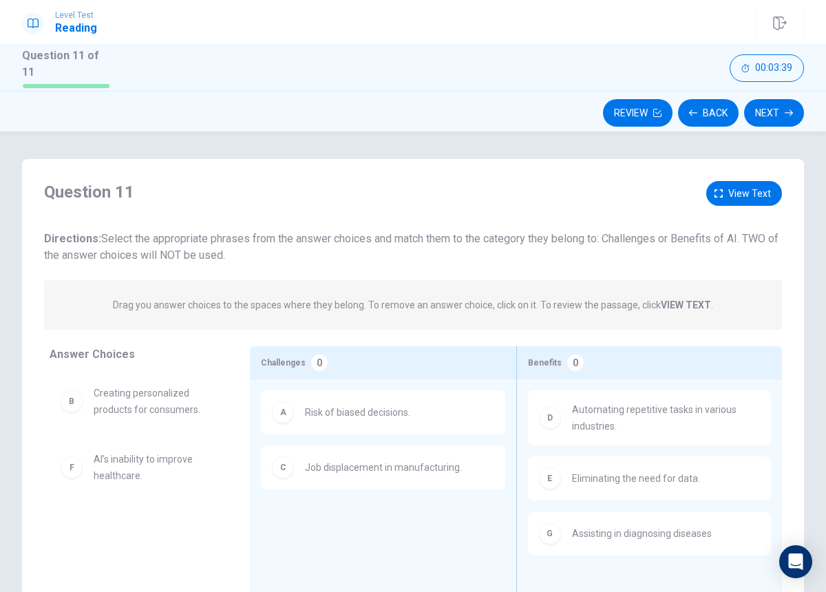
click at [755, 175] on div "Question 11 View text Directions: Select the appropriate phrases from the answe…" at bounding box center [413, 398] width 782 height 478
click at [755, 185] on span "View text" at bounding box center [749, 193] width 43 height 17
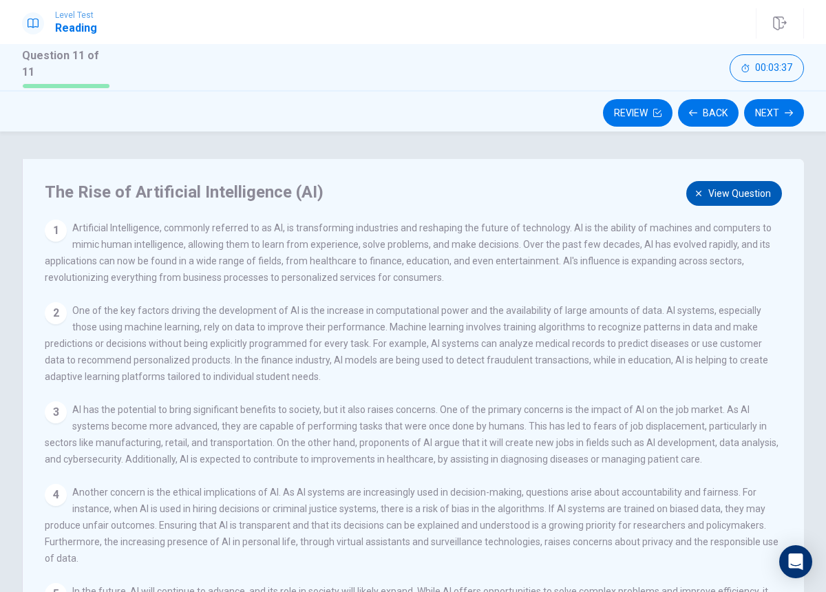
click at [755, 185] on span "View question" at bounding box center [739, 193] width 63 height 17
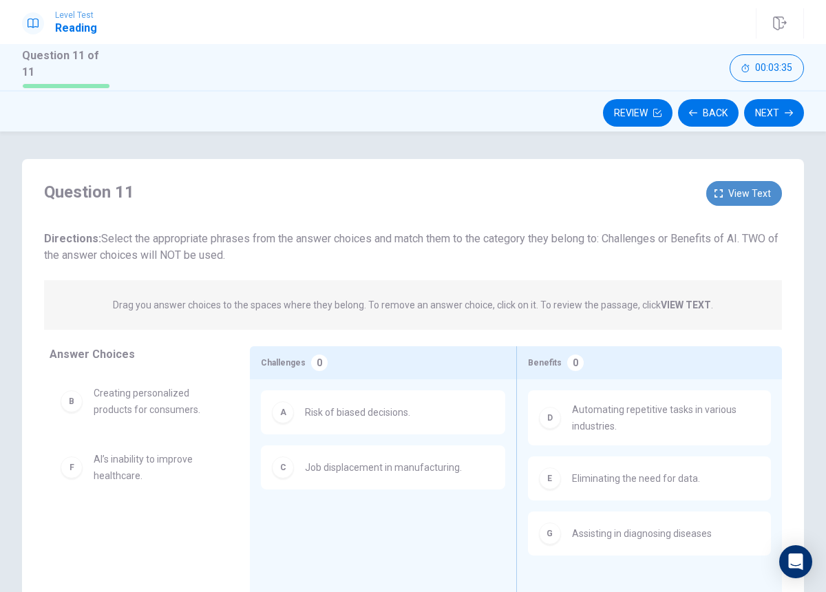
click at [755, 185] on span "View text" at bounding box center [749, 193] width 43 height 17
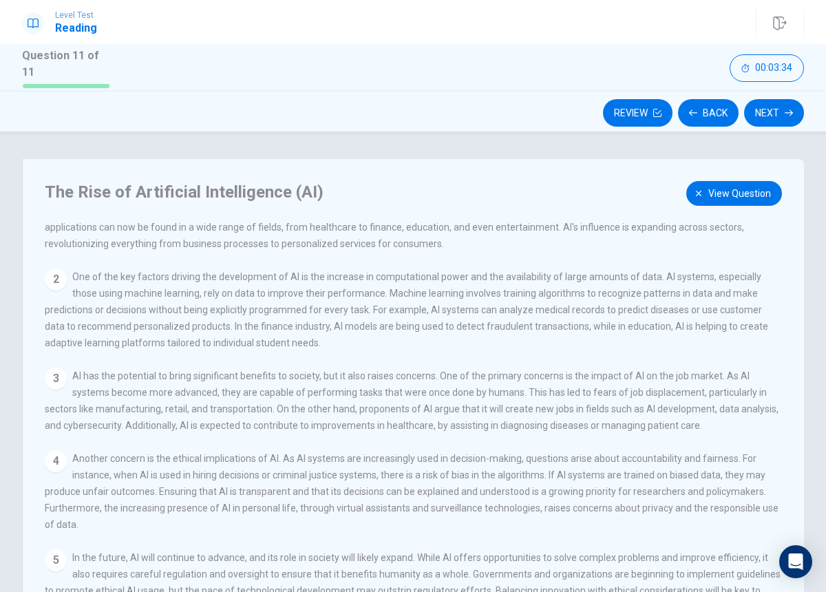
scroll to position [49, 0]
click at [773, 63] on span "00:03:33" at bounding box center [773, 68] width 37 height 11
click at [793, 68] on icon "button" at bounding box center [790, 68] width 10 height 11
click at [789, 70] on span "00:03:31" at bounding box center [773, 68] width 37 height 11
click at [754, 185] on span "View question" at bounding box center [739, 193] width 63 height 17
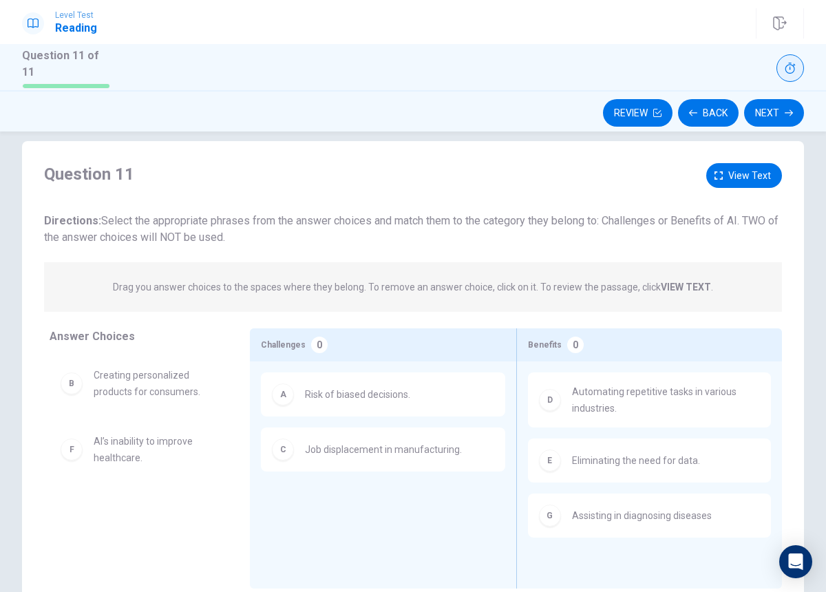
scroll to position [0, 0]
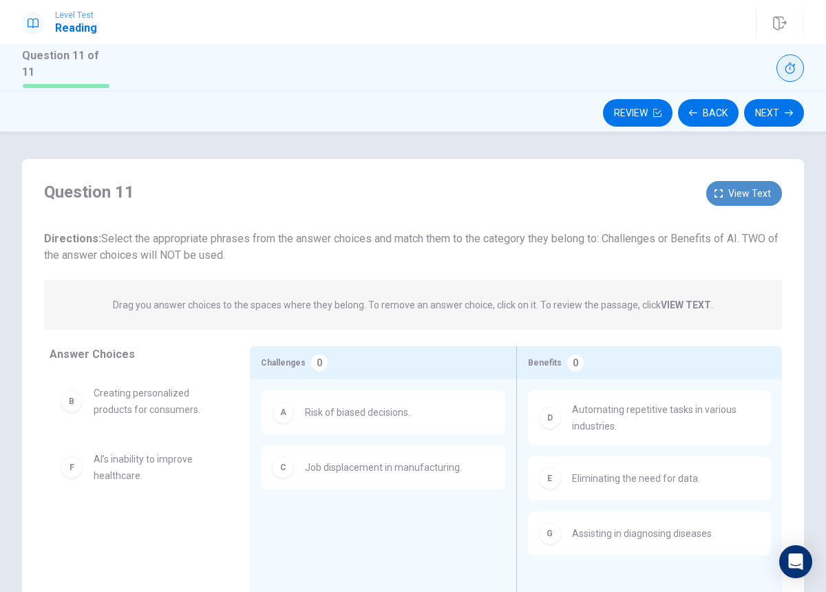
click at [765, 193] on span "View text" at bounding box center [749, 193] width 43 height 17
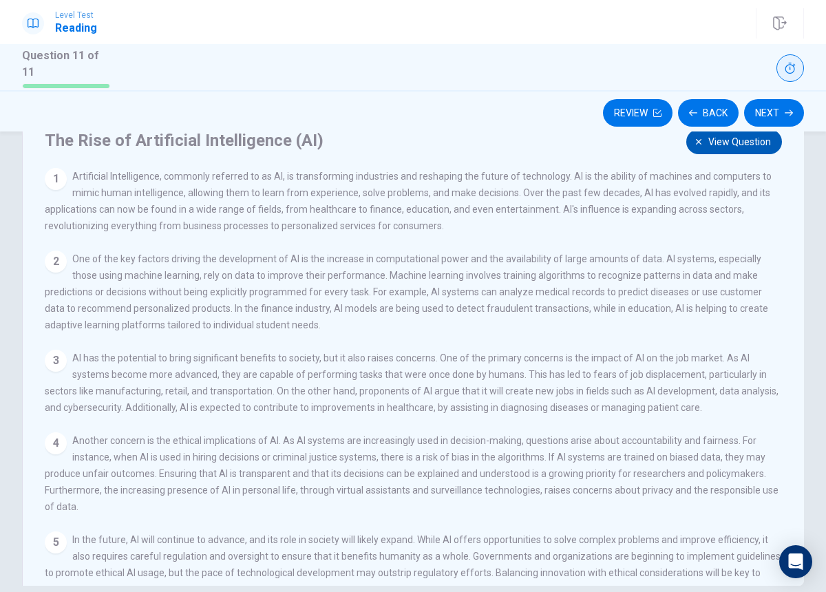
click at [725, 142] on span "View question" at bounding box center [739, 142] width 63 height 17
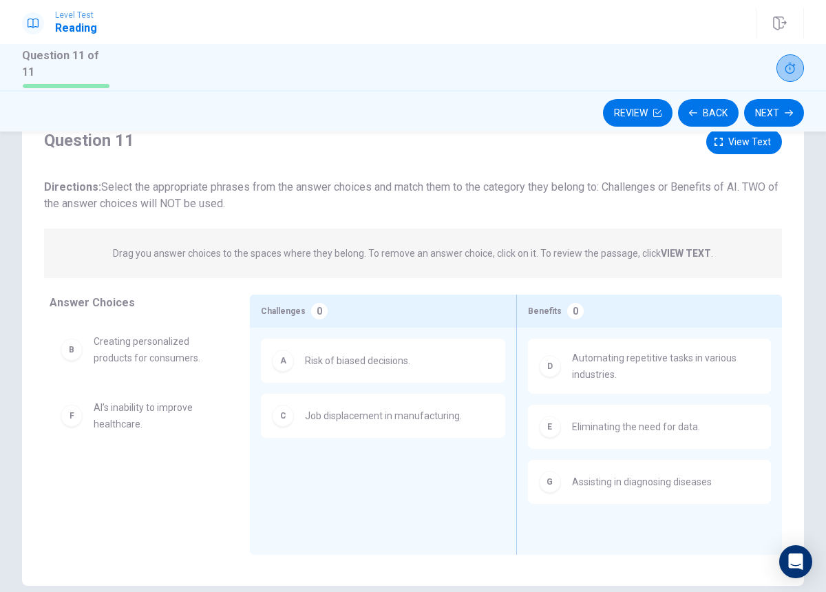
click at [788, 66] on icon "button" at bounding box center [790, 68] width 11 height 11
click at [791, 109] on icon "button" at bounding box center [789, 113] width 8 height 8
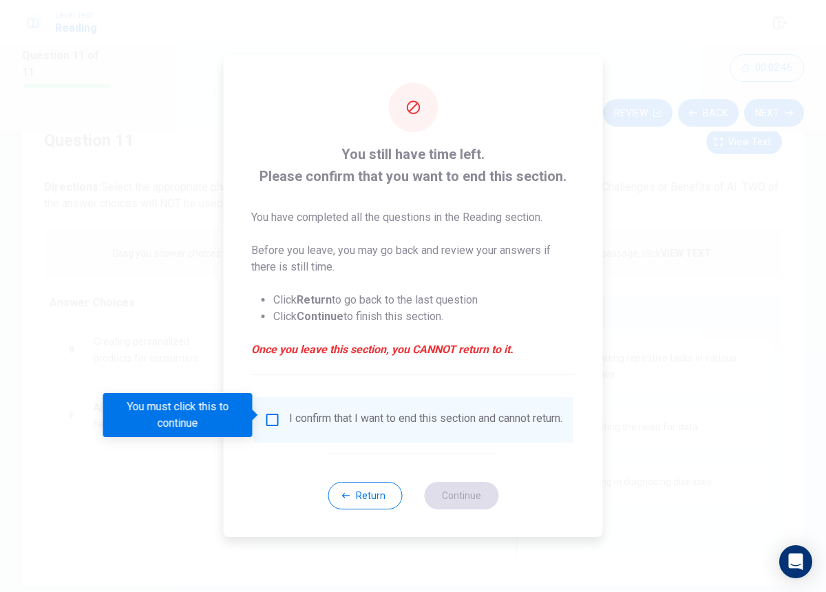
click at [279, 418] on div "I confirm that I want to end this section and cannot return." at bounding box center [413, 420] width 298 height 17
click at [271, 415] on input "You must click this to continue" at bounding box center [272, 420] width 17 height 17
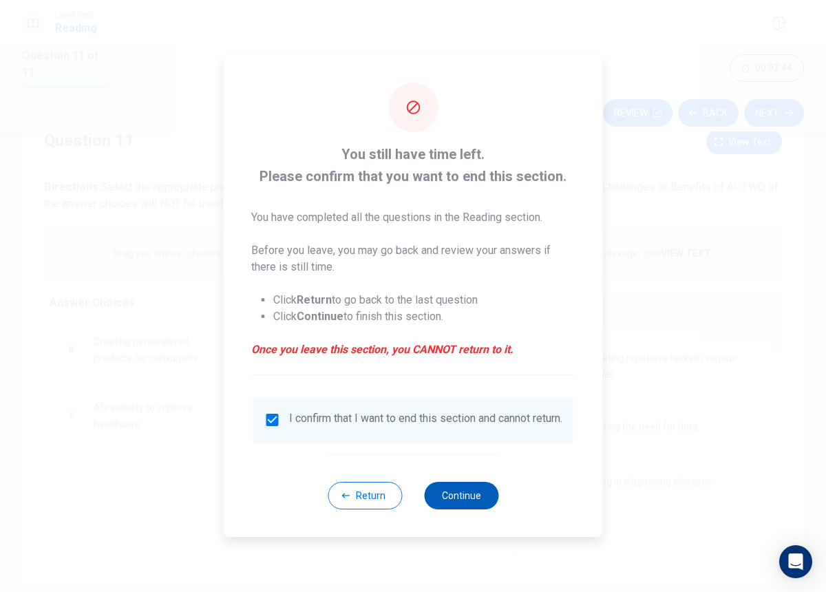
click at [476, 509] on button "Continue" at bounding box center [461, 496] width 74 height 28
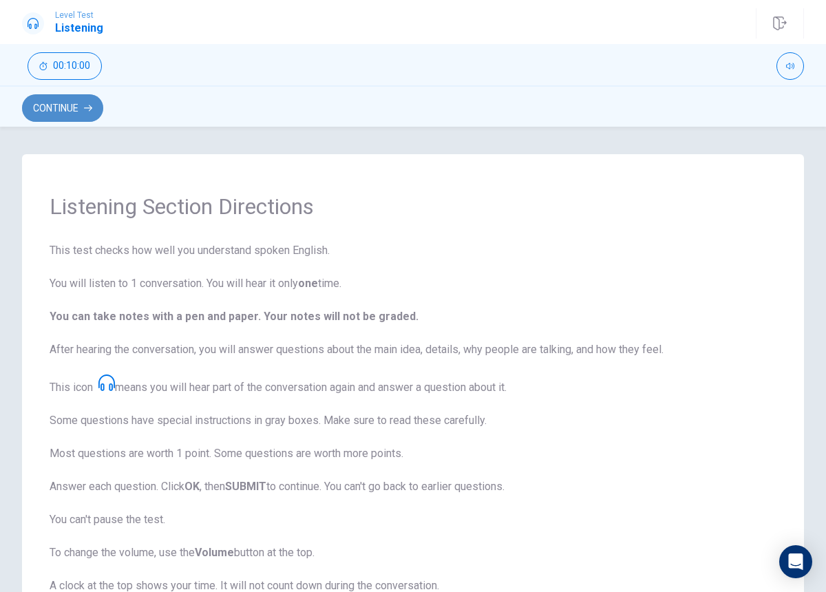
click at [54, 109] on button "Continue" at bounding box center [62, 108] width 81 height 28
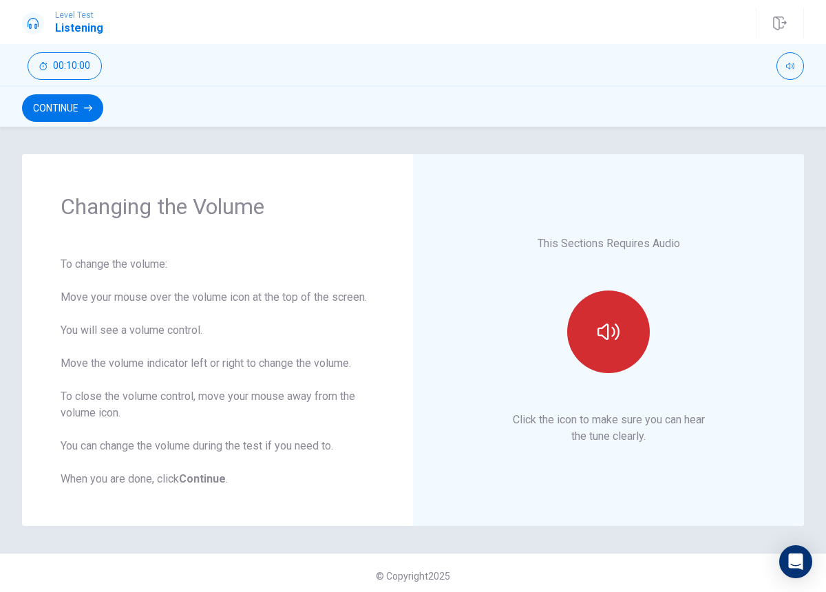
click at [595, 328] on button "button" at bounding box center [608, 331] width 83 height 83
click at [595, 330] on button "button" at bounding box center [608, 331] width 83 height 83
click at [595, 326] on button "button" at bounding box center [608, 331] width 83 height 83
click at [595, 328] on button "button" at bounding box center [608, 331] width 83 height 83
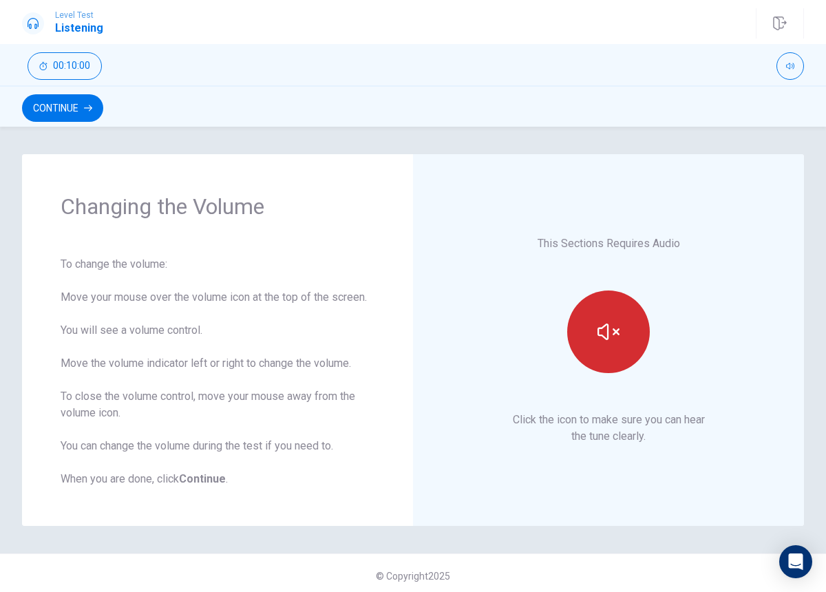
click at [595, 328] on button "button" at bounding box center [608, 331] width 83 height 83
click at [595, 327] on button "button" at bounding box center [608, 331] width 83 height 83
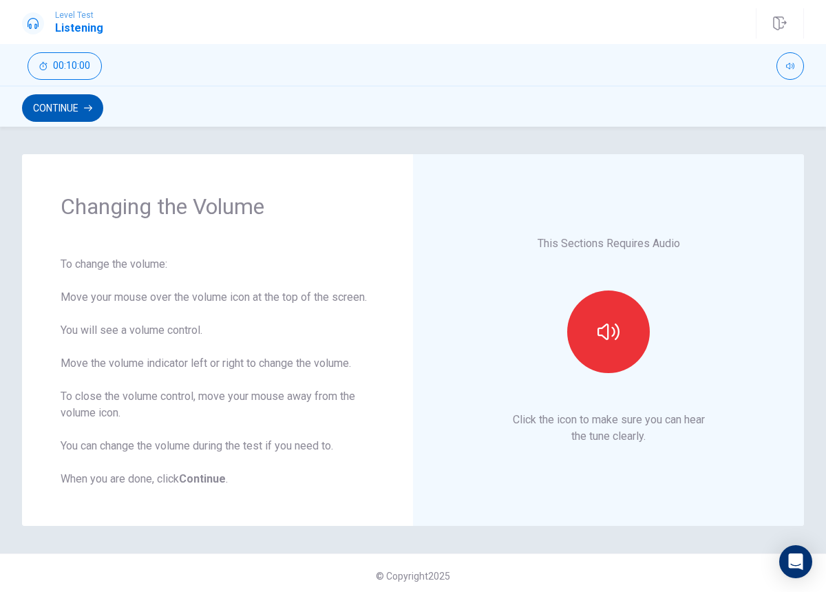
click at [92, 107] on icon "button" at bounding box center [88, 108] width 8 height 6
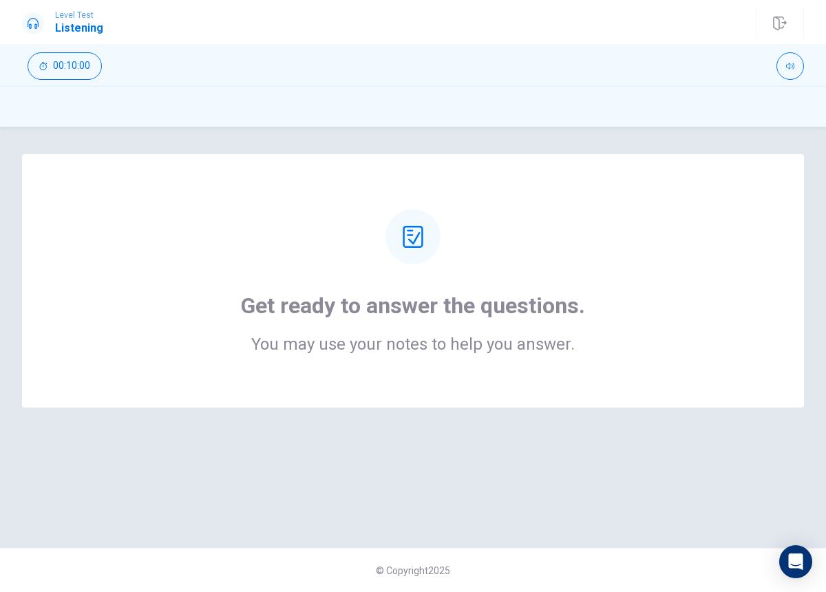
click at [487, 485] on div "Get ready to answer the questions. You may use your notes to help you answer." at bounding box center [413, 337] width 826 height 366
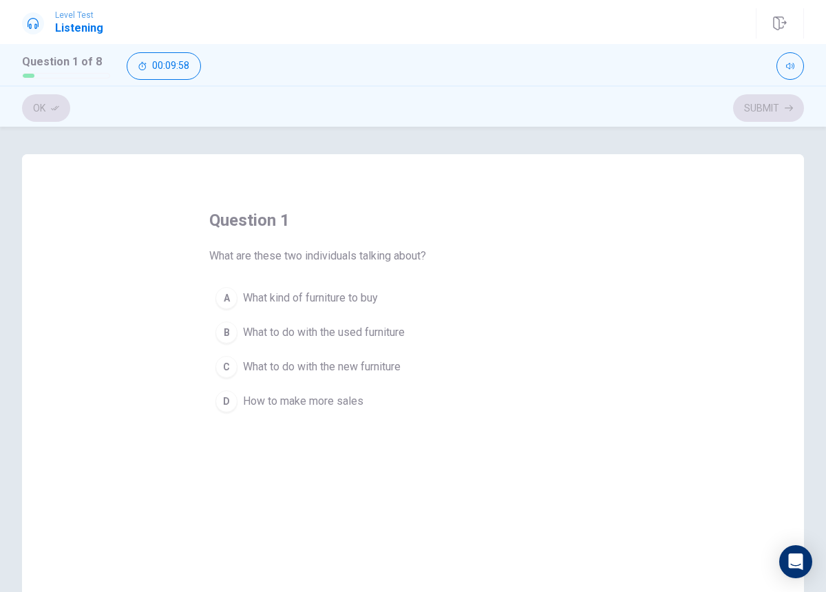
click at [371, 332] on span "What to do with the used furniture" at bounding box center [324, 332] width 162 height 17
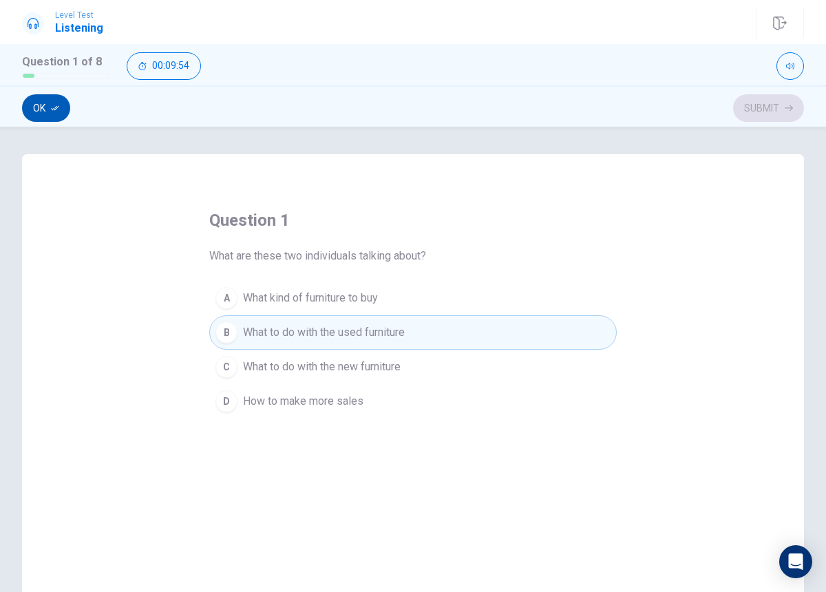
click at [58, 111] on icon "button" at bounding box center [55, 108] width 8 height 8
click at [785, 103] on button "Submit" at bounding box center [768, 108] width 71 height 28
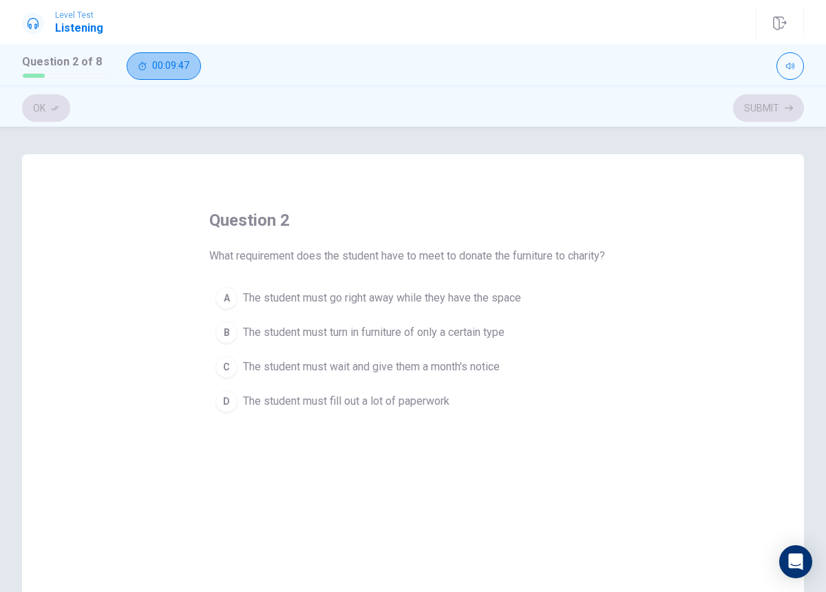
click at [183, 67] on span "00:09:47" at bounding box center [170, 66] width 37 height 11
click at [138, 70] on icon "button" at bounding box center [140, 66] width 11 height 11
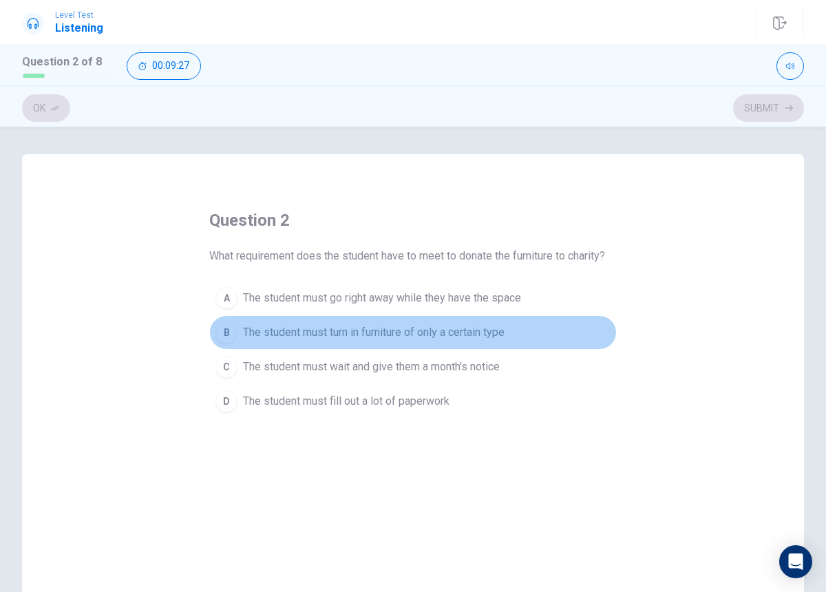
click at [270, 334] on span "The student must turn in furniture of only a certain type" at bounding box center [374, 332] width 262 height 17
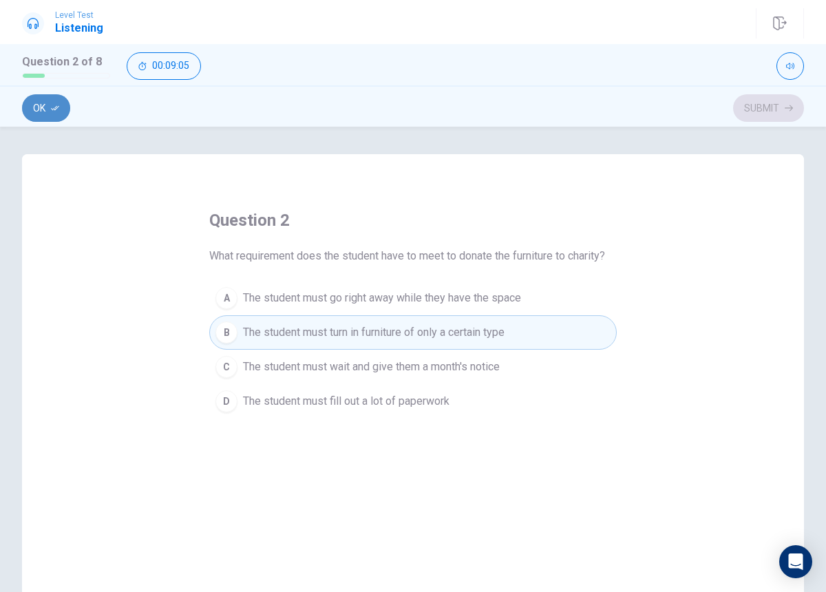
click at [56, 113] on button "Ok" at bounding box center [46, 108] width 48 height 28
click at [779, 102] on button "Submit" at bounding box center [768, 108] width 71 height 28
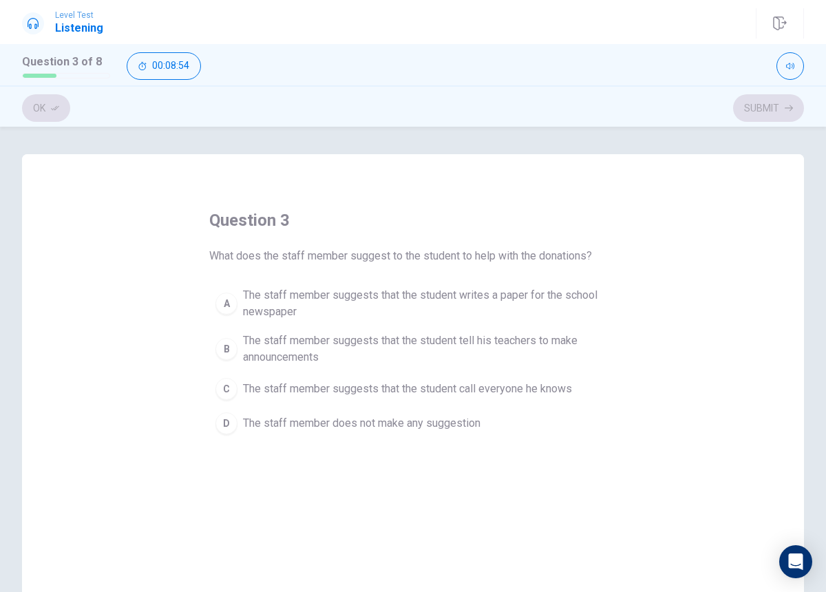
click at [381, 270] on div "question 3 What does the staff member suggest to the student to help with the d…" at bounding box center [412, 324] width 407 height 231
click at [349, 290] on span "The staff member suggests that the student writes a paper for the school newspa…" at bounding box center [427, 303] width 368 height 33
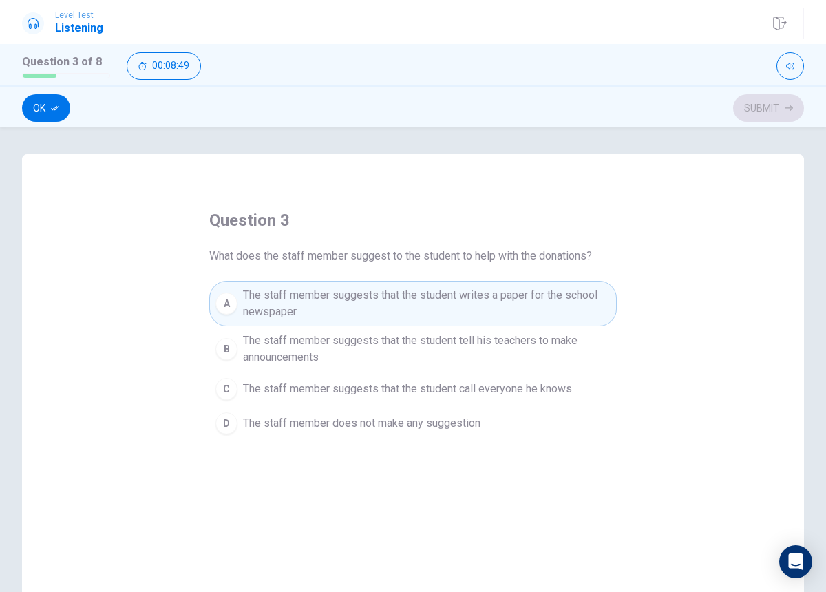
click at [39, 122] on div "Ok Submit" at bounding box center [413, 105] width 826 height 41
click at [41, 114] on button "Ok" at bounding box center [46, 108] width 48 height 28
click at [778, 110] on button "Submit" at bounding box center [768, 108] width 71 height 28
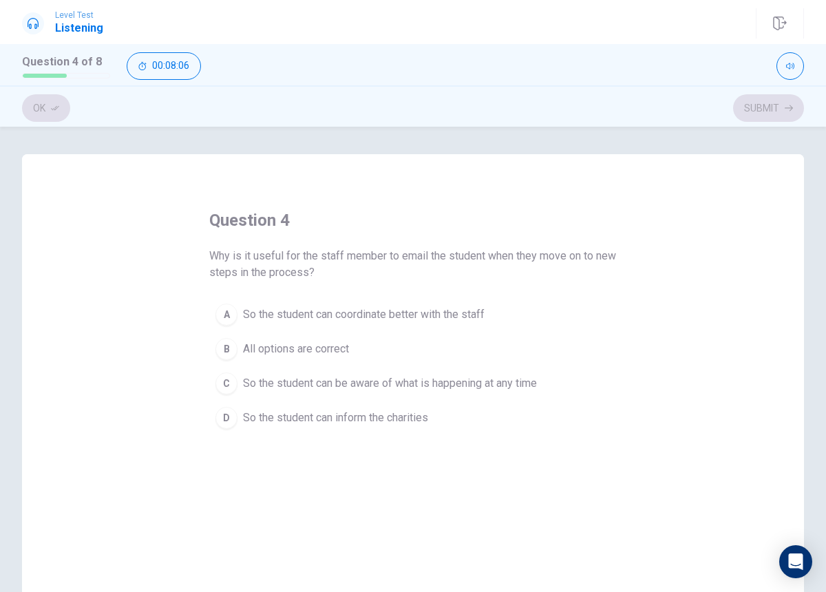
click at [418, 383] on span "So the student can be aware of what is happening at any time" at bounding box center [390, 383] width 294 height 17
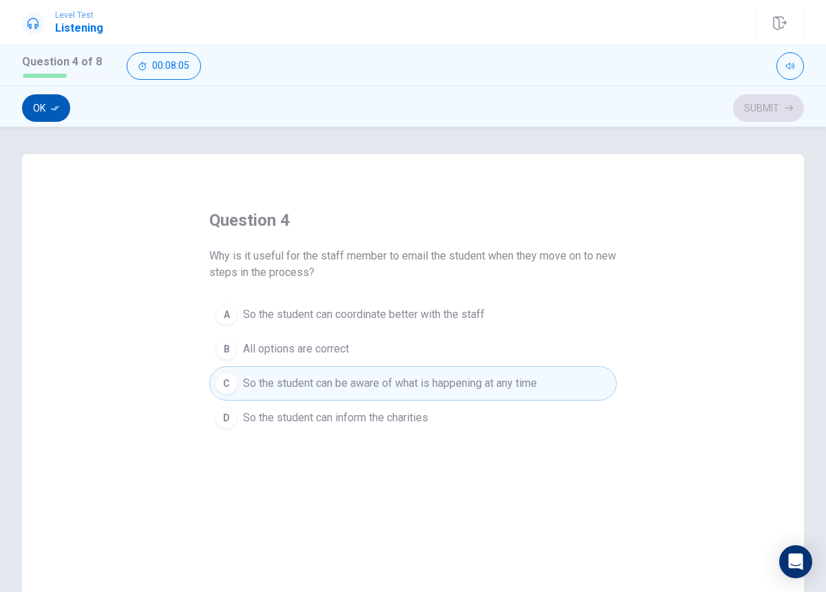
click at [23, 111] on button "Ok" at bounding box center [46, 108] width 48 height 28
click at [773, 123] on div "Ok Submit" at bounding box center [413, 105] width 826 height 41
click at [765, 114] on button "Submit" at bounding box center [768, 108] width 71 height 28
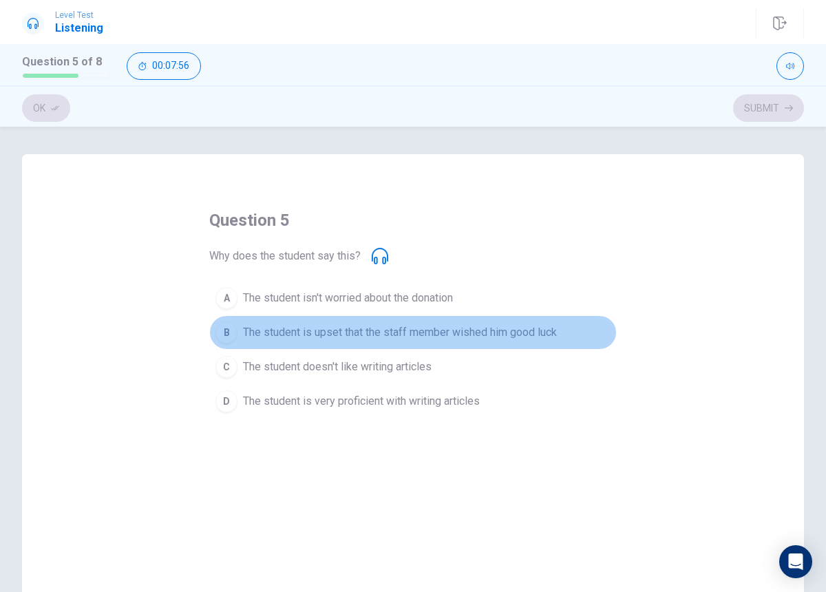
click at [391, 327] on span "The student is upset that the staff member wished him good luck" at bounding box center [400, 332] width 314 height 17
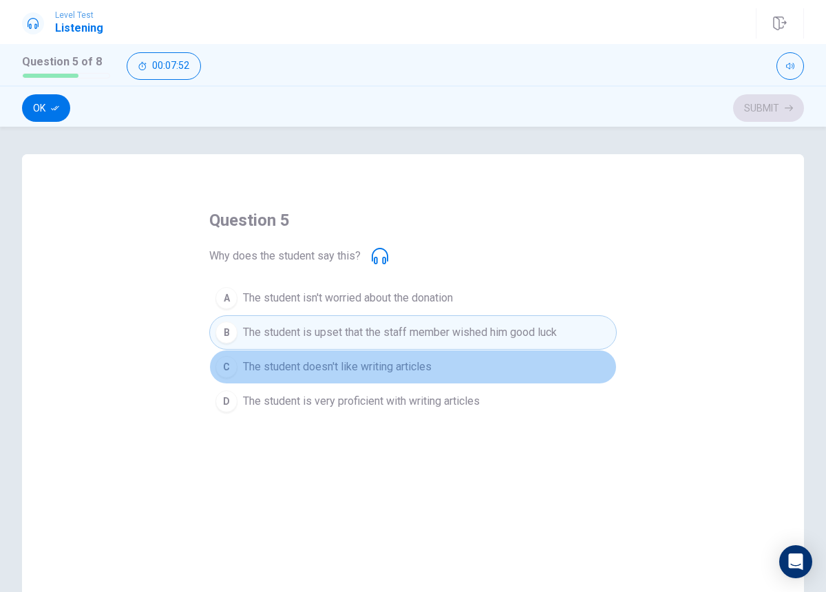
click at [335, 374] on span "The student doesn't like writing articles" at bounding box center [337, 367] width 189 height 17
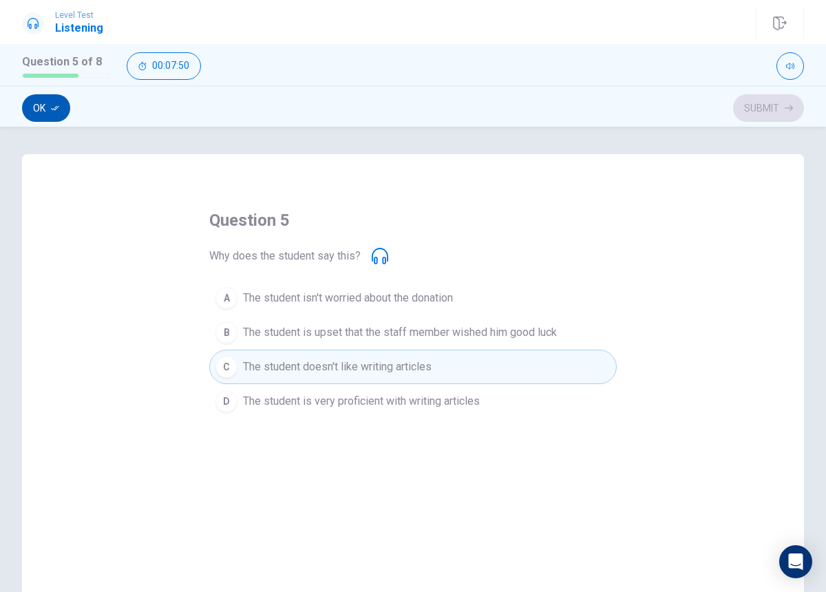
click at [36, 99] on button "Ok" at bounding box center [46, 108] width 48 height 28
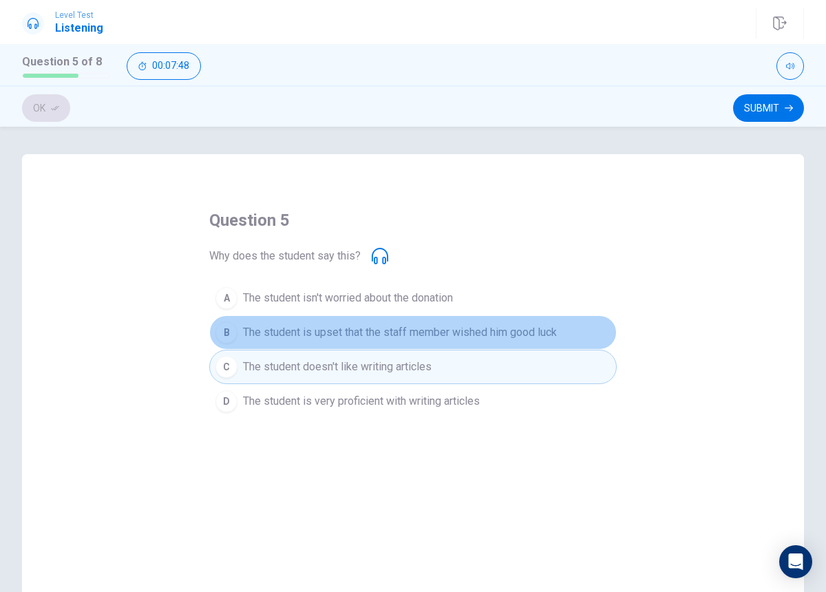
click at [414, 337] on span "The student is upset that the staff member wished him good luck" at bounding box center [400, 332] width 314 height 17
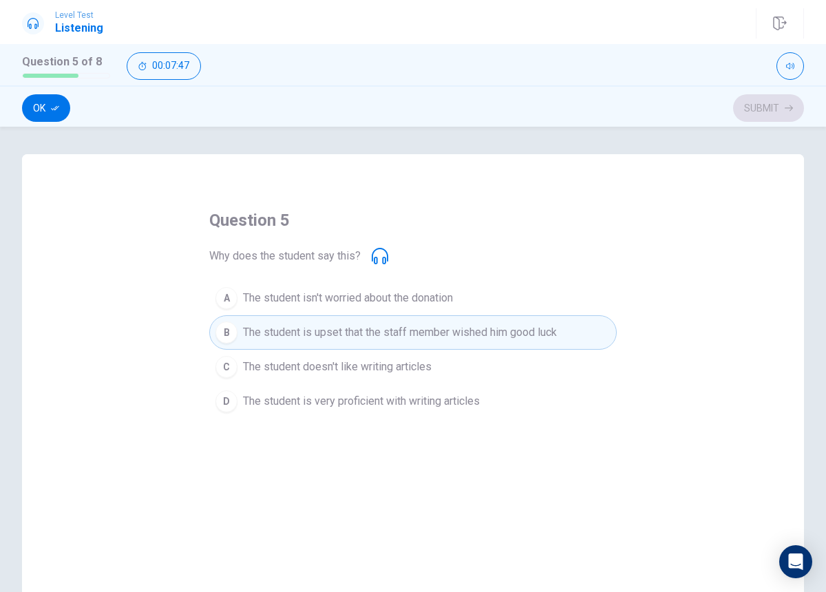
click at [361, 359] on span "The student doesn't like writing articles" at bounding box center [337, 367] width 189 height 17
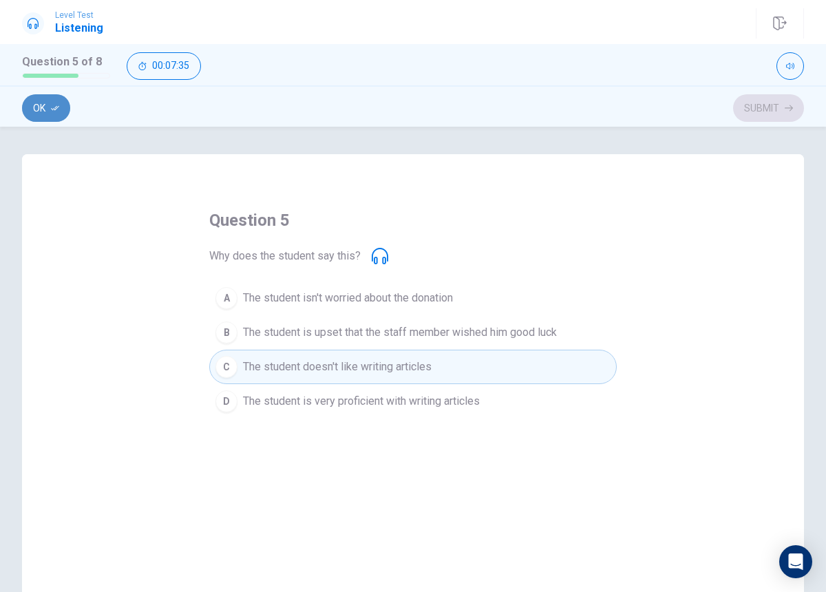
click at [61, 110] on button "Ok" at bounding box center [46, 108] width 48 height 28
click at [771, 105] on button "Submit" at bounding box center [768, 108] width 71 height 28
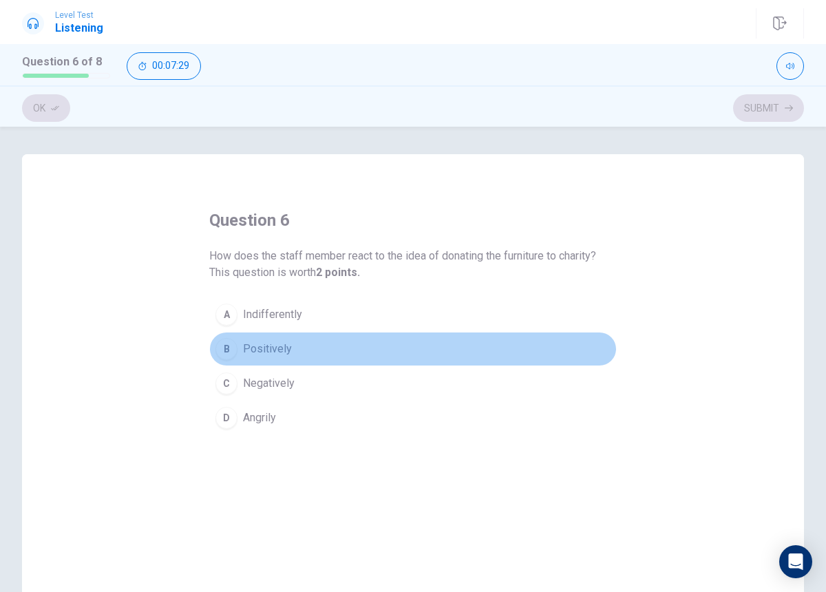
click at [284, 352] on span "Positively" at bounding box center [267, 349] width 49 height 17
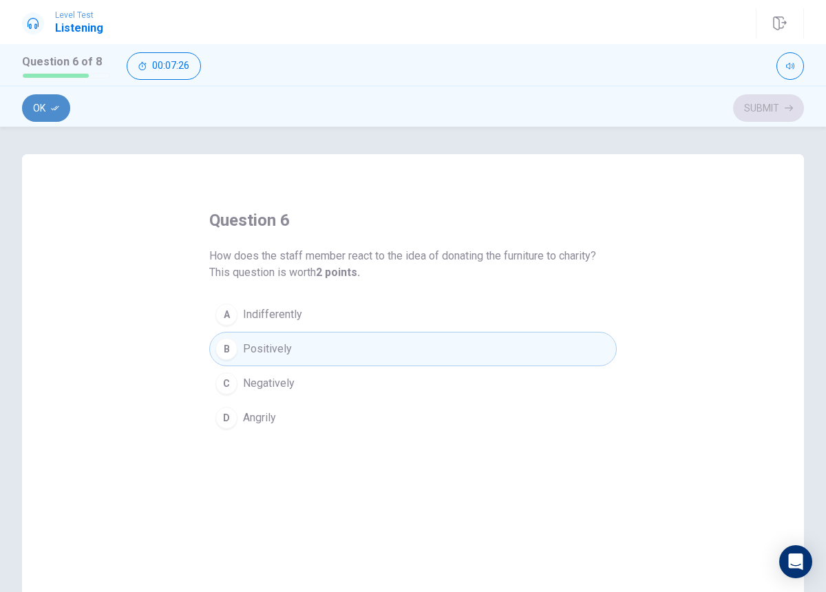
click at [63, 103] on button "Ok" at bounding box center [46, 108] width 48 height 28
click at [752, 113] on button "Submit" at bounding box center [768, 108] width 71 height 28
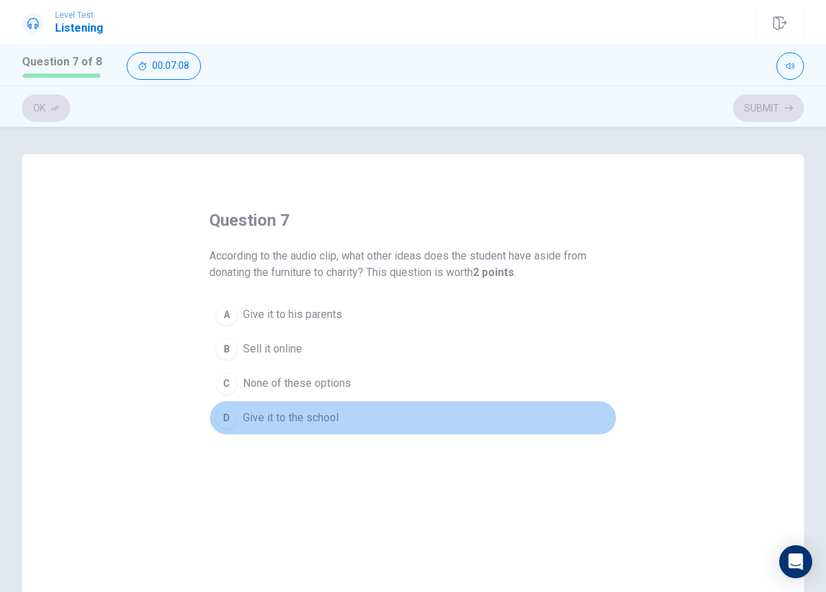
click at [323, 409] on span "Give it to the school" at bounding box center [291, 417] width 96 height 17
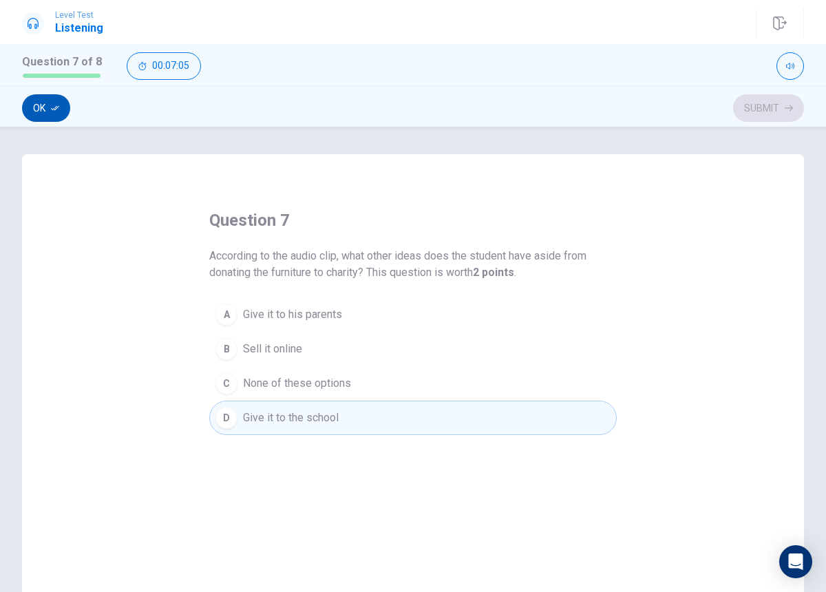
click at [61, 106] on button "Ok" at bounding box center [46, 108] width 48 height 28
click at [745, 103] on button "Submit" at bounding box center [768, 108] width 71 height 28
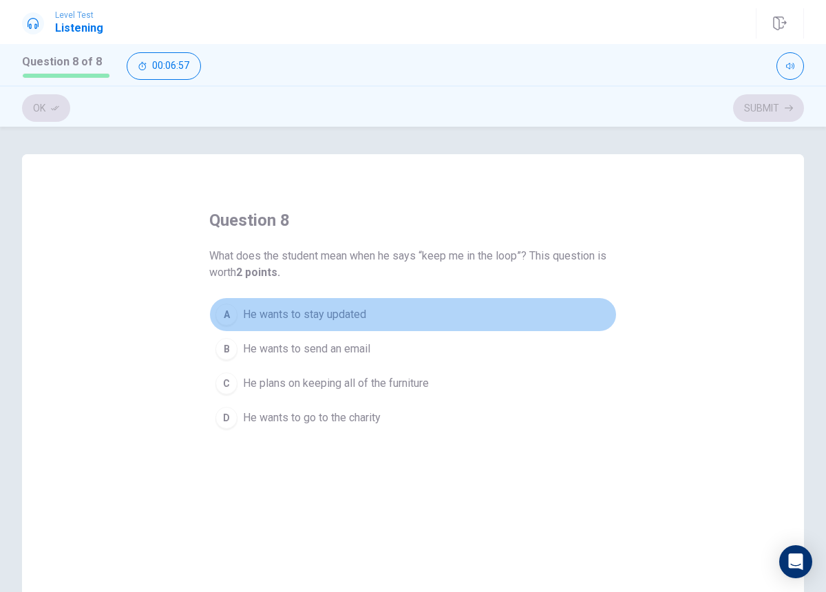
click at [350, 320] on span "He wants to stay updated" at bounding box center [304, 314] width 123 height 17
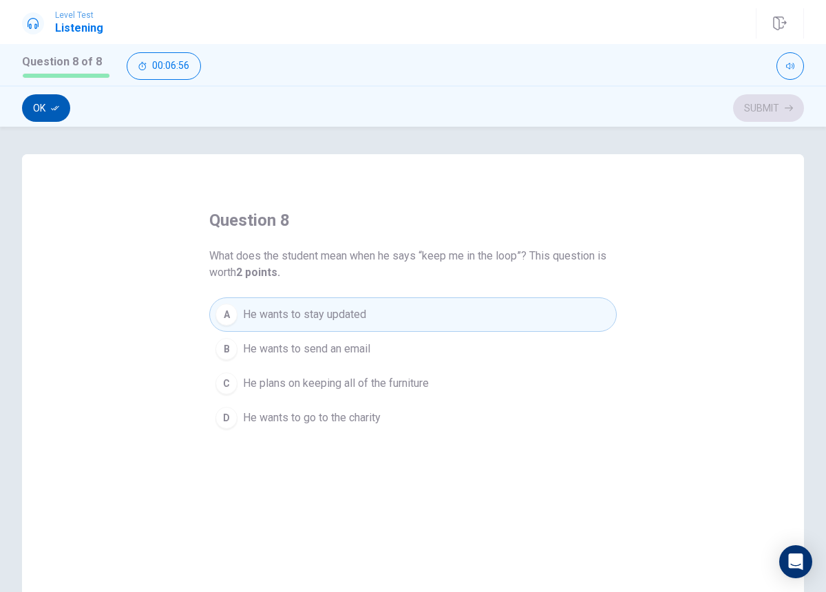
click at [25, 107] on button "Ok" at bounding box center [46, 108] width 48 height 28
click at [794, 105] on button "Submit" at bounding box center [768, 108] width 71 height 28
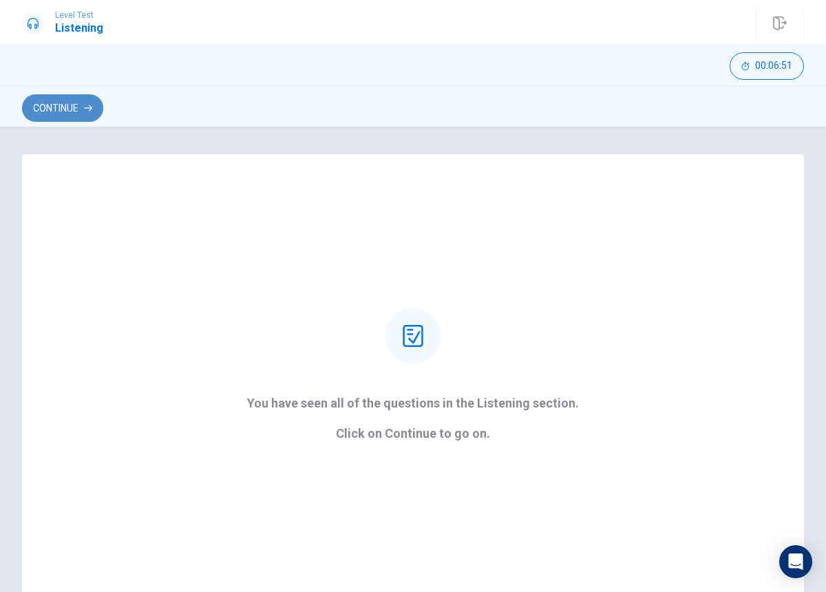
click at [71, 107] on button "Continue" at bounding box center [62, 108] width 81 height 28
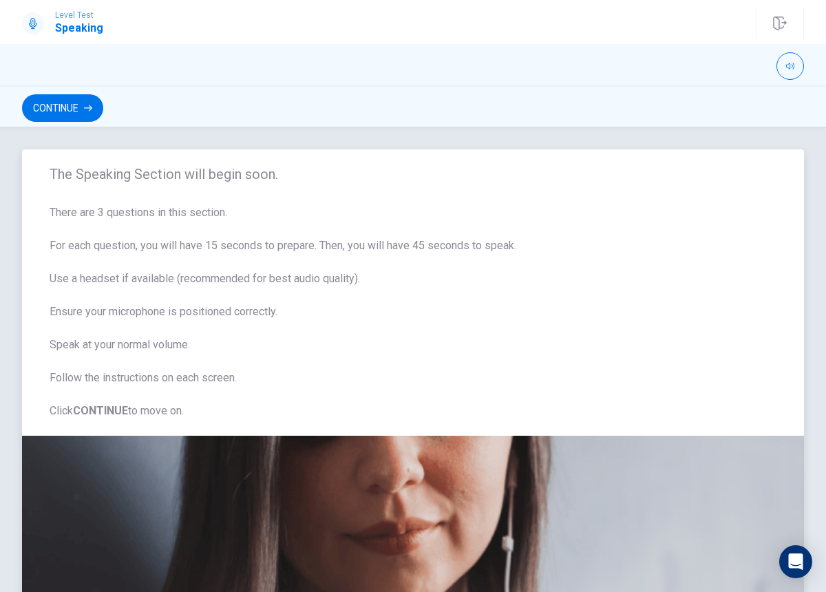
scroll to position [3, 0]
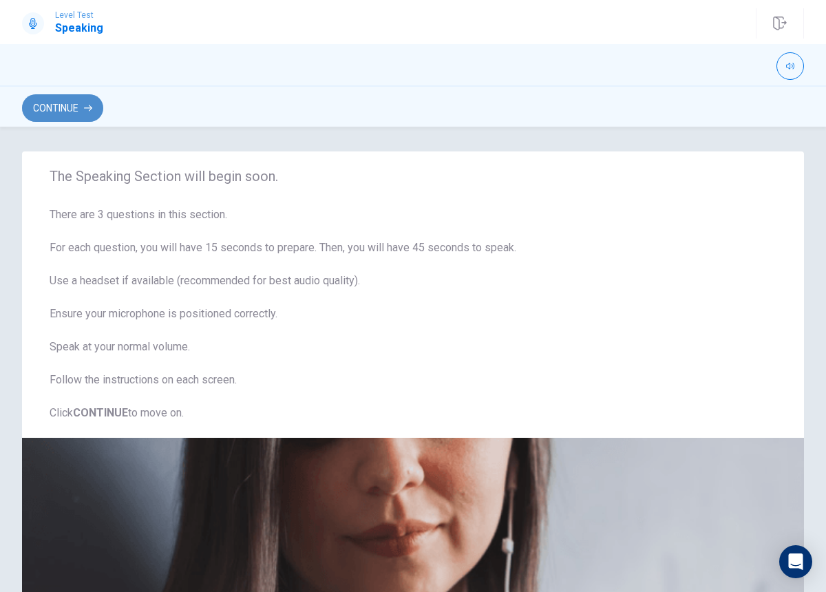
click at [73, 113] on button "Continue" at bounding box center [62, 108] width 81 height 28
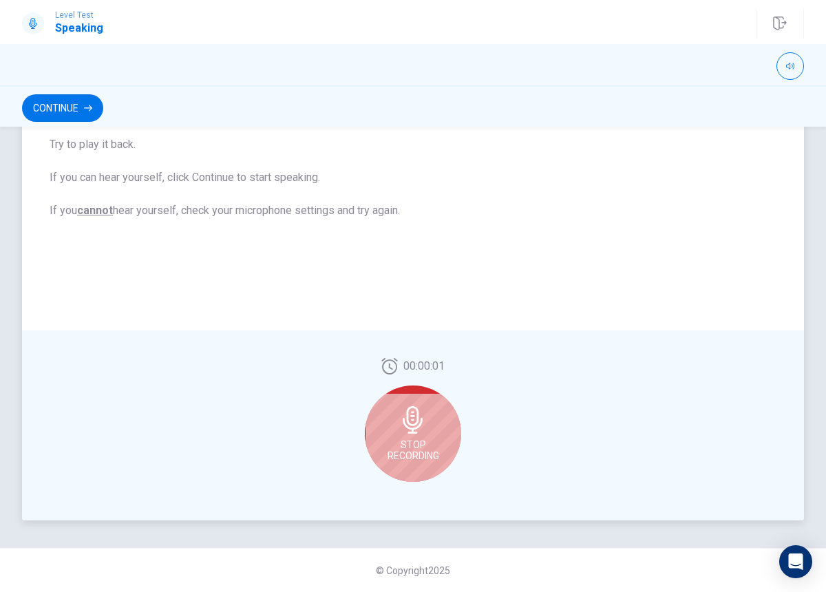
scroll to position [224, 0]
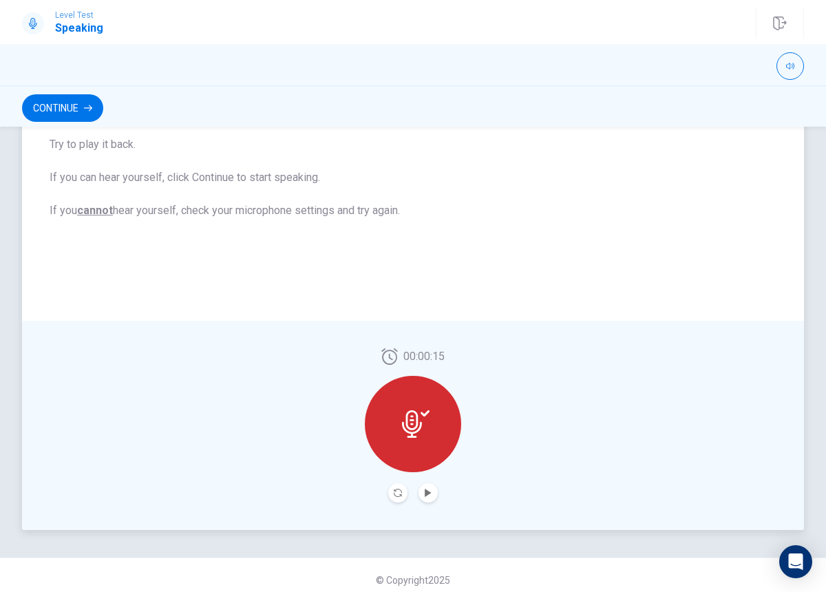
click at [436, 494] on button "Play Audio" at bounding box center [427, 492] width 19 height 19
click at [476, 500] on div "00:00:15" at bounding box center [413, 425] width 782 height 209
click at [400, 494] on icon "Record Again" at bounding box center [398, 493] width 8 height 8
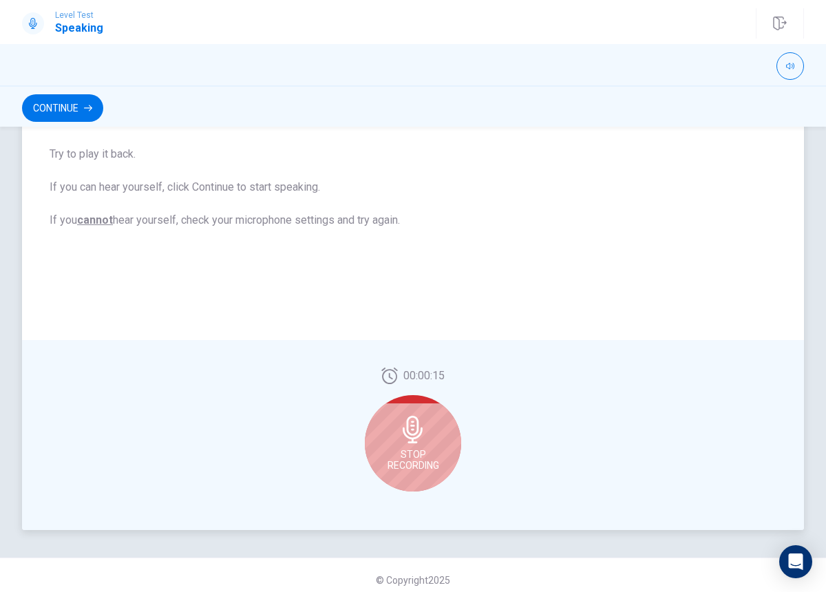
scroll to position [234, 0]
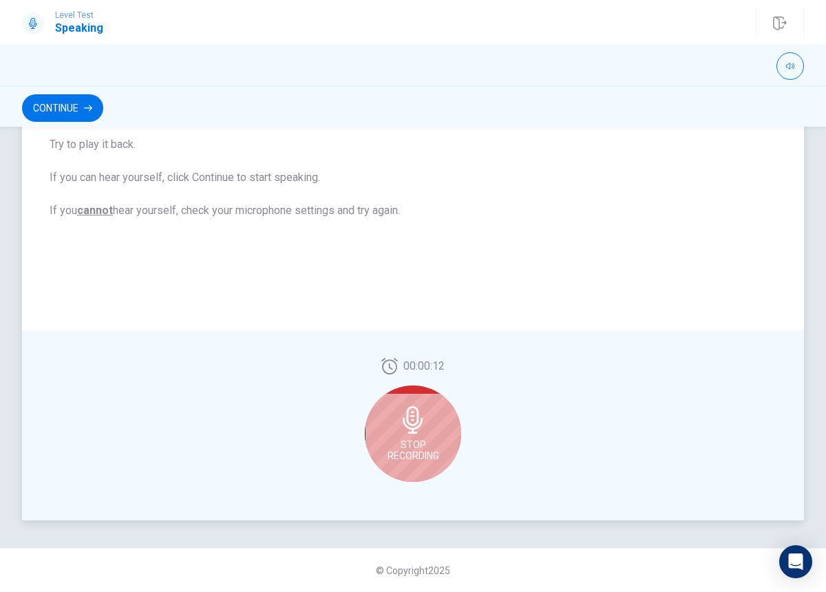
click at [413, 449] on span "Stop Recording" at bounding box center [413, 450] width 52 height 22
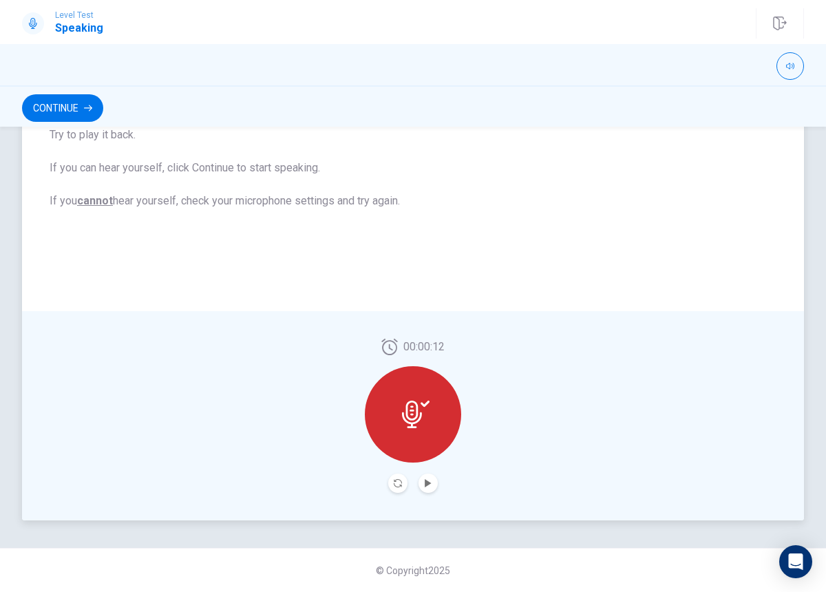
scroll to position [224, 0]
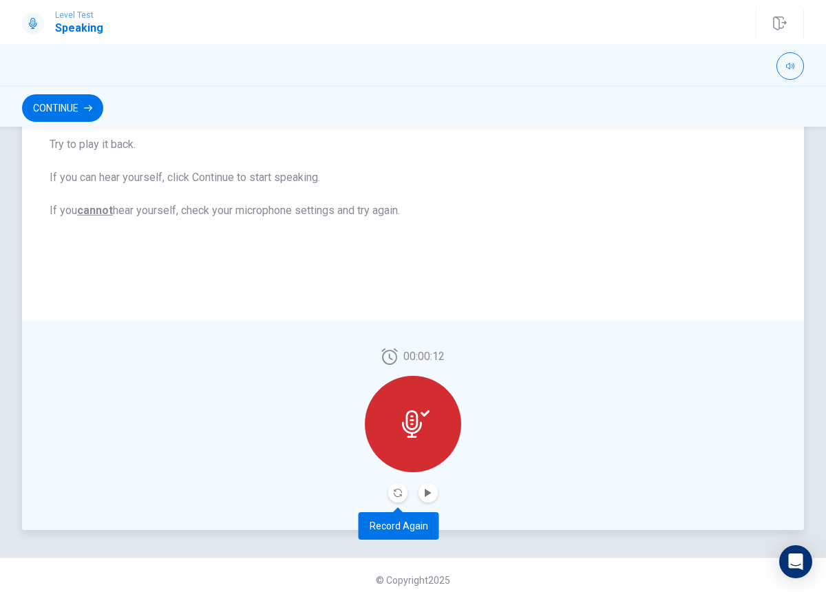
click at [396, 486] on button "Record Again" at bounding box center [397, 492] width 19 height 19
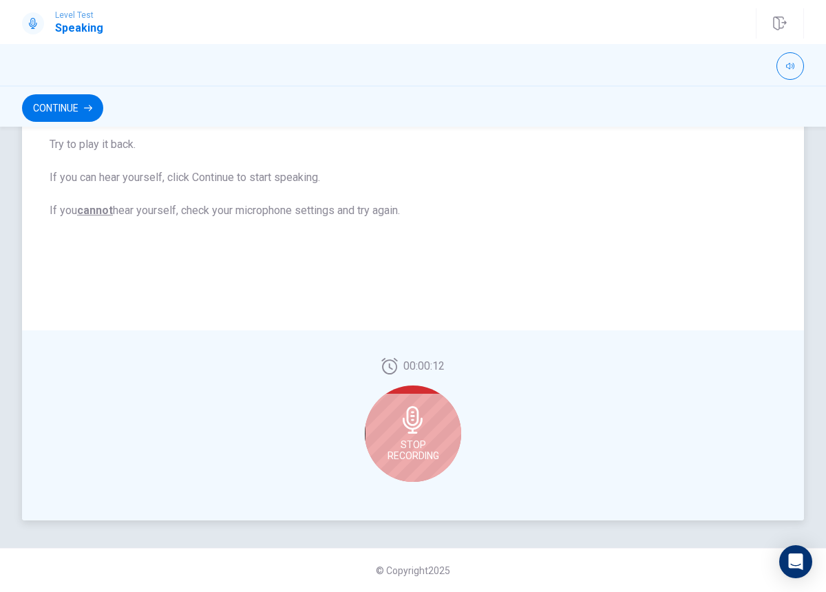
click at [427, 460] on span "Stop Recording" at bounding box center [413, 450] width 52 height 22
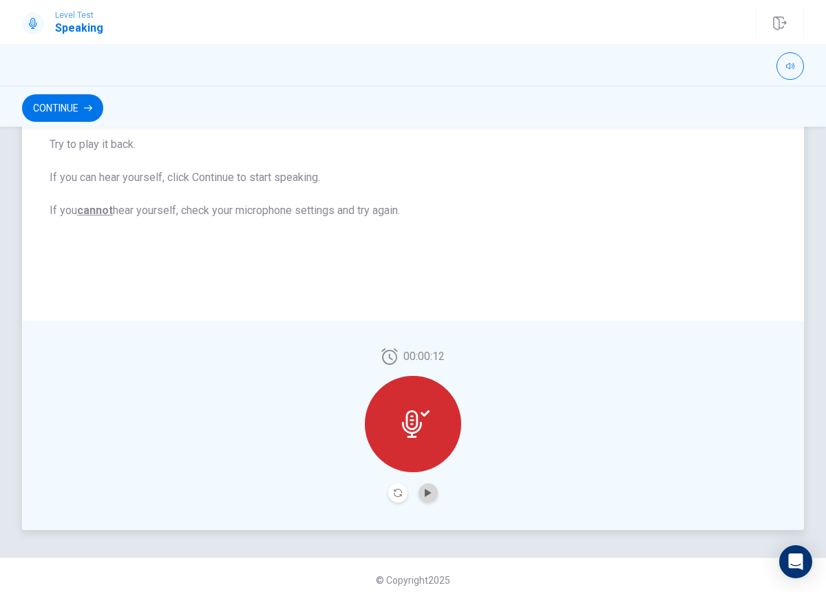
click at [427, 488] on button "Play Audio" at bounding box center [427, 492] width 19 height 19
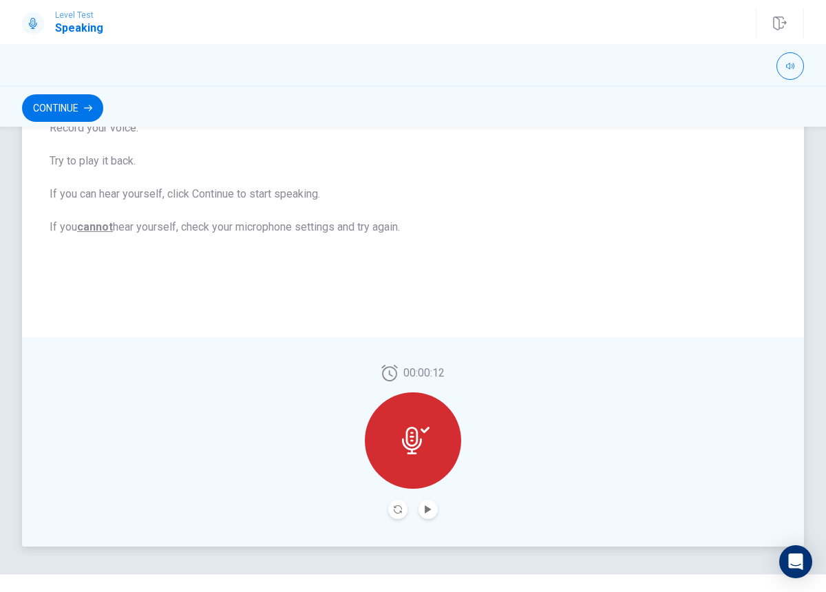
scroll to position [234, 0]
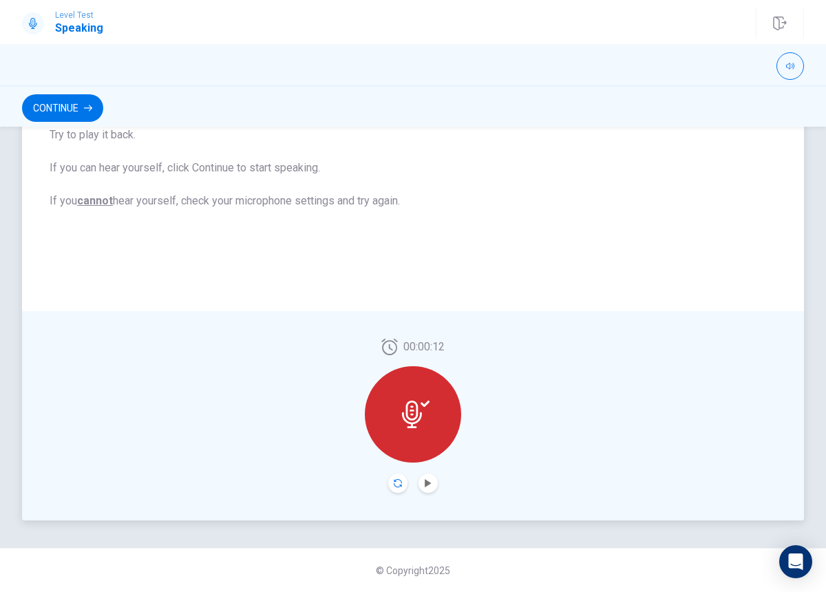
click at [396, 487] on icon "Record Again" at bounding box center [398, 483] width 8 height 8
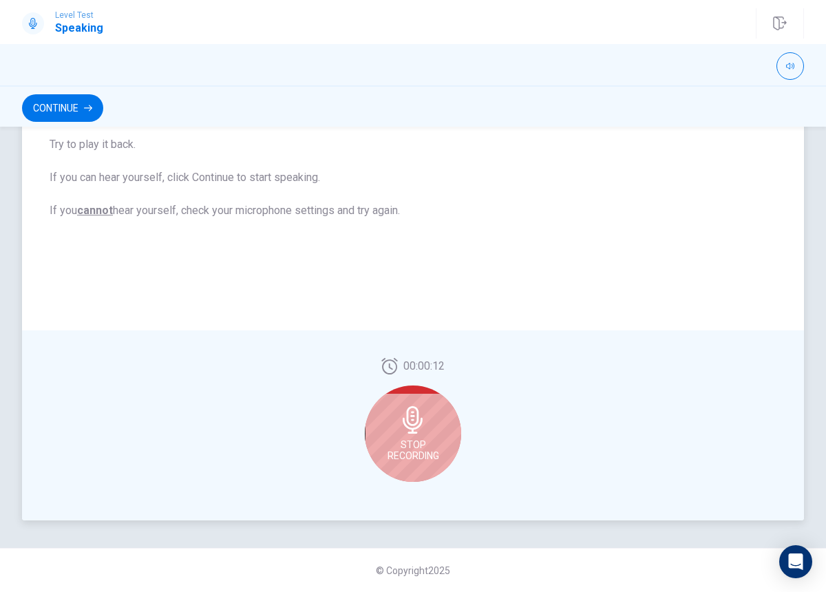
click at [441, 454] on div "Stop Recording" at bounding box center [413, 433] width 96 height 96
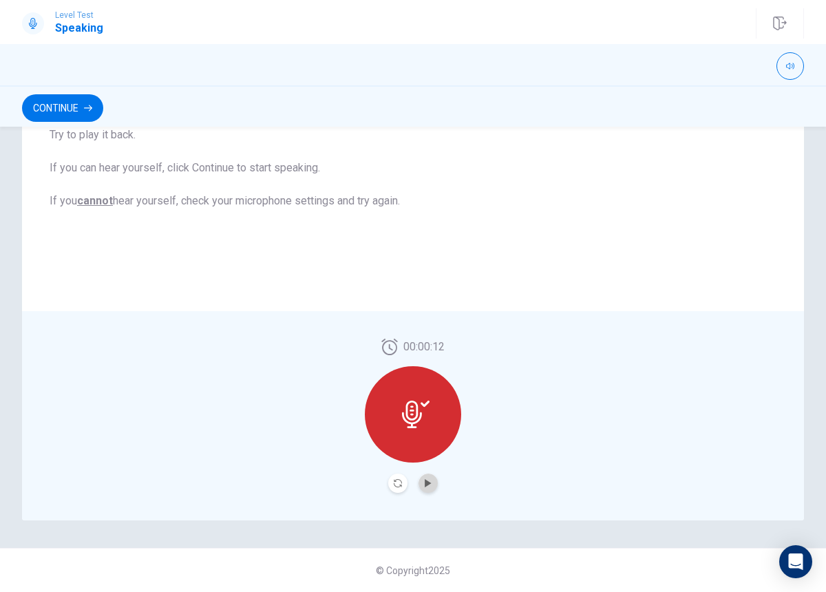
click at [432, 477] on button "Play Audio" at bounding box center [427, 482] width 19 height 19
click at [403, 480] on button "Record Again" at bounding box center [397, 482] width 19 height 19
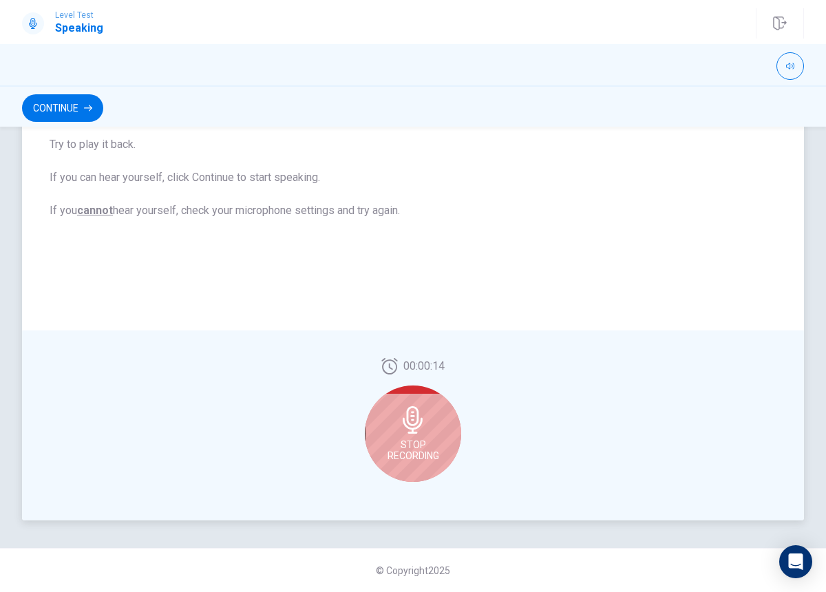
click at [420, 464] on div "Stop Recording" at bounding box center [413, 433] width 96 height 96
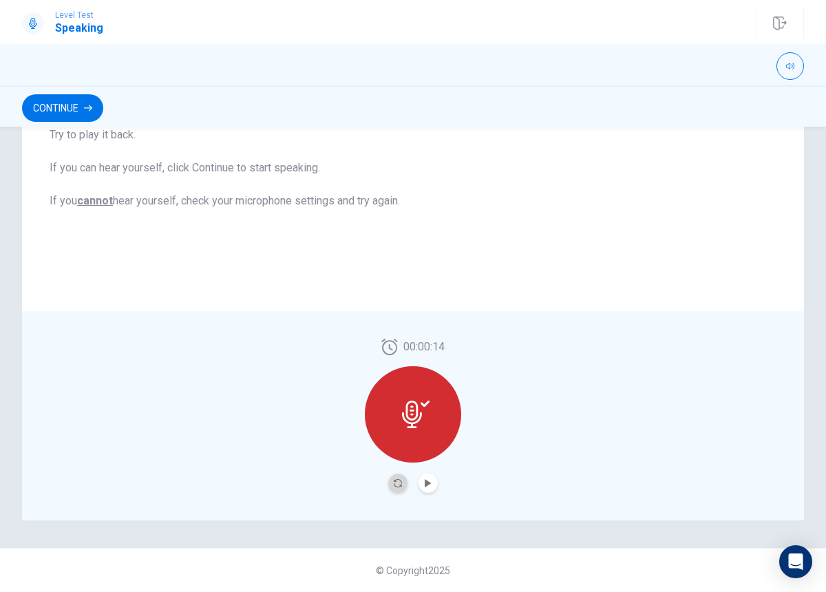
click at [392, 482] on button "Record Again" at bounding box center [397, 482] width 19 height 19
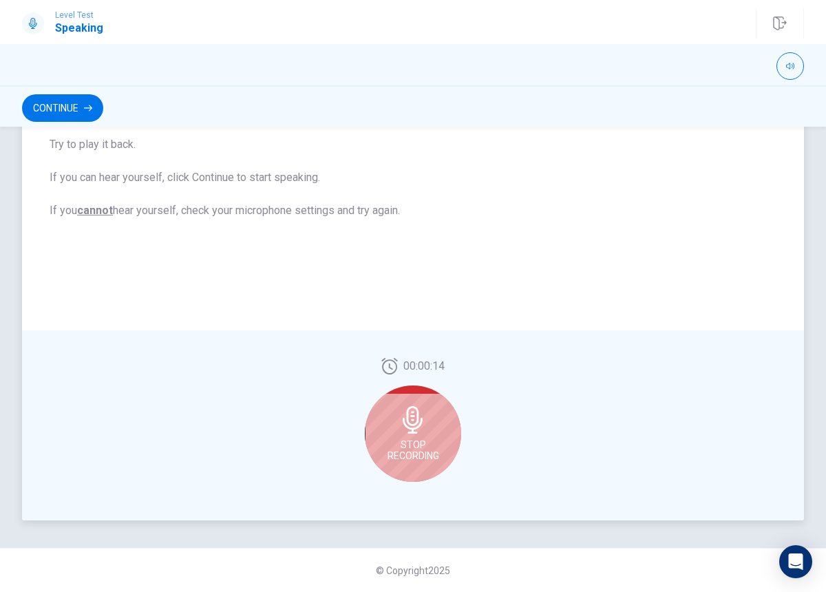
click at [418, 456] on span "Stop Recording" at bounding box center [413, 450] width 52 height 22
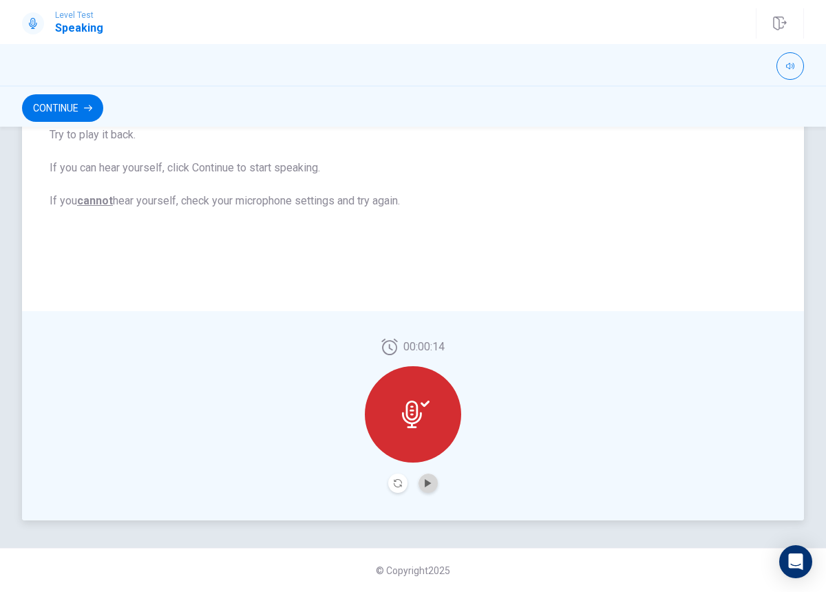
click at [427, 476] on button "Play Audio" at bounding box center [427, 482] width 19 height 19
click at [418, 481] on button "Play Audio" at bounding box center [427, 482] width 19 height 19
click at [434, 485] on button "Play Audio" at bounding box center [427, 482] width 19 height 19
click at [530, 403] on div "00:00:14" at bounding box center [413, 415] width 782 height 209
click at [471, 295] on div "Checking the Microphone Check if your microphone works here. Record your voice.…" at bounding box center [413, 115] width 782 height 391
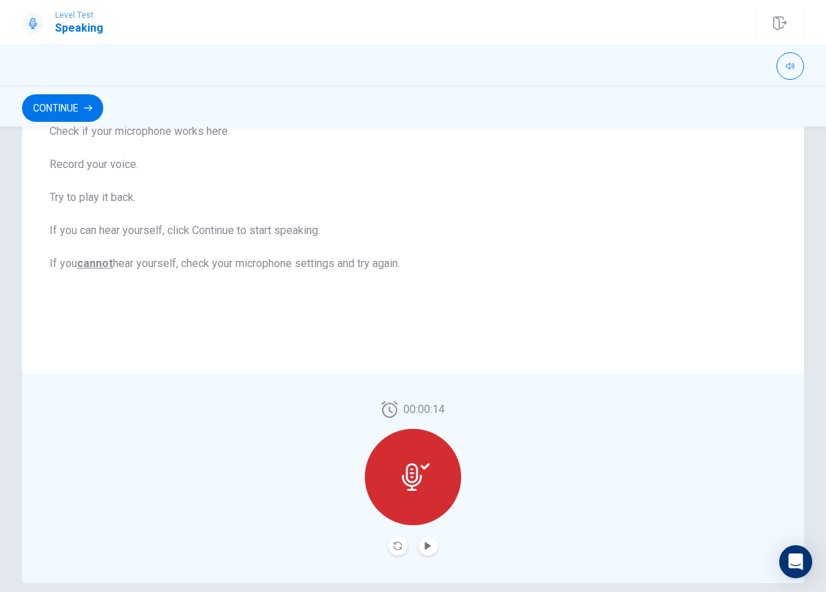
scroll to position [198, 0]
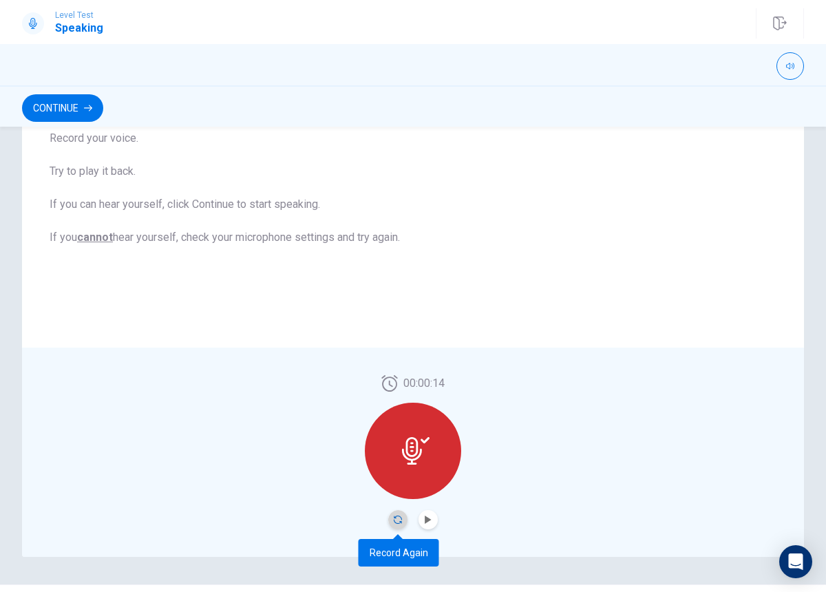
click at [394, 520] on icon "Record Again" at bounding box center [398, 519] width 8 height 8
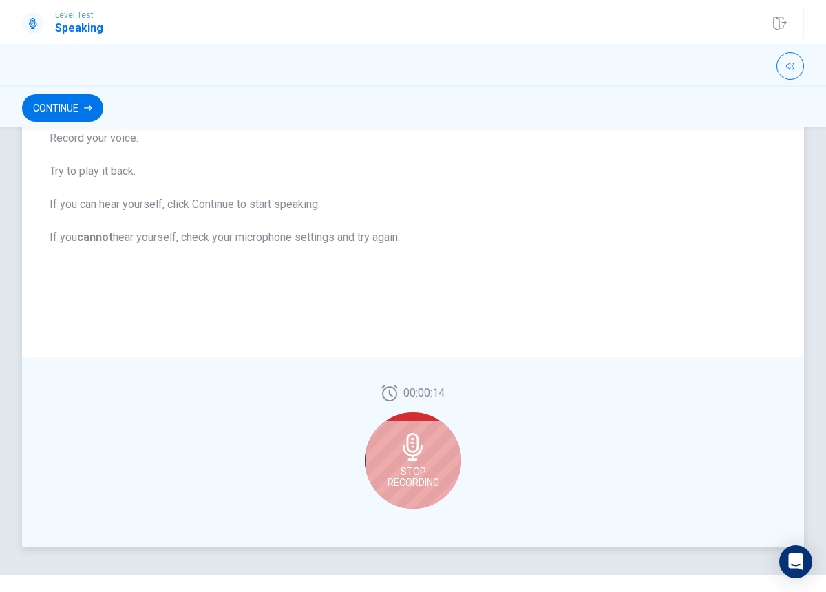
click at [427, 478] on span "Stop Recording" at bounding box center [413, 477] width 52 height 22
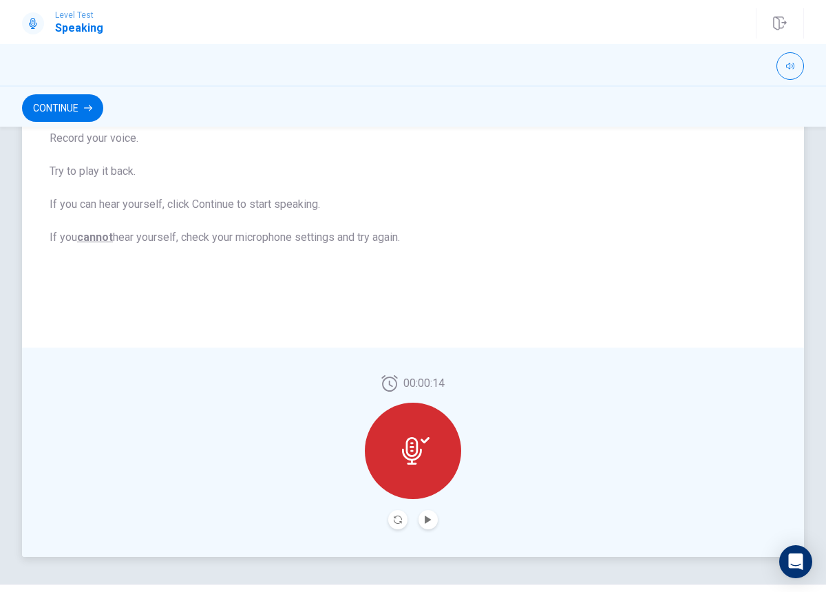
scroll to position [0, 0]
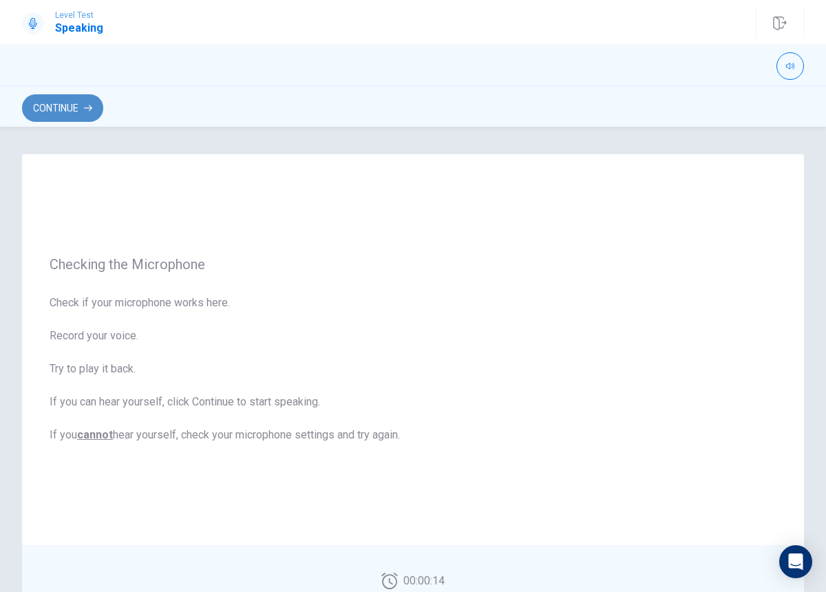
click at [70, 121] on button "Continue" at bounding box center [62, 108] width 81 height 28
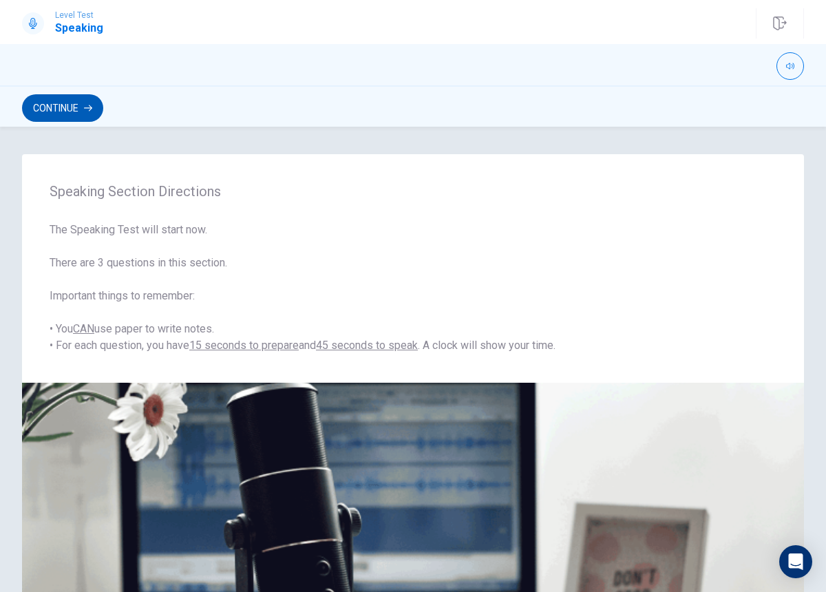
click at [87, 113] on button "Continue" at bounding box center [62, 108] width 81 height 28
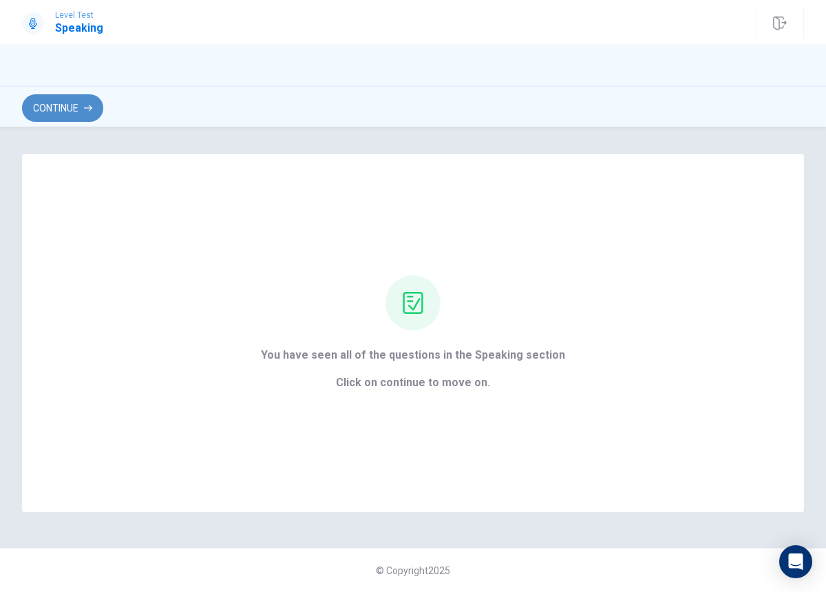
click at [72, 109] on button "Continue" at bounding box center [62, 108] width 81 height 28
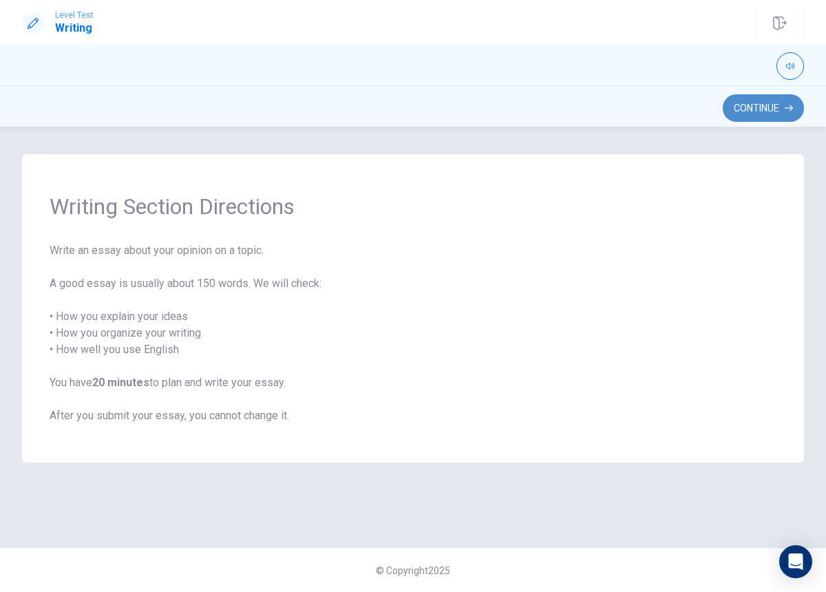
click at [754, 100] on button "Continue" at bounding box center [763, 108] width 81 height 28
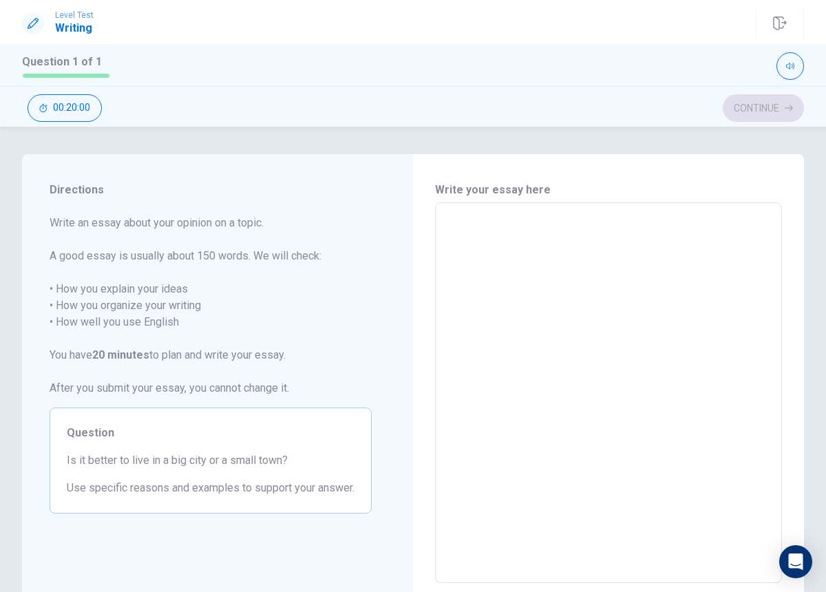
click at [530, 313] on textarea at bounding box center [609, 393] width 328 height 358
type textarea "i"
type textarea "x"
type textarea "iq"
type textarea "x"
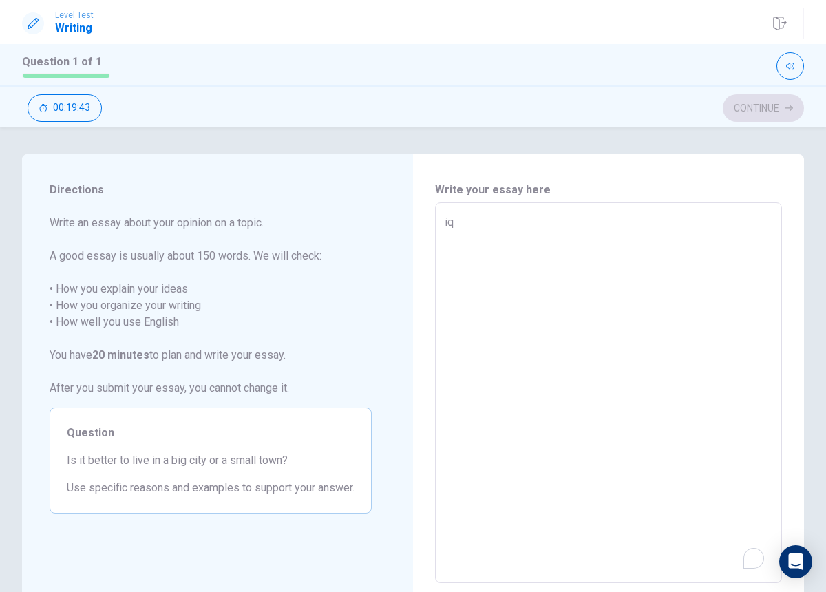
type textarea "i"
type textarea "x"
type textarea "I"
type textarea "x"
type textarea "I"
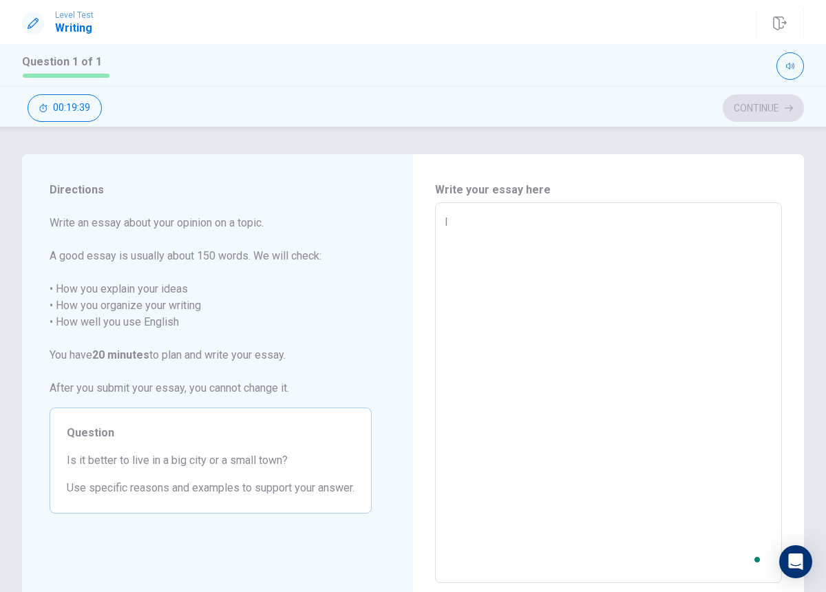
type textarea "x"
type textarea "I w"
type textarea "x"
type textarea "I wou"
type textarea "x"
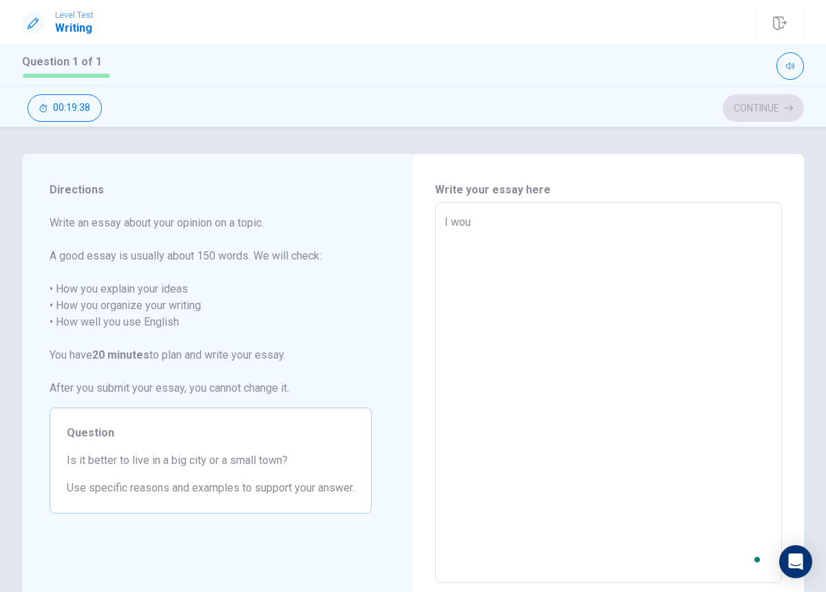
type textarea "I woul"
type textarea "x"
type textarea "I would"
type textarea "x"
type textarea "I would"
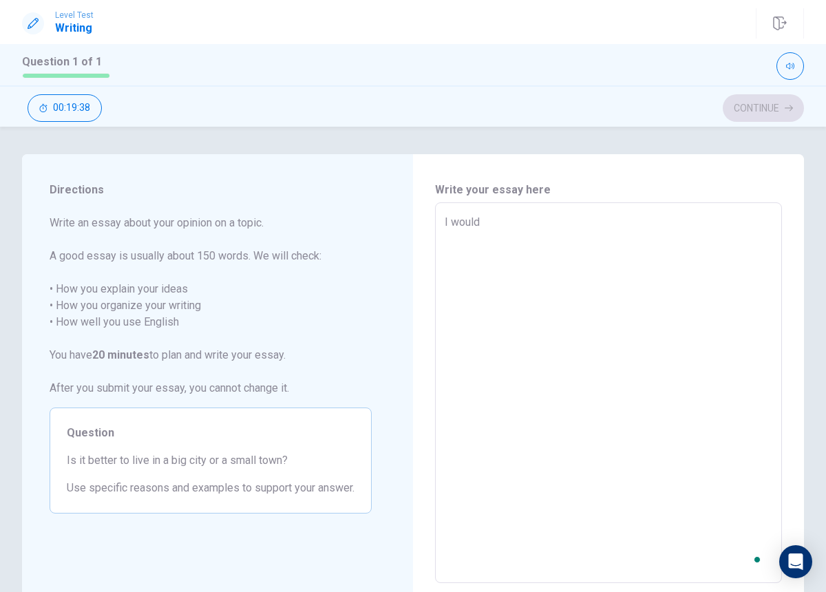
type textarea "x"
type textarea "I would r"
type textarea "x"
type textarea "I would ra"
type textarea "x"
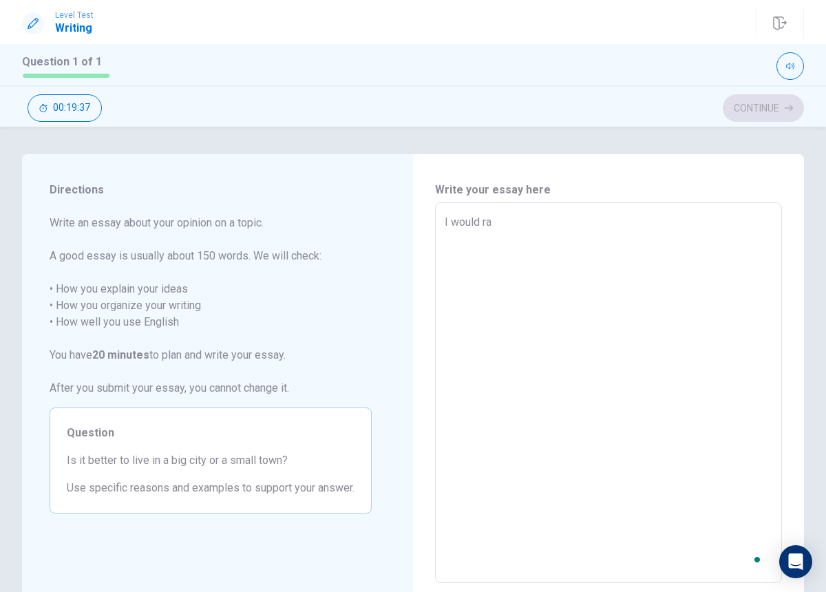
type textarea "I would rat"
type textarea "x"
type textarea "I would rate"
type textarea "x"
type textarea "I would rateh"
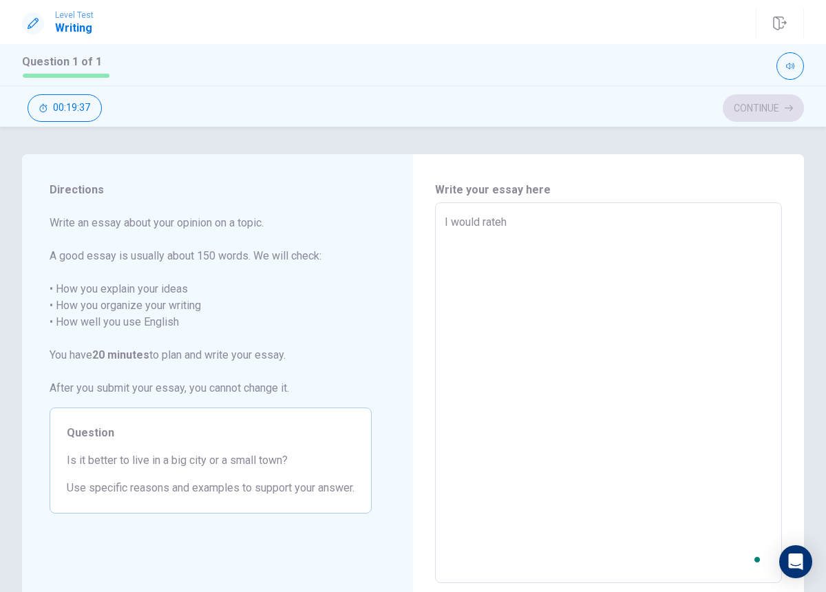
type textarea "x"
type textarea "I would ratehr"
type textarea "x"
type textarea "I would rateh"
type textarea "x"
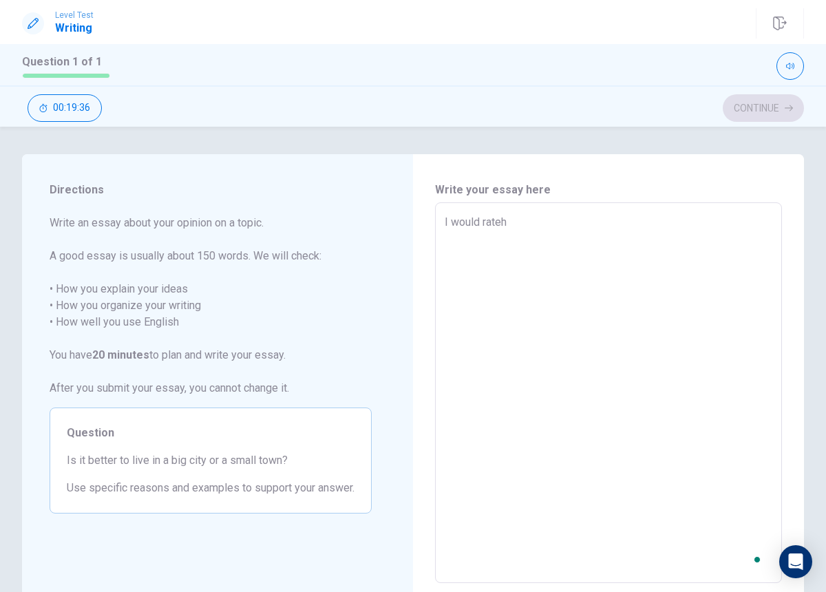
type textarea "I would rate"
type textarea "x"
type textarea "I would rat"
type textarea "x"
type textarea "I would [PERSON_NAME]"
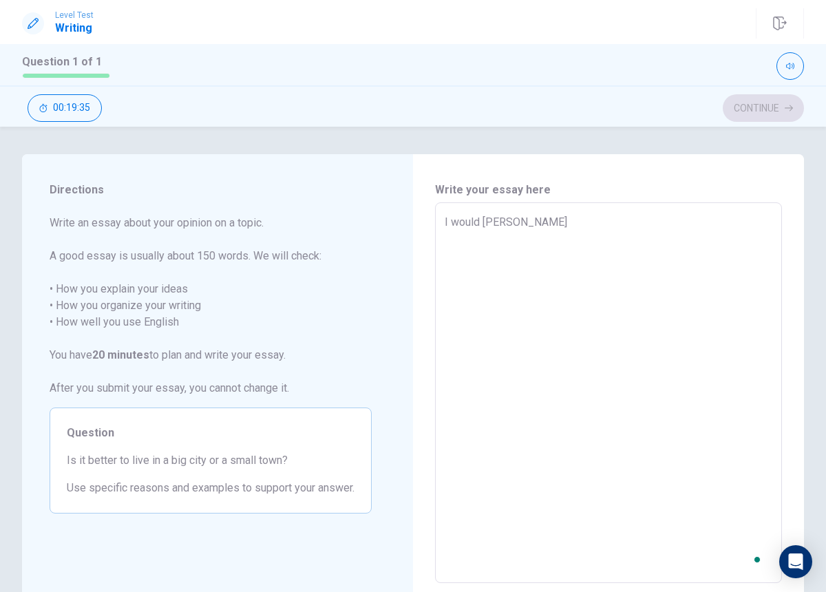
type textarea "x"
type textarea "I would [PERSON_NAME]"
type textarea "x"
type textarea "I would rather"
type textarea "x"
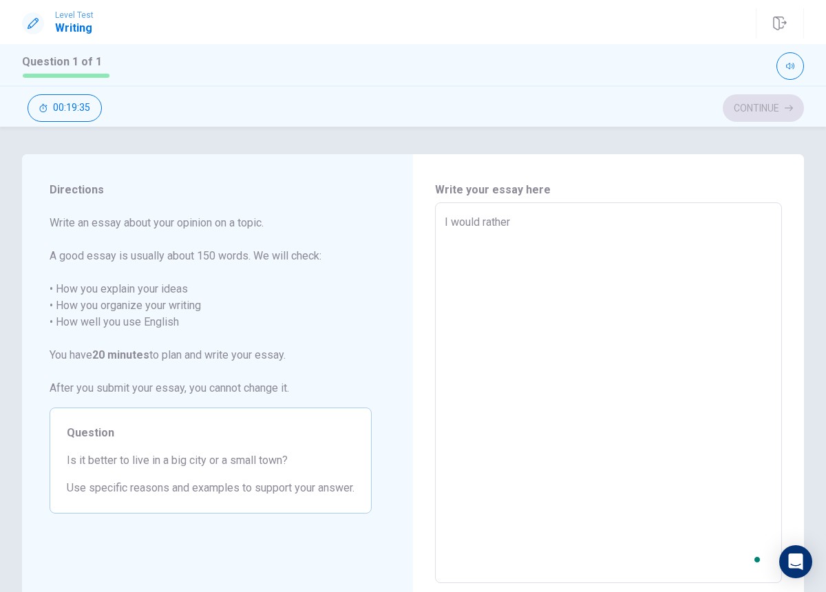
type textarea "I would rather"
type textarea "x"
type textarea "I would rather c"
type textarea "x"
type textarea "I would rather ch"
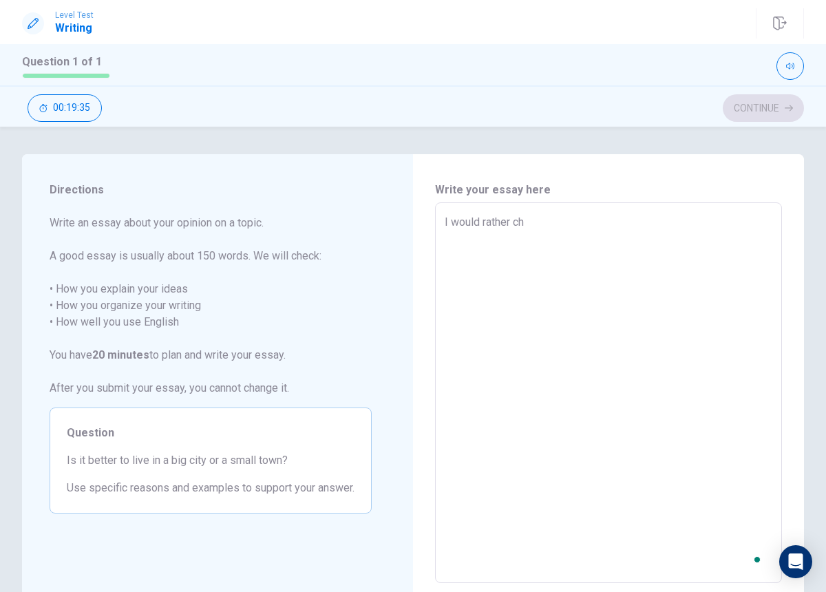
type textarea "x"
type textarea "I would rather cho"
type textarea "x"
type textarea "I would rather choo"
type textarea "x"
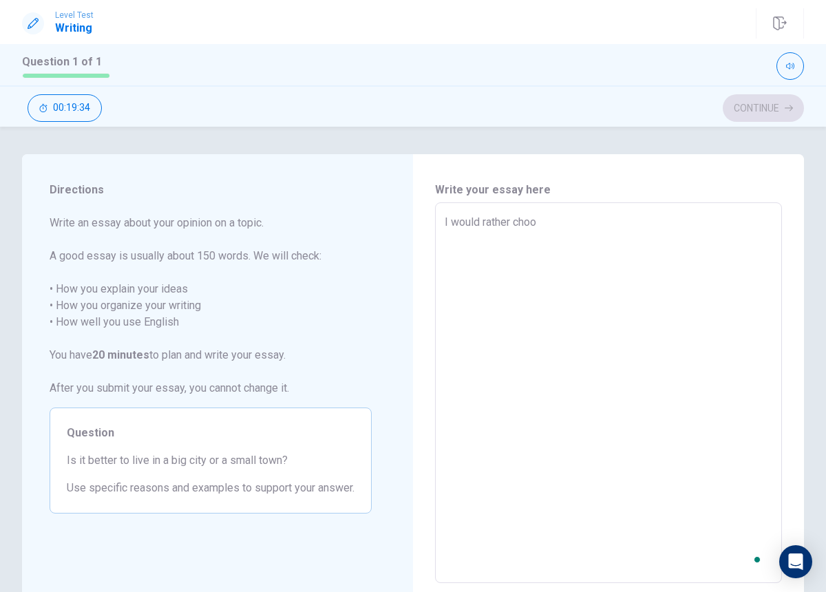
type textarea "I would rather choos"
type textarea "x"
type textarea "I would rather choose"
type textarea "x"
type textarea "I would rather chooses"
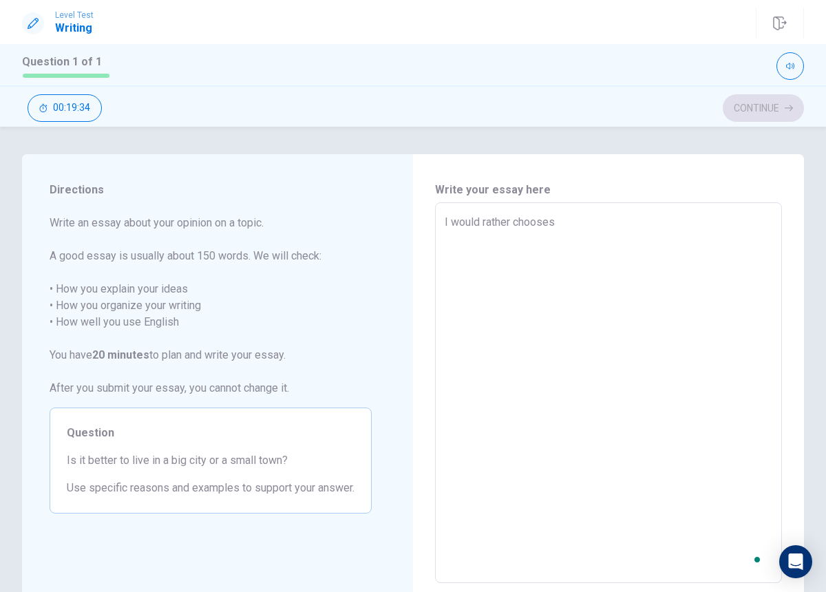
type textarea "x"
type textarea "I would rather chooses"
type textarea "x"
type textarea "I would rather chooses t"
type textarea "x"
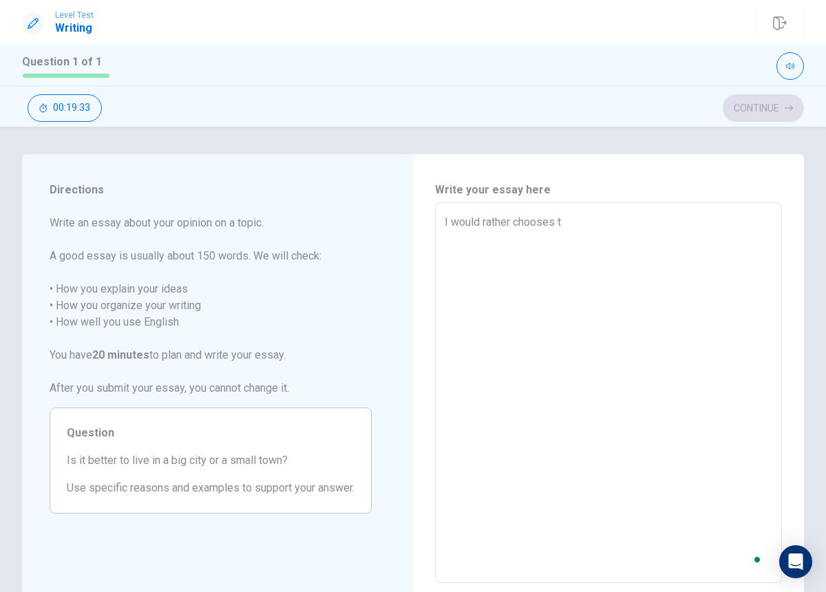
type textarea "I would rather chooses"
type textarea "x"
type textarea "I would rather chooses"
type textarea "x"
type textarea "I would rather choose"
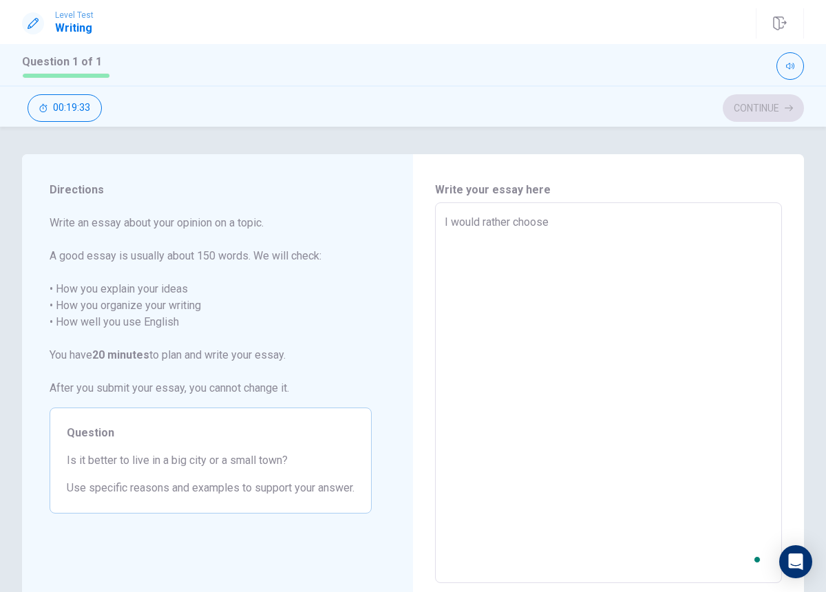
type textarea "x"
type textarea "I would rather choose"
type textarea "x"
type textarea "I would rather choose t"
type textarea "x"
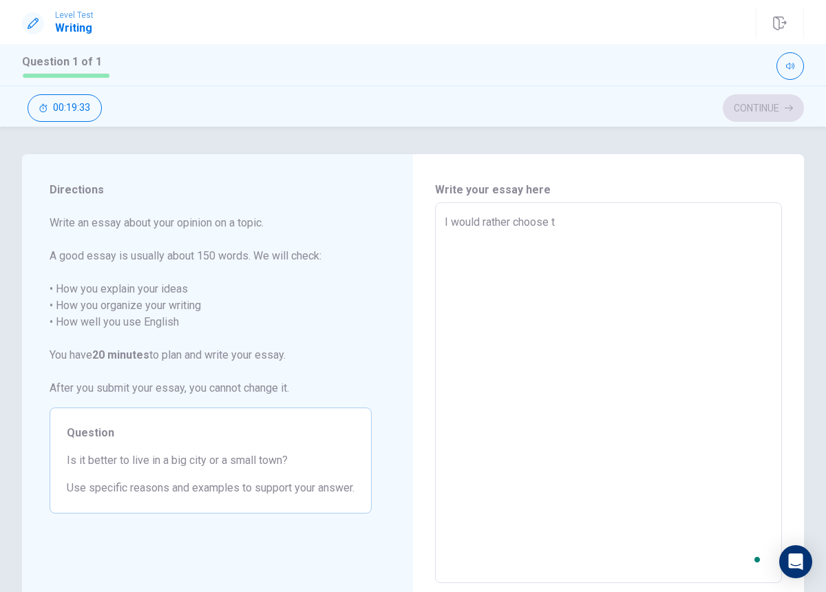
type textarea "I would rather choose to"
type textarea "x"
type textarea "I would rather choose to"
type textarea "x"
type textarea "I would rather choose to l"
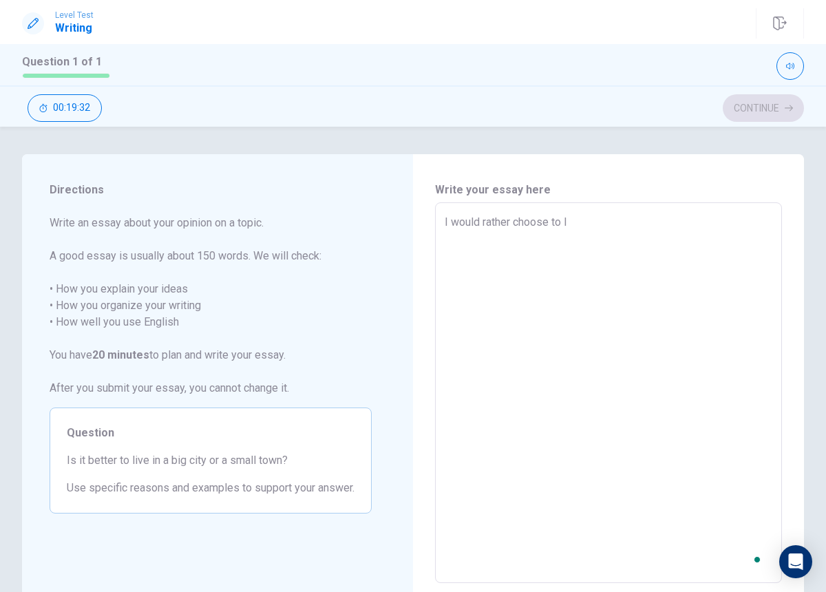
type textarea "x"
type textarea "I would rather choose to li"
type textarea "x"
type textarea "I would rather choose to liv"
type textarea "x"
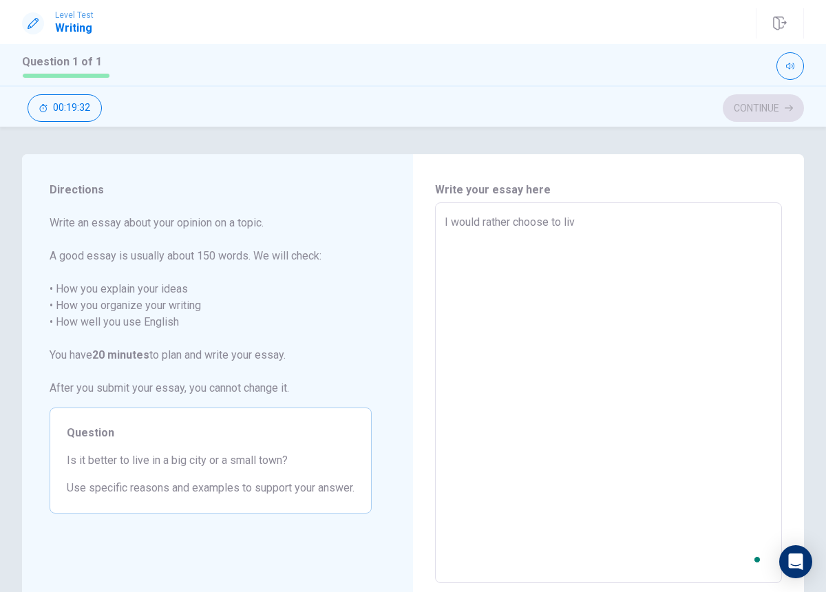
type textarea "I would rather choose to live"
type textarea "x"
type textarea "I would rather choose to live"
type textarea "x"
type textarea "I would rather choose to live i"
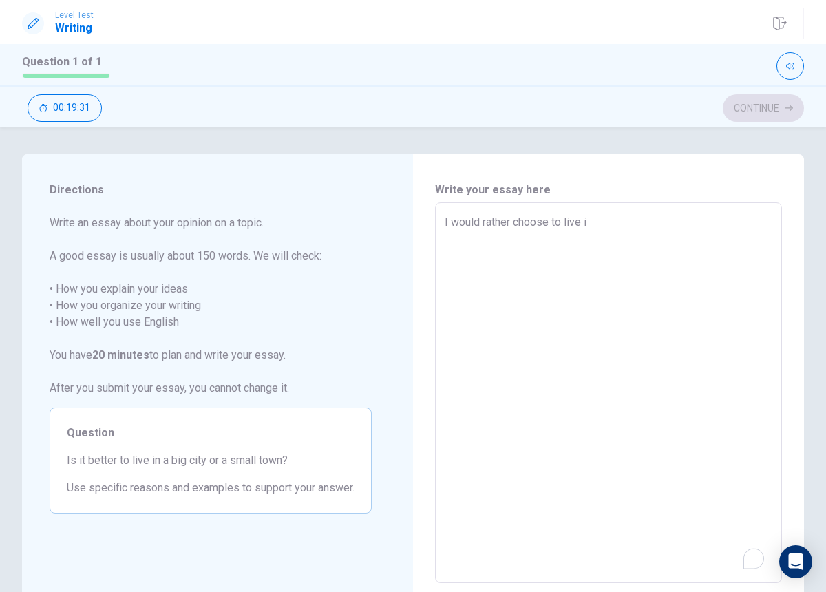
type textarea "x"
type textarea "I would rather choose to live in"
type textarea "x"
type textarea "I would rather choose to live in"
type textarea "x"
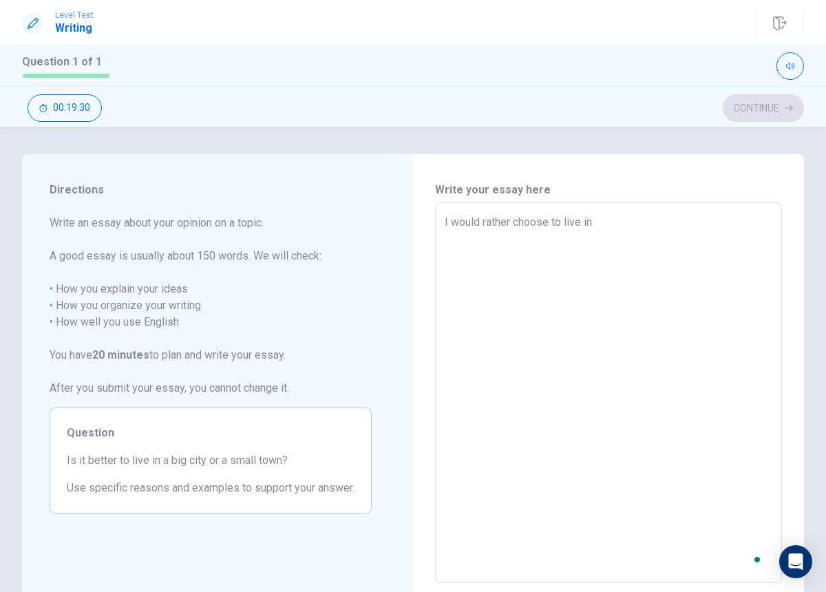
type textarea "I would rather choose to live in a"
type textarea "x"
type textarea "I would rather choose to live in a"
type textarea "x"
type textarea "I would rather choose to live in a b"
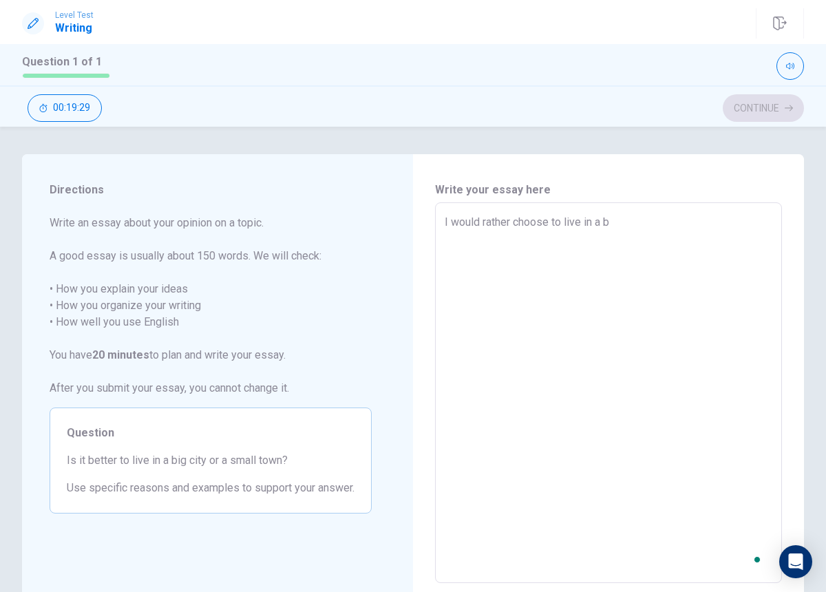
type textarea "x"
type textarea "I would rather choose to live in a bi"
type textarea "x"
type textarea "I would rather choose to live in a big"
type textarea "x"
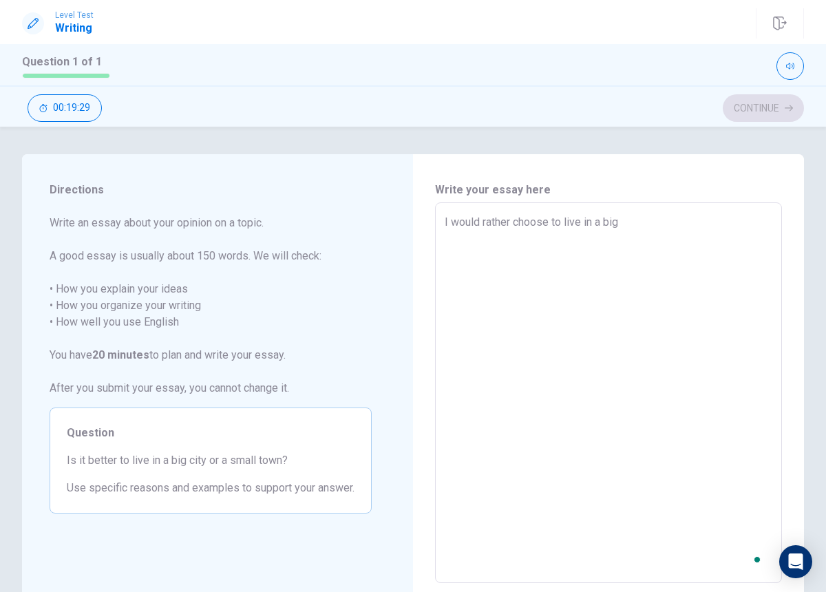
type textarea "I would rather choose to live in a big"
type textarea "x"
type textarea "I would rather choose to live in a big c"
type textarea "x"
type textarea "I would rather choose to live in a big ci"
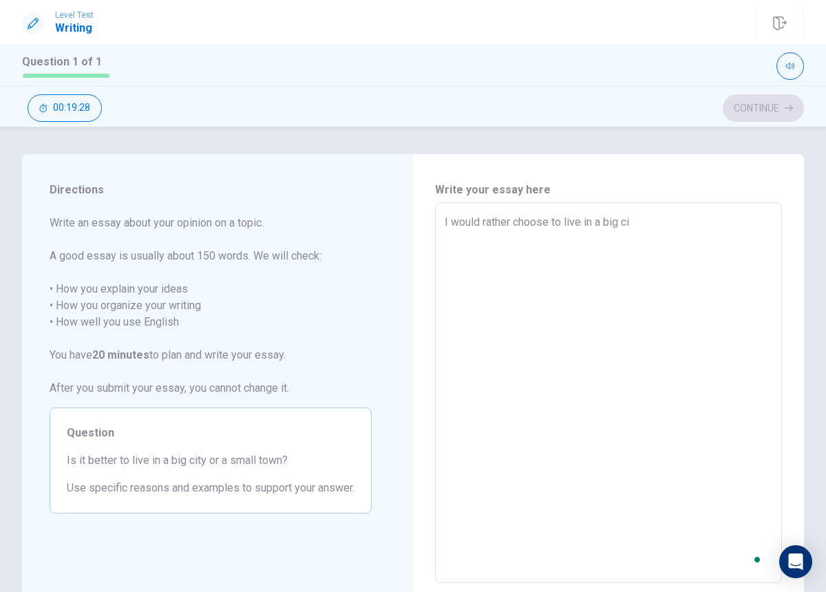
type textarea "x"
type textarea "I would rather choose to live in a big cit"
type textarea "x"
type textarea "I would rather choose to live in a big city"
type textarea "x"
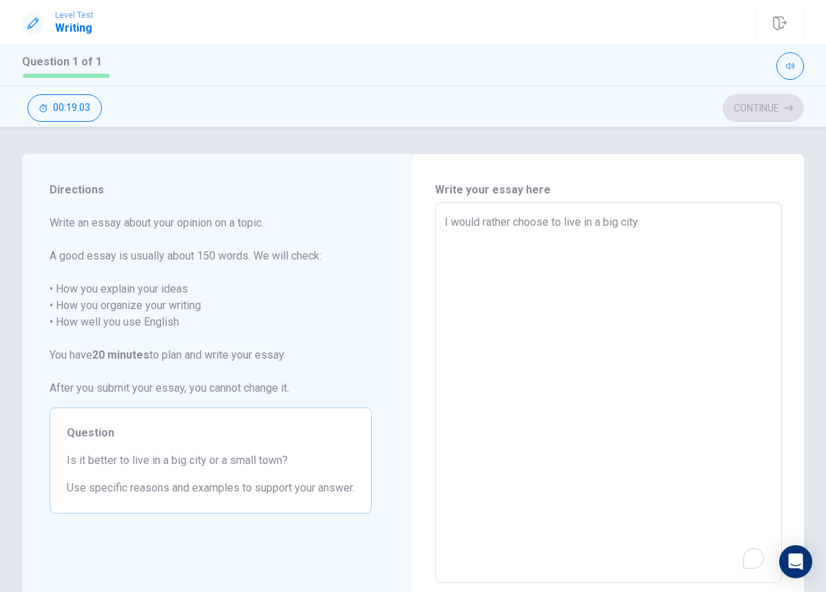
type textarea "I would rather choose to live in a big city."
type textarea "x"
type textarea "I would rather choose to live in a big city."
type textarea "x"
type textarea "I would rather choose to live in a big city. i"
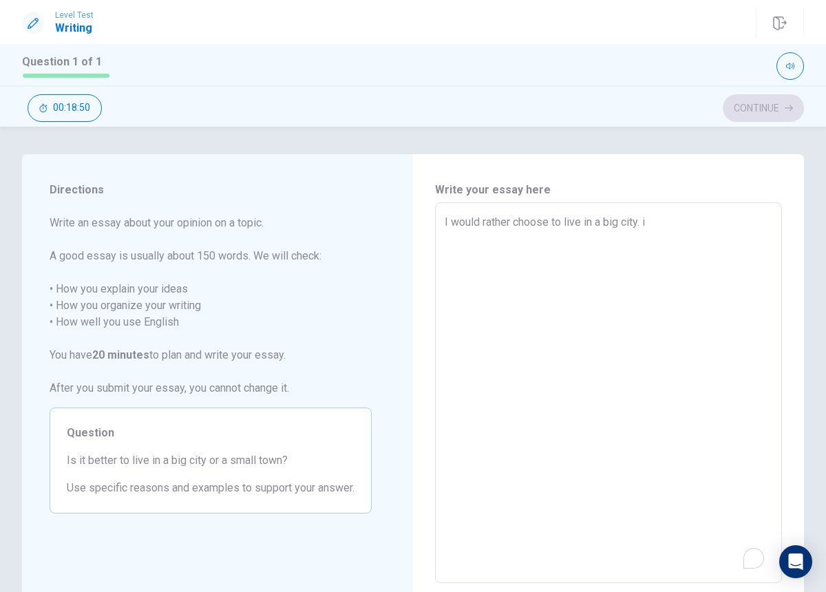
type textarea "x"
type textarea "I would rather choose to live in a big city."
type textarea "x"
type textarea "I would rather choose to live in a big city. F"
type textarea "x"
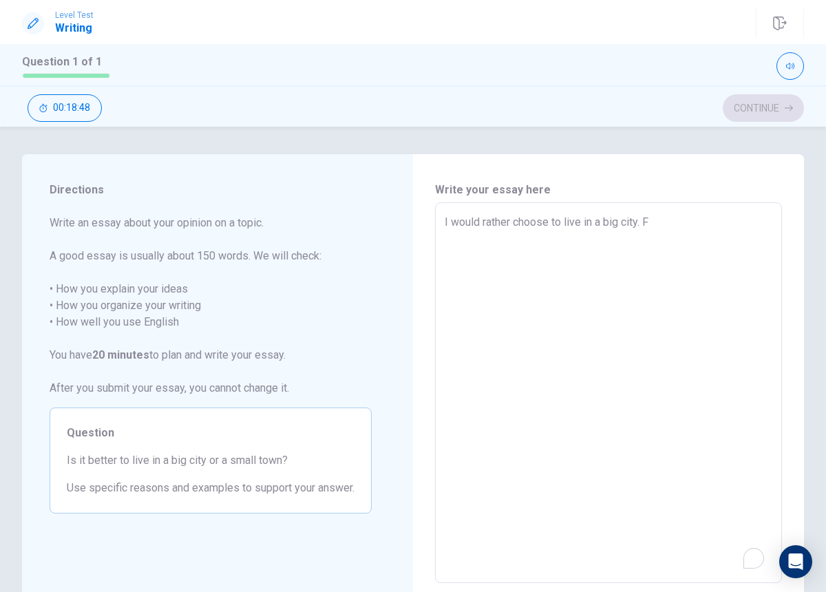
type textarea "I would rather choose to live in a big city."
type textarea "x"
type textarea "I would rather choose to live in a big city. I"
type textarea "x"
type textarea "I would rather choose to live in a big city. If"
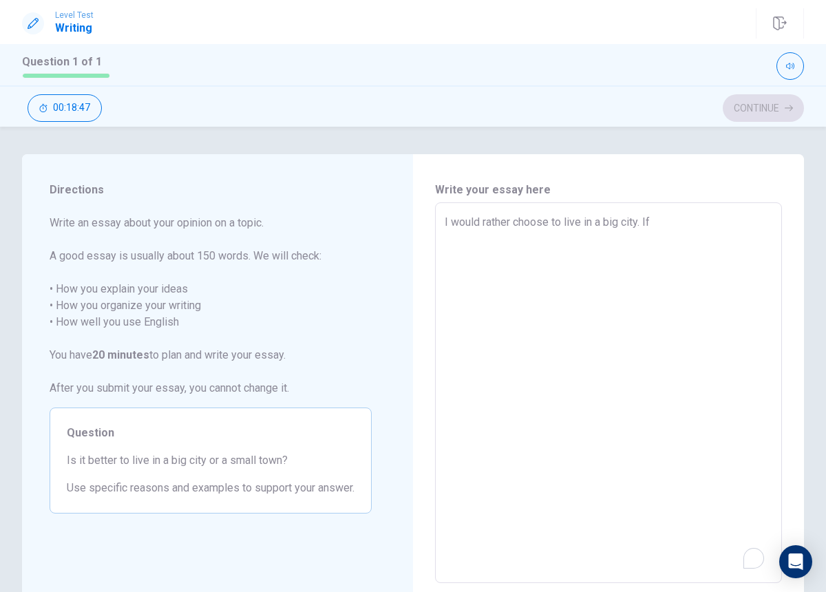
type textarea "x"
type textarea "I would rather choose to live in a big city. I"
type textarea "x"
type textarea "I would rather choose to live in a big city."
type textarea "x"
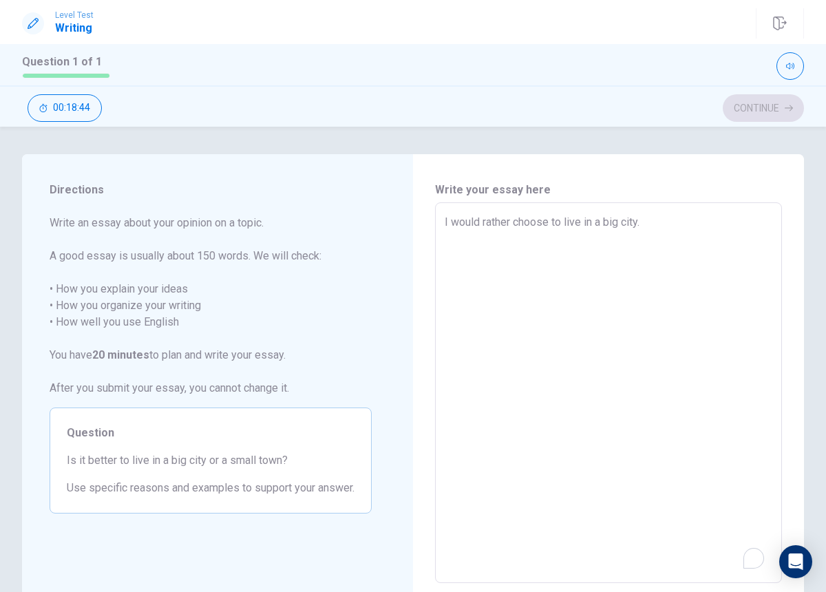
type textarea "I would rather choose to live in a big city. I"
type textarea "x"
type textarea "I would rather choose to live in a big city. If"
type textarea "x"
type textarea "I would rather choose to live in a big city. If"
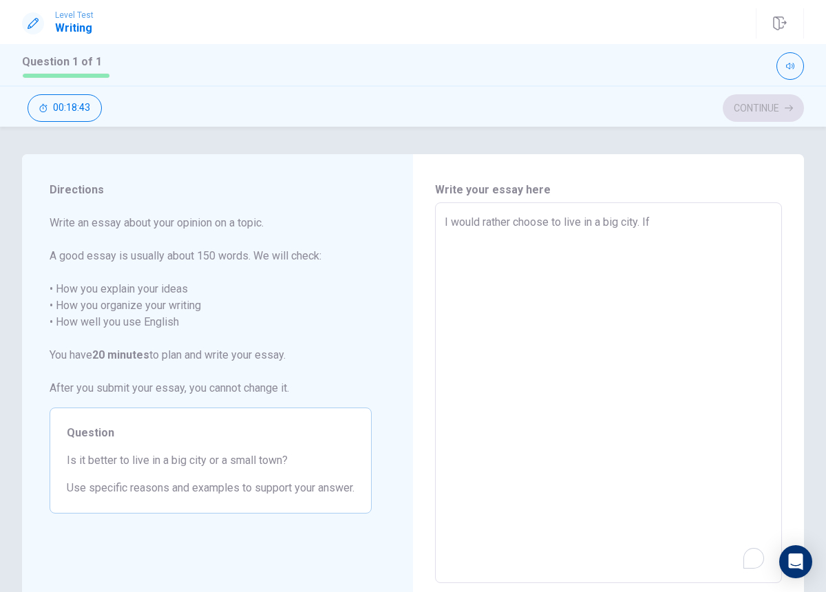
type textarea "x"
type textarea "I would rather choose to live in a big city. If w"
type textarea "x"
type textarea "I would rather choose to live in a big city. If we"
type textarea "x"
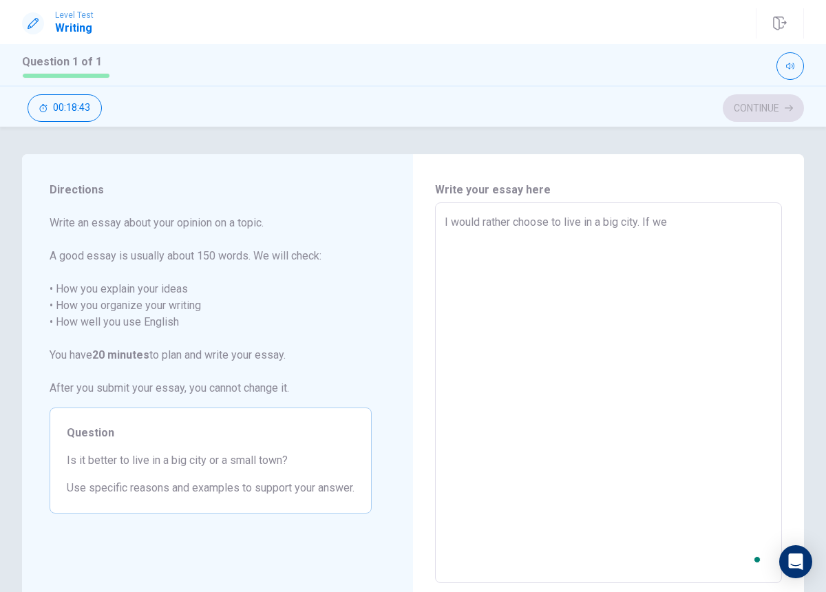
type textarea "I would rather choose to live in a big city. If we"
type textarea "x"
type textarea "I would rather choose to live in a big city. If we l"
type textarea "x"
type textarea "I would rather choose to live in a big city. If we li"
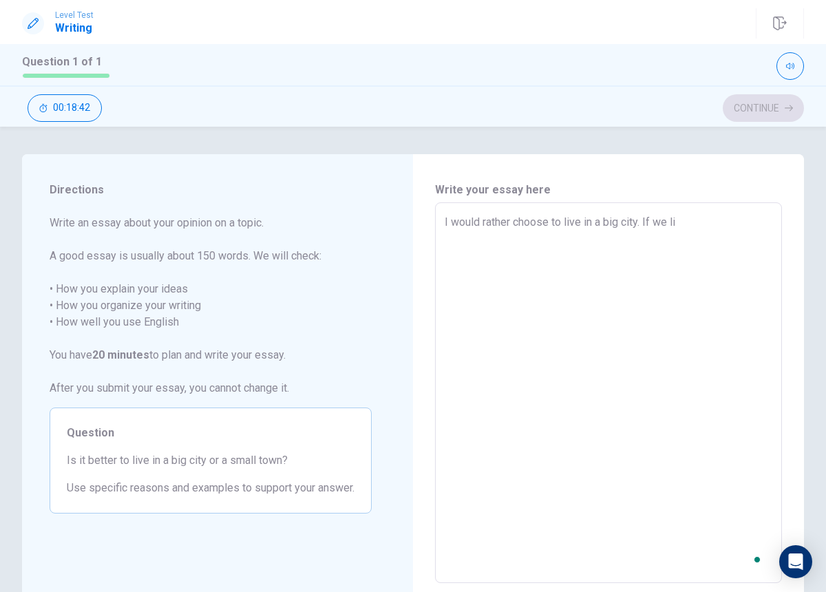
type textarea "x"
type textarea "I would rather choose to live in a big city. If we liv"
type textarea "x"
type textarea "I would rather choose to live in a big city. If we live"
type textarea "x"
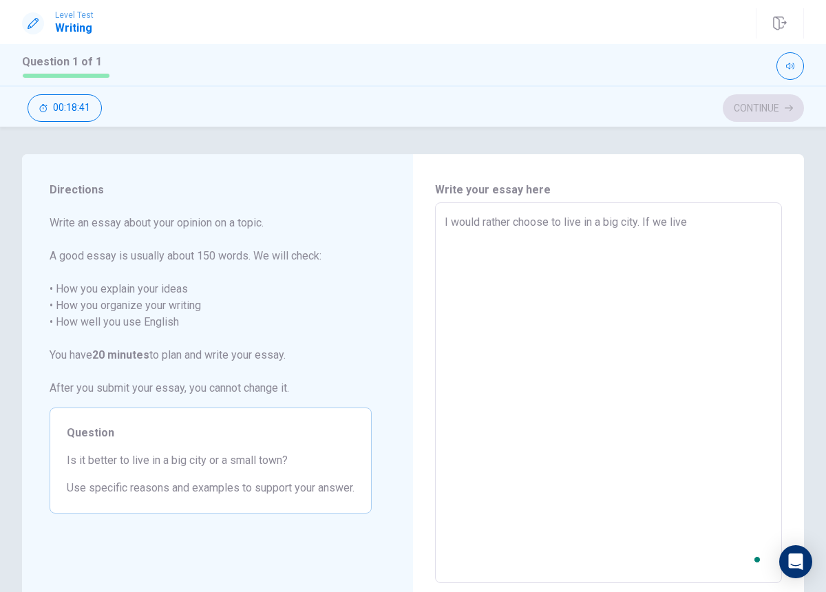
type textarea "I would rather choose to live in a big city. If we live"
type textarea "x"
type textarea "I would rather choose to live in a big city. If we live i"
type textarea "x"
type textarea "I would rather choose to live in a big city. If we live in"
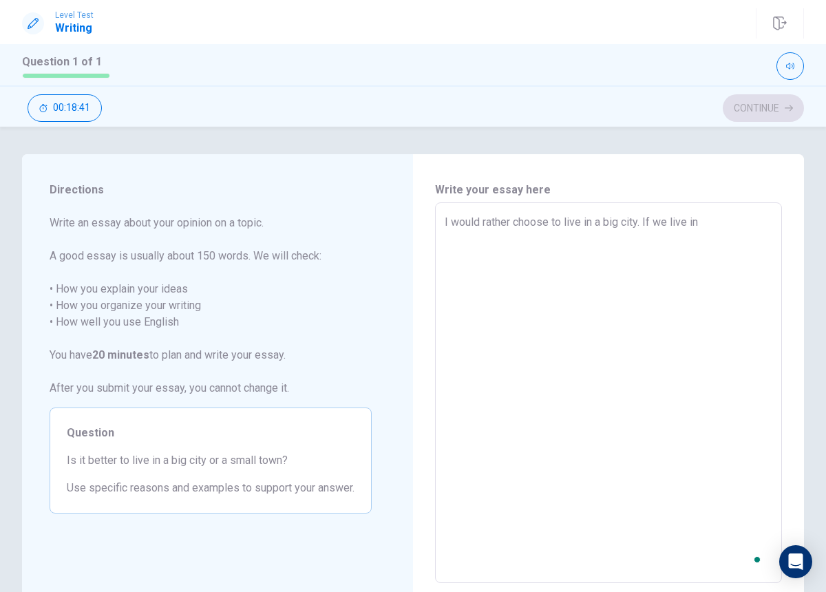
type textarea "x"
type textarea "I would rather choose to live in a big city. If we live in"
type textarea "x"
type textarea "I would rather choose to live in a big city. If we live in a"
type textarea "x"
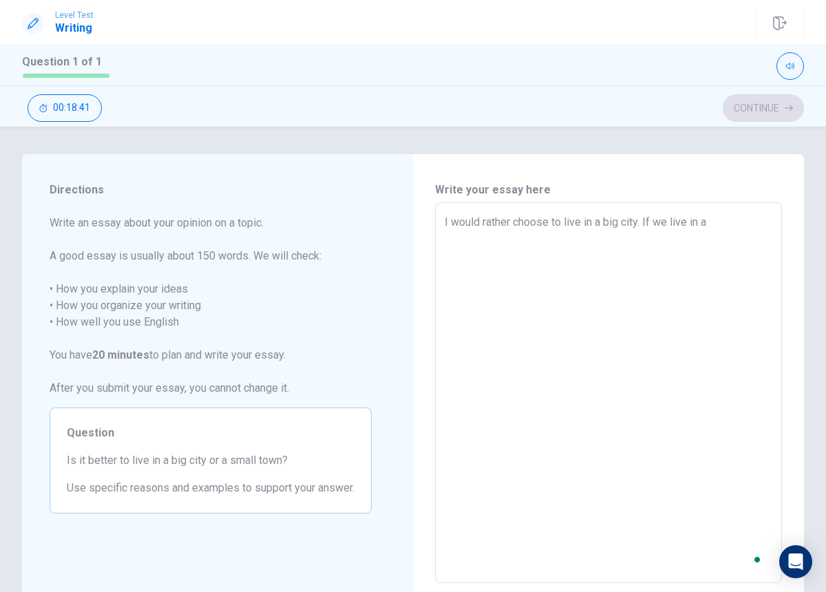
type textarea "I would rather choose to live in a big city. If we live in a"
type textarea "x"
type textarea "I would rather choose to live in a big city. If we live in a b"
type textarea "x"
type textarea "I would rather choose to live in a big city. If we live in a bi"
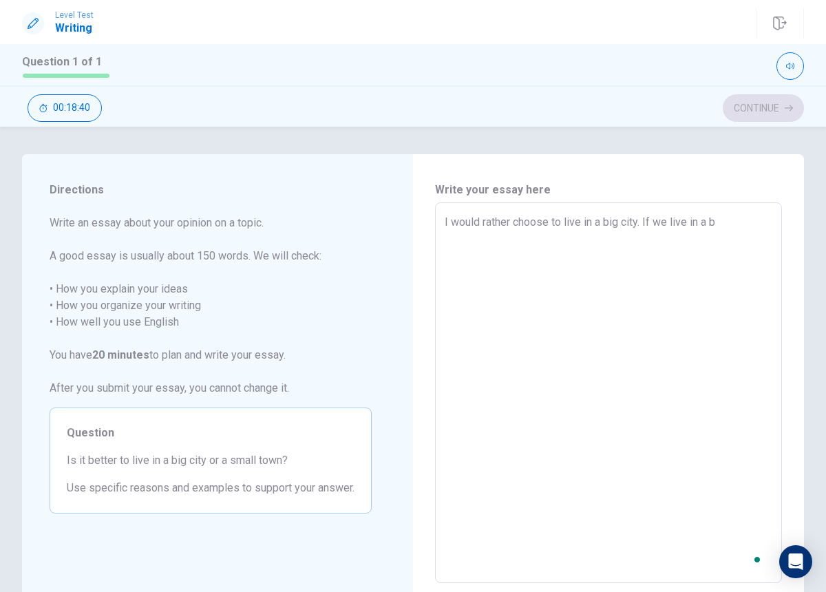
type textarea "x"
type textarea "I would rather choose to live in a big city. If we live in a big"
type textarea "x"
type textarea "I would rather choose to live in a big city. If we live in a big"
type textarea "x"
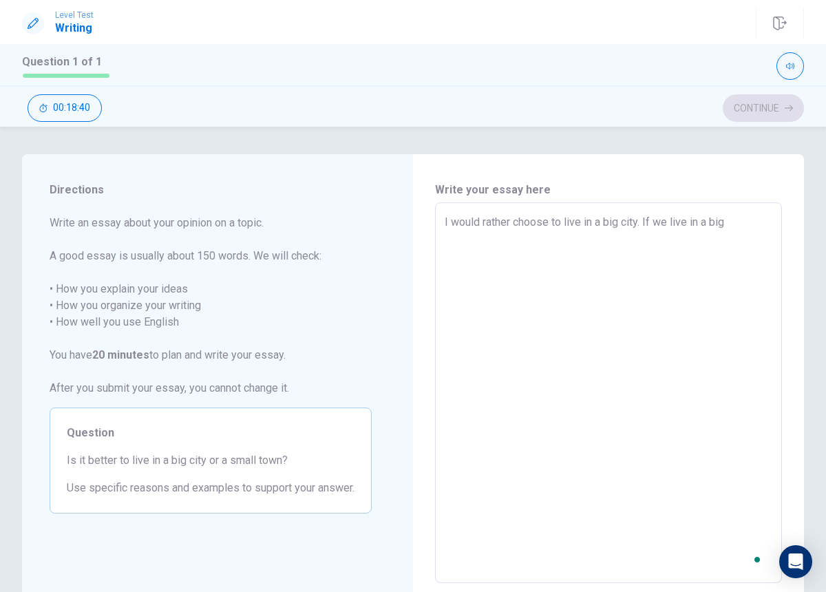
type textarea "I would rather choose to live in a big city. If we live in a big c"
type textarea "x"
type textarea "I would rather choose to live in a big city. If we live in a big ci"
type textarea "x"
type textarea "I would rather choose to live in a big city. If we live in a big cit"
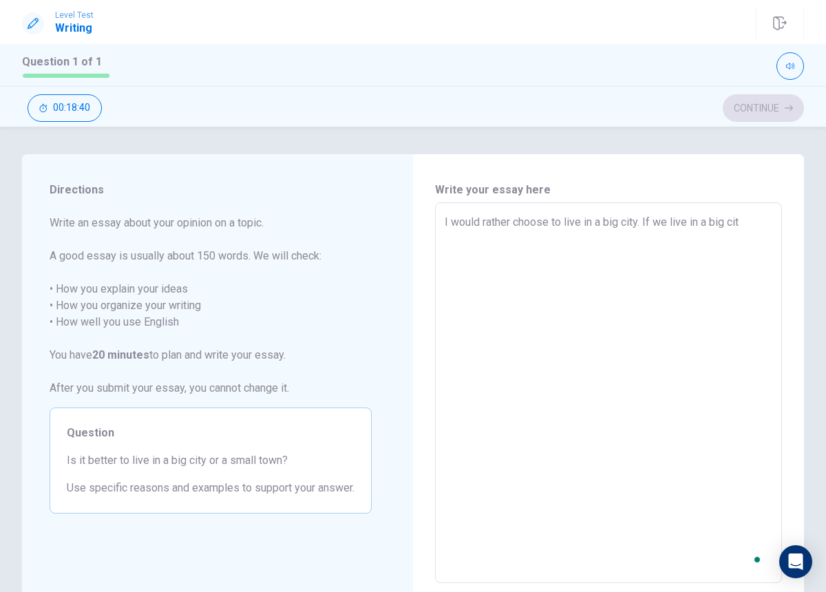
type textarea "x"
type textarea "I would rather choose to live in a big city. If we live in a big city"
type textarea "x"
type textarea "I would rather choose to live in a big city. If we live in a big city"
type textarea "x"
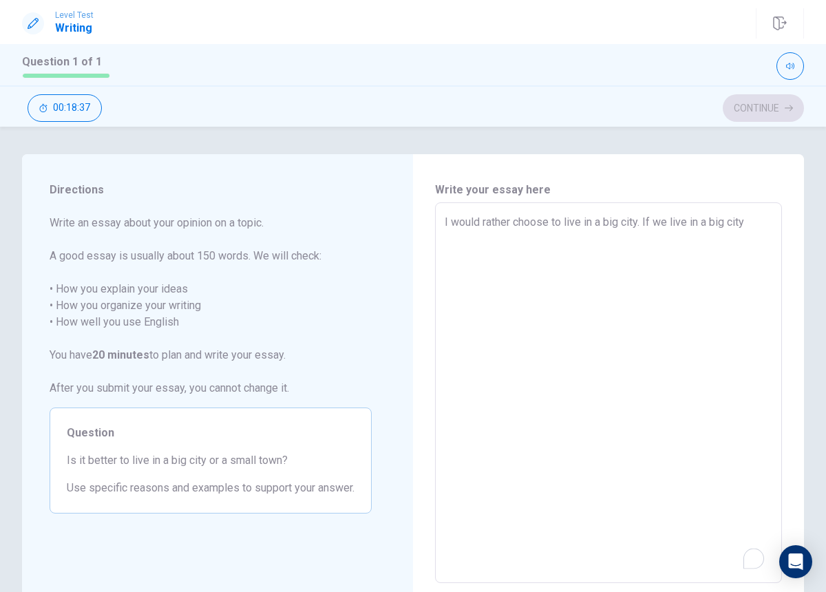
type textarea "I would rather choose to live in a big city. If we live in a big city"
type textarea "x"
type textarea "I would rather choose to live in a big city. If we live in a big city,"
type textarea "x"
type textarea "I would rather choose to live in a big city. If we live in a big city,"
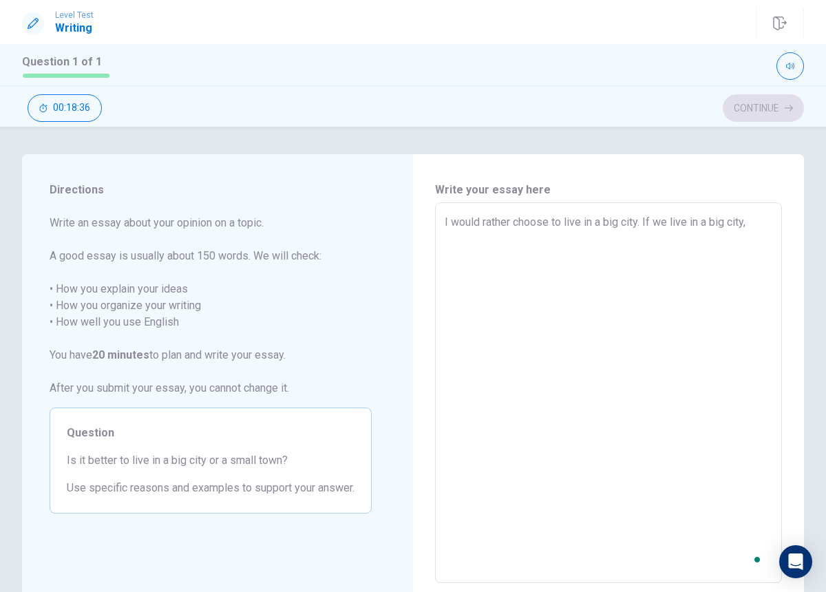
type textarea "x"
type textarea "I would rather choose to live in a big city. If we live in a big city, w"
type textarea "x"
type textarea "I would rather choose to live in a big city. If we live in a big city, we"
type textarea "x"
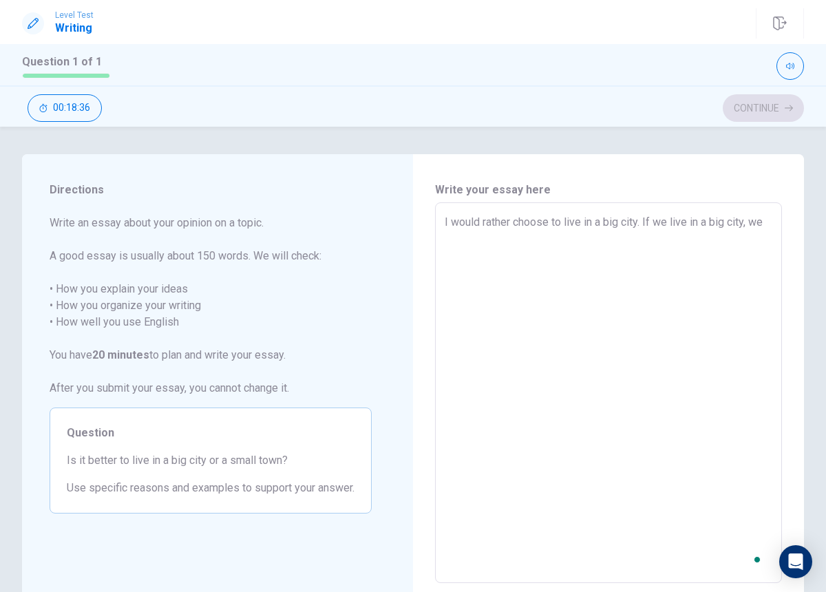
type textarea "I would rather choose to live in a big city. If we live in a big city, we"
type textarea "x"
type textarea "I would rather choose to live in a big city. If we live in a big city, we c"
type textarea "x"
type textarea "I would rather choose to live in a big city. If we live in a big city, we ca"
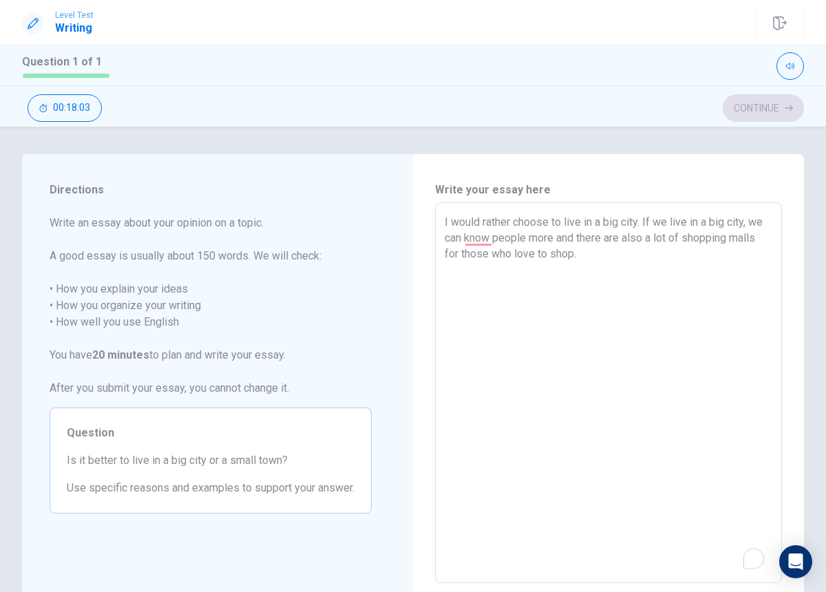
click at [484, 237] on textarea "I would rather choose to live in a big city. If we live in a big city, we can k…" at bounding box center [609, 393] width 328 height 358
click at [616, 261] on textarea "I would rather choose to live in a big city. If we live in a big city, we can k…" at bounding box center [609, 393] width 328 height 358
click at [599, 257] on textarea "I would rather choose to live in a big city. If we live in a big city, we can k…" at bounding box center [609, 393] width 328 height 358
click at [624, 255] on textarea "I would rather choose to live in a big city. If we live in a big city, we can k…" at bounding box center [609, 393] width 328 height 358
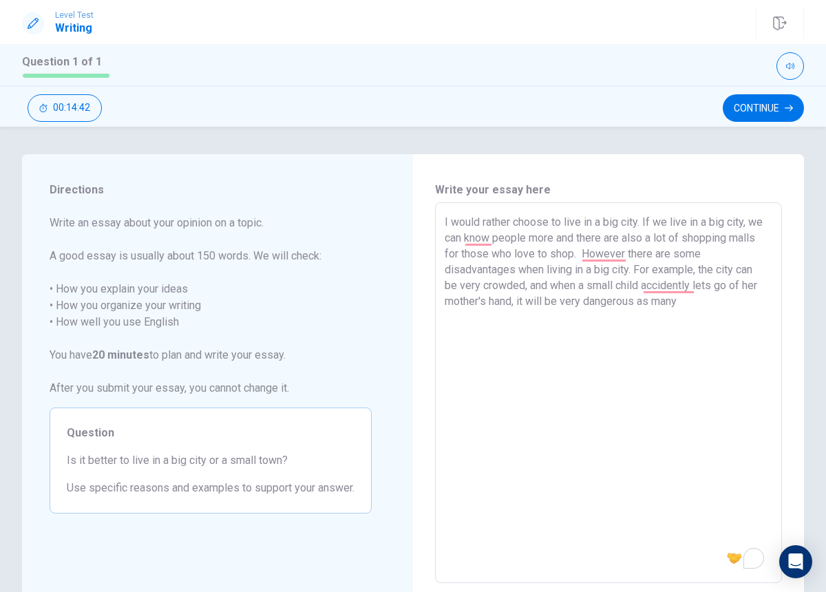
click at [668, 291] on textarea "I would rather choose to live in a big city. If we live in a big city, we can k…" at bounding box center [609, 393] width 328 height 358
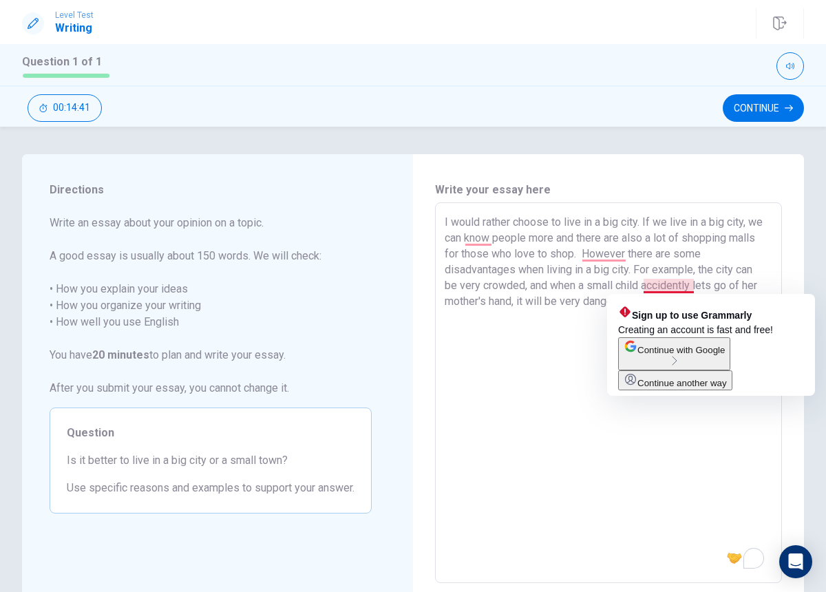
click at [564, 328] on textarea "I would rather choose to live in a big city. If we live in a big city, we can k…" at bounding box center [609, 393] width 328 height 358
drag, startPoint x: 694, startPoint y: 285, endPoint x: 648, endPoint y: 286, distance: 46.1
click at [648, 286] on textarea "I would rather choose to live in a big city. If we live in a big city, we can k…" at bounding box center [609, 393] width 328 height 358
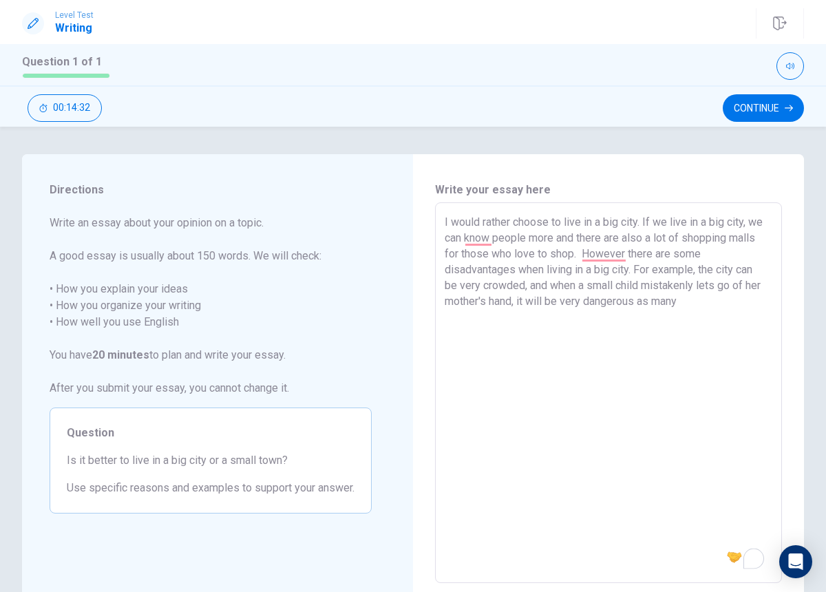
click at [687, 312] on textarea "I would rather choose to live in a big city. If we live in a big city, we can k…" at bounding box center [609, 393] width 328 height 358
drag, startPoint x: 652, startPoint y: 308, endPoint x: 643, endPoint y: 308, distance: 8.9
click at [643, 308] on textarea "I would rather choose to live in a big city. If we live in a big city, we can k…" at bounding box center [609, 393] width 328 height 358
drag, startPoint x: 646, startPoint y: 288, endPoint x: 696, endPoint y: 286, distance: 51.0
click at [696, 286] on textarea "I would rather choose to live in a big city. If we live in a big city, we can k…" at bounding box center [609, 393] width 328 height 358
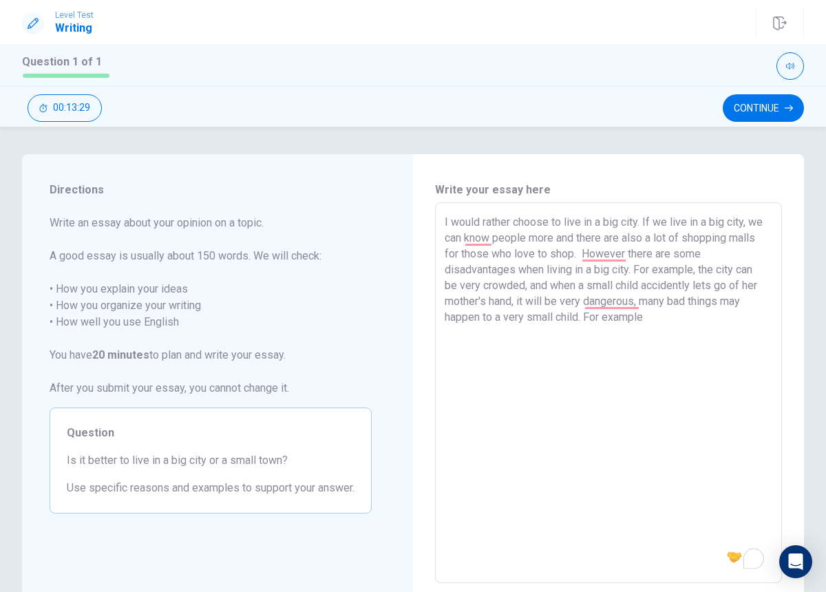
click at [687, 330] on textarea "I would rather choose to live in a big city. If we live in a big city, we can k…" at bounding box center [609, 393] width 328 height 358
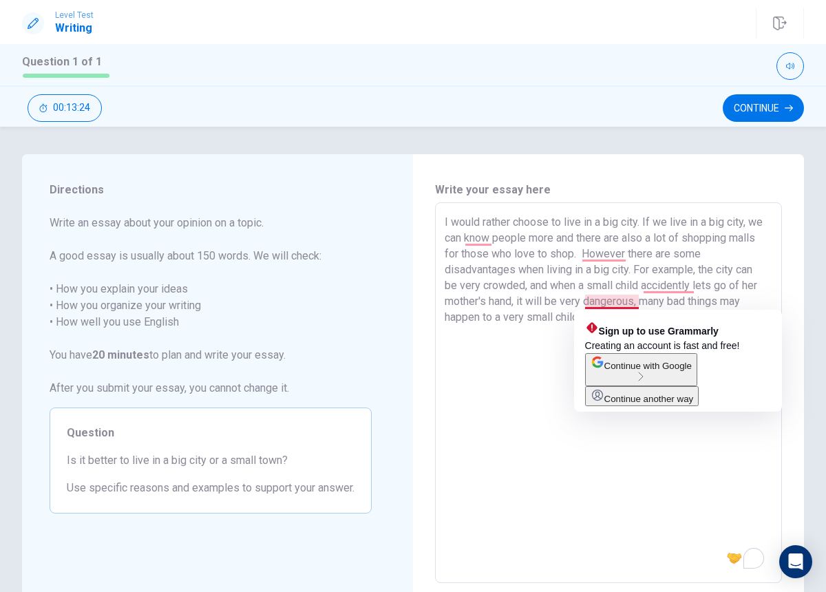
click at [634, 300] on textarea "I would rather choose to live in a big city. If we live in a big city, we can k…" at bounding box center [609, 393] width 328 height 358
click at [480, 409] on textarea "I would rather choose to live in a big city. If we live in a big city, we can k…" at bounding box center [609, 393] width 328 height 358
click at [592, 304] on textarea "I would rather choose to live in a big city. If we live in a big city, we can k…" at bounding box center [609, 393] width 328 height 358
drag, startPoint x: 582, startPoint y: 304, endPoint x: 599, endPoint y: 303, distance: 17.2
click at [599, 303] on textarea "I would rather choose to live in a big city. If we live in a big city, we can k…" at bounding box center [609, 393] width 328 height 358
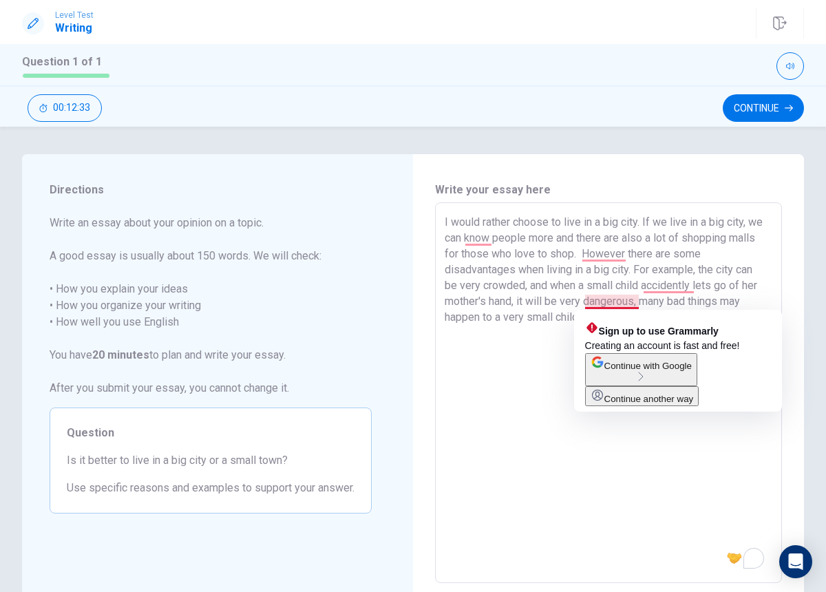
click at [599, 303] on textarea "I would rather choose to live in a big city. If we live in a big city, we can k…" at bounding box center [609, 393] width 328 height 358
click at [582, 303] on textarea "I would rather choose to live in a big city. If we live in a big city, we can k…" at bounding box center [609, 393] width 328 height 358
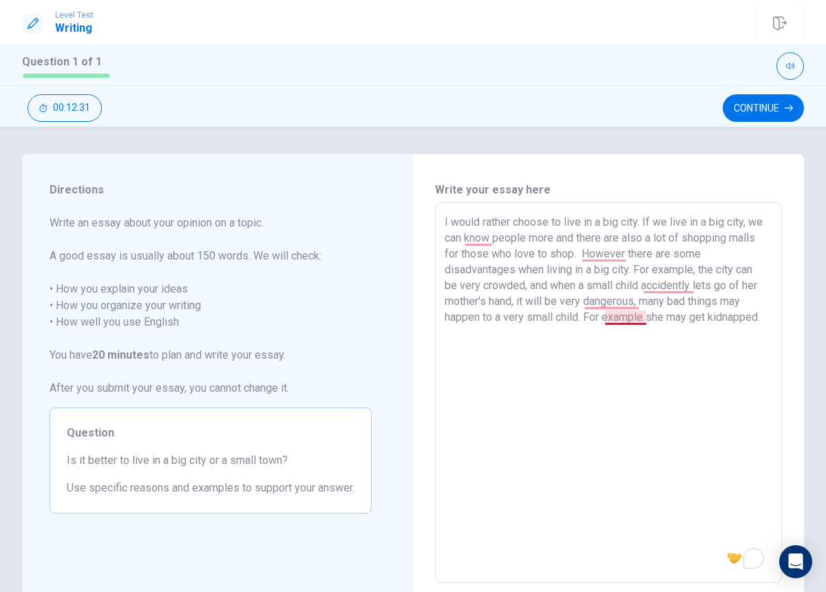
click at [610, 322] on textarea "I would rather choose to live in a big city. If we live in a big city, we can k…" at bounding box center [609, 393] width 328 height 358
click at [651, 316] on textarea "I would rather choose to live in a big city. If we live in a big city, we can k…" at bounding box center [609, 393] width 328 height 358
click at [647, 315] on textarea "I would rather choose to live in a big city. If we live in a big city, we can k…" at bounding box center [609, 393] width 328 height 358
click at [586, 340] on textarea "I would rather choose to live in a big city. If we live in a big city, we can k…" at bounding box center [609, 393] width 328 height 358
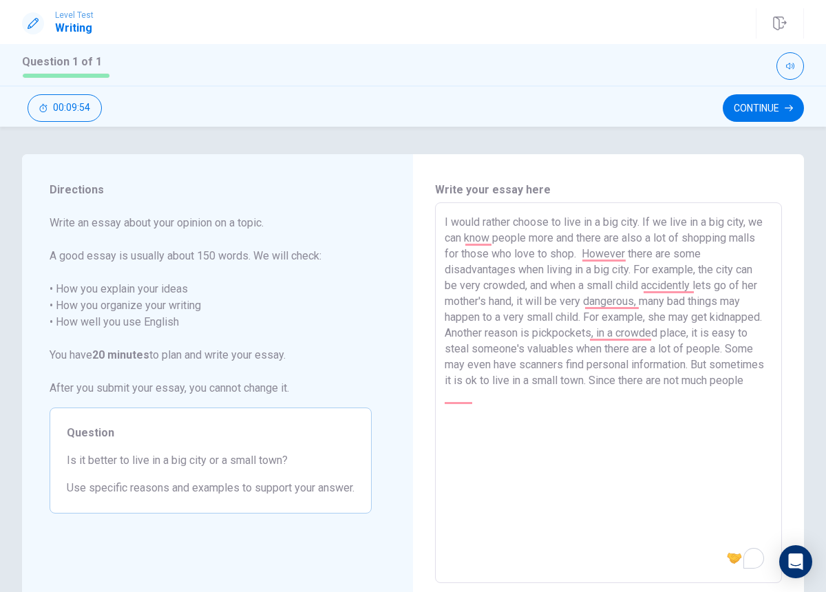
click at [576, 253] on textarea "I would rather choose to live in a big city. If we live in a big city, we can k…" at bounding box center [609, 393] width 328 height 358
click at [450, 410] on textarea "I would rather choose to live in a big city. If we live in a big city, we can k…" at bounding box center [609, 393] width 328 height 358
click at [456, 401] on textarea "I would rather choose to live in a big city. If we live in a big city, we can k…" at bounding box center [609, 393] width 328 height 358
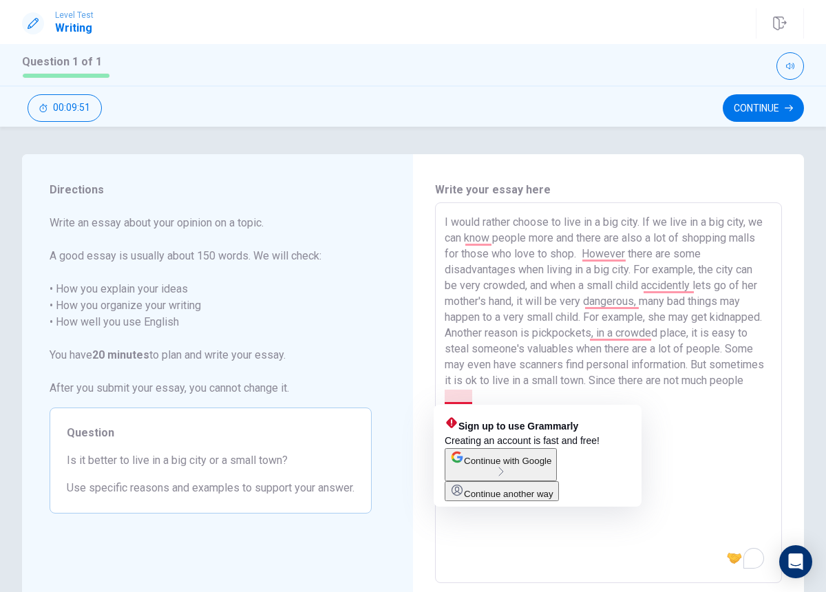
drag, startPoint x: 473, startPoint y: 398, endPoint x: 447, endPoint y: 395, distance: 26.3
click at [447, 395] on textarea "I would rather choose to live in a big city. If we live in a big city, we can k…" at bounding box center [609, 393] width 328 height 358
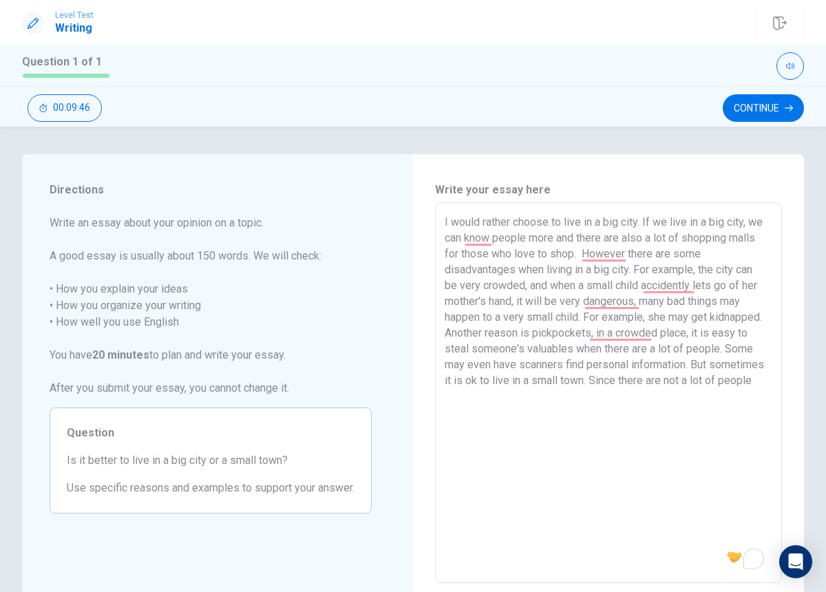
click at [558, 411] on textarea "I would rather choose to live in a big city. If we live in a big city, we can k…" at bounding box center [609, 393] width 328 height 358
click at [577, 255] on textarea "I would rather choose to live in a big city. If we live in a big city, we can k…" at bounding box center [609, 393] width 328 height 358
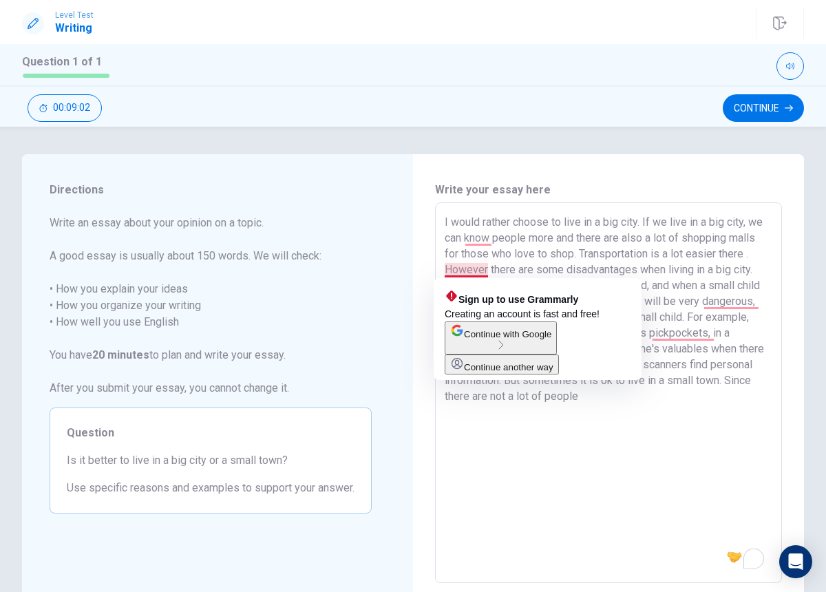
drag, startPoint x: 490, startPoint y: 270, endPoint x: 443, endPoint y: 272, distance: 46.8
click at [443, 272] on div "I would rather choose to live in a big city. If we live in a big city, we can k…" at bounding box center [608, 392] width 347 height 381
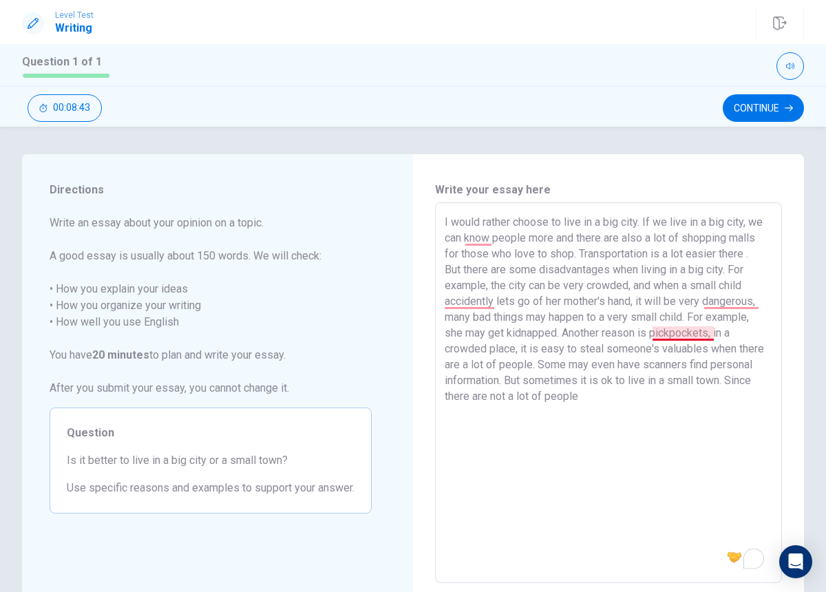
drag, startPoint x: 651, startPoint y: 336, endPoint x: 712, endPoint y: 333, distance: 61.3
click at [712, 333] on textarea "I would rather choose to live in a big city. If we live in a big city, we can k…" at bounding box center [609, 393] width 328 height 358
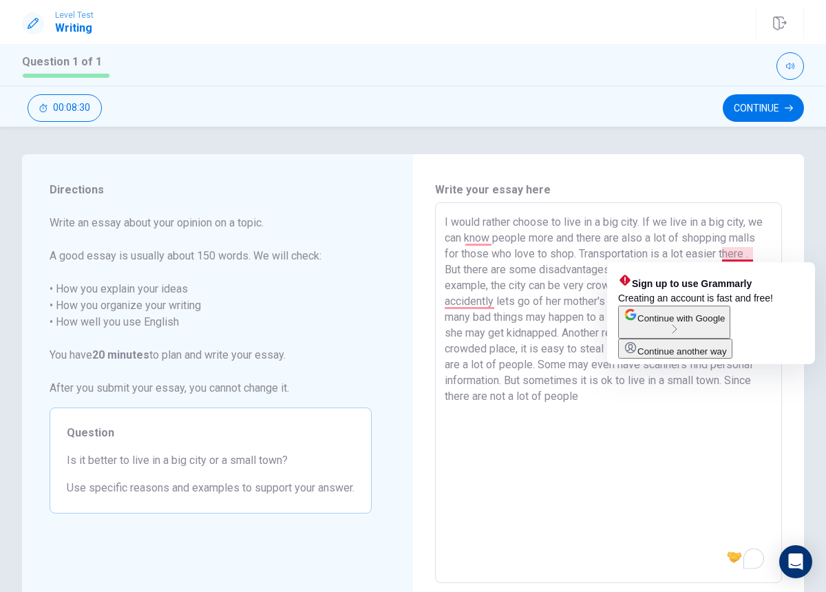
drag, startPoint x: 720, startPoint y: 253, endPoint x: 749, endPoint y: 252, distance: 28.9
click at [749, 252] on textarea "I would rather choose to live in a big city. If we live in a big city, we can k…" at bounding box center [609, 393] width 328 height 358
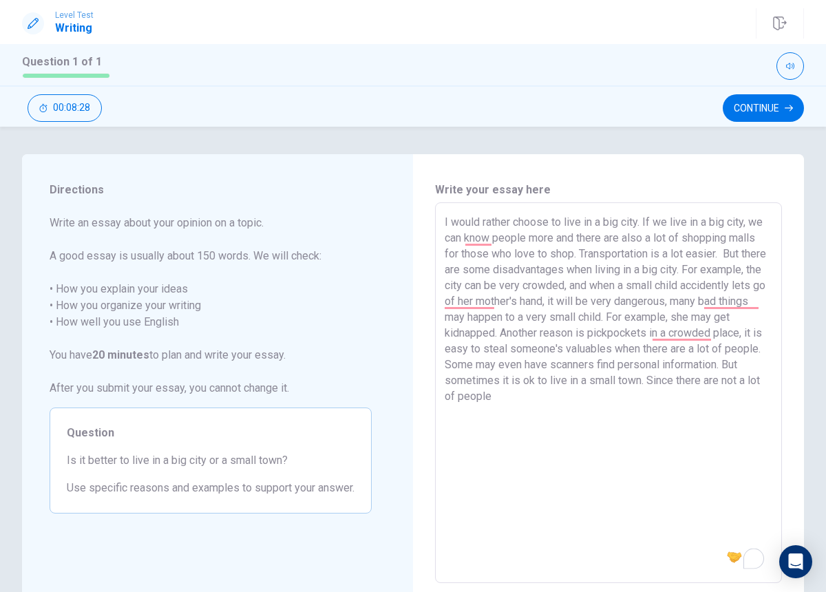
click at [610, 405] on textarea "I would rather choose to live in a big city. If we live in a big city, we can k…" at bounding box center [609, 393] width 328 height 358
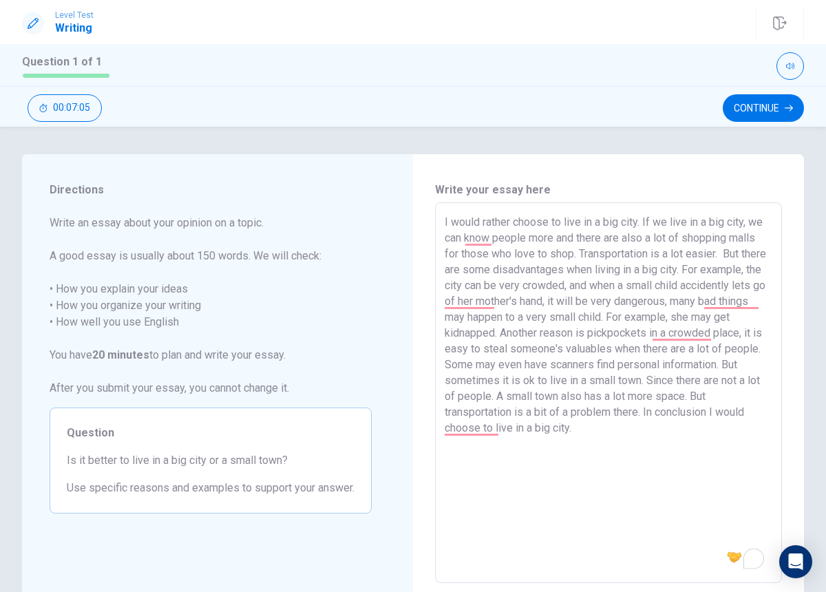
click at [488, 432] on textarea "I would rather choose to live in a big city. If we live in a big city, we can k…" at bounding box center [609, 393] width 328 height 358
click at [692, 433] on textarea "I would rather choose to live in a big city. If we live in a big city, we can k…" at bounding box center [609, 393] width 328 height 358
drag, startPoint x: 491, startPoint y: 435, endPoint x: 469, endPoint y: 435, distance: 22.0
click at [469, 435] on textarea "I would rather choose to live in a big city. If we live in a big city, we can k…" at bounding box center [609, 393] width 328 height 358
drag, startPoint x: 500, startPoint y: 429, endPoint x: 700, endPoint y: 409, distance: 200.6
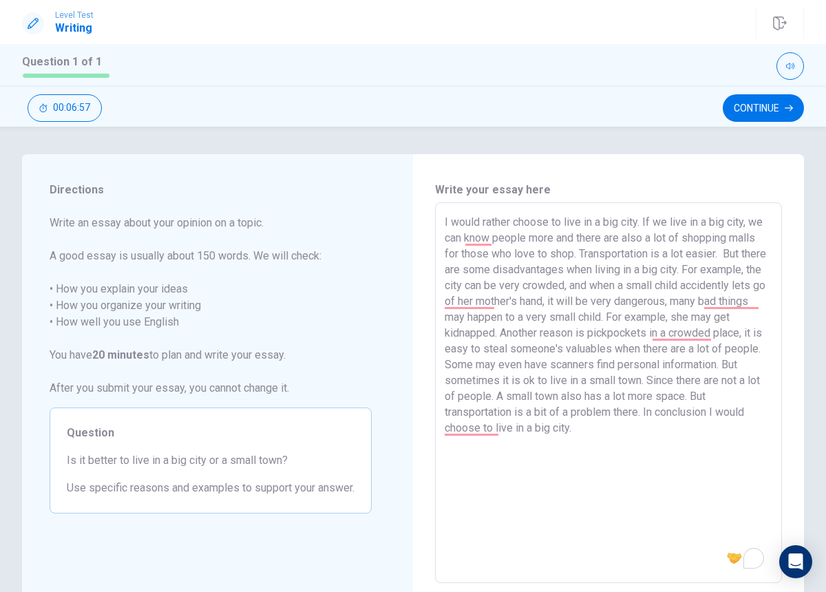
click at [700, 409] on textarea "I would rather choose to live in a big city. If we live in a big city, we can k…" at bounding box center [609, 393] width 328 height 358
click at [711, 416] on textarea "I would rather choose to live in a big city. If we live in a big city, we can k…" at bounding box center [609, 393] width 328 height 358
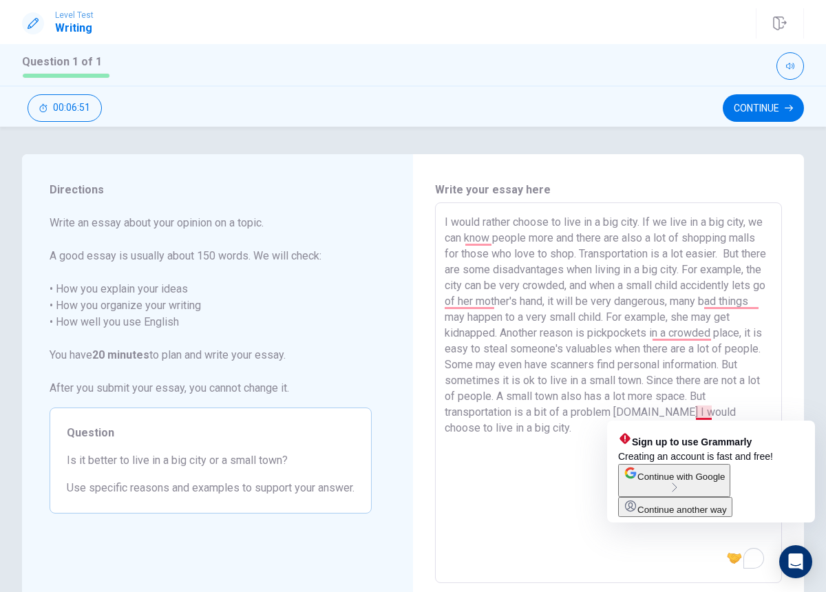
click at [719, 414] on textarea "I would rather choose to live in a big city. If we live in a big city, we can k…" at bounding box center [609, 393] width 328 height 358
click at [714, 414] on textarea "I would rather choose to live in a big city. If we live in a big city, we can k…" at bounding box center [609, 393] width 328 height 358
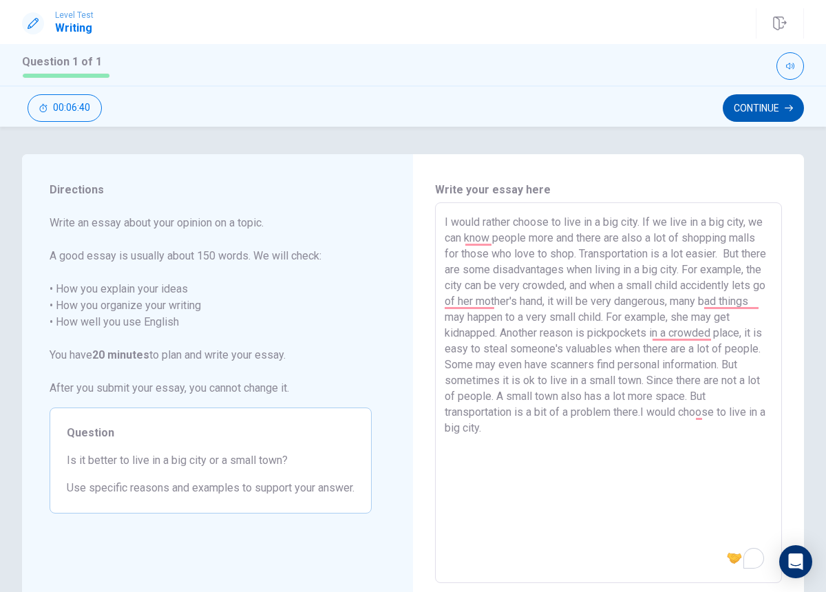
click at [785, 104] on icon "button" at bounding box center [789, 108] width 8 height 8
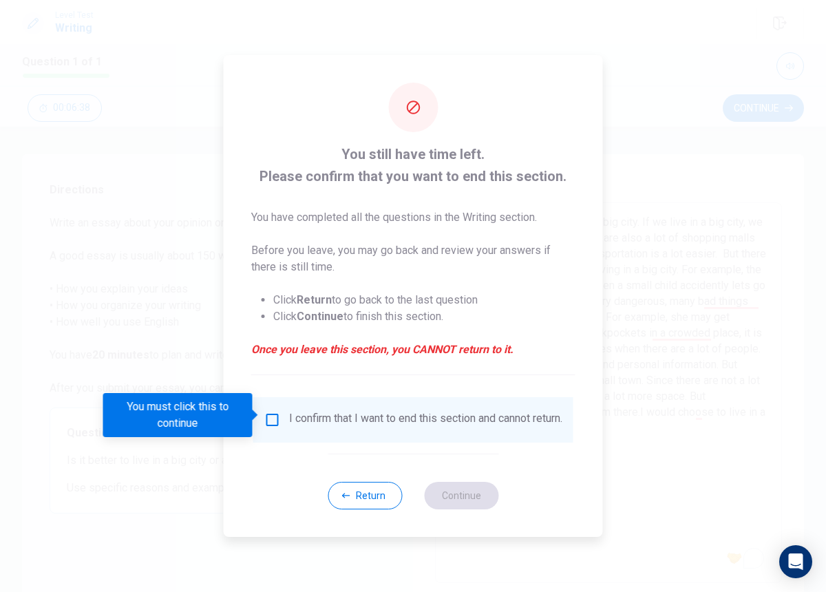
click at [266, 414] on input "You must click this to continue" at bounding box center [272, 420] width 17 height 17
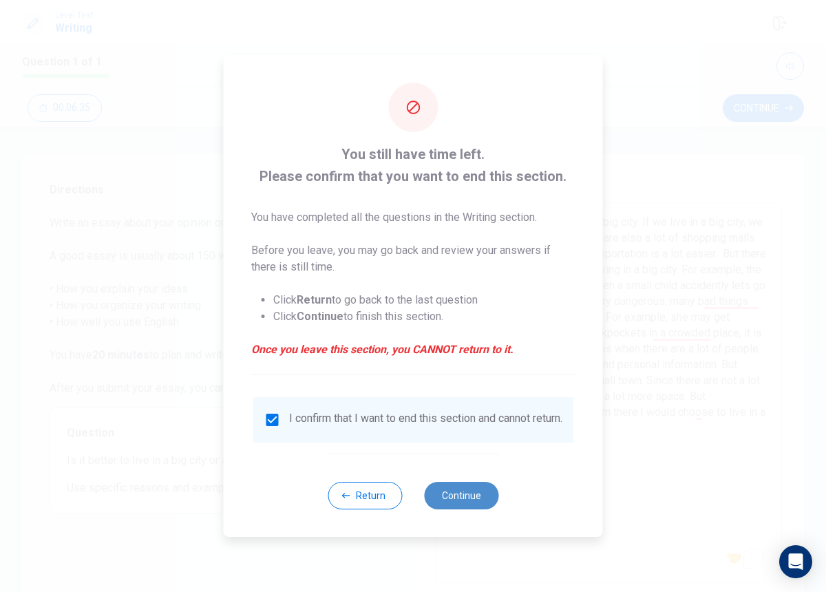
click at [445, 504] on button "Continue" at bounding box center [461, 496] width 74 height 28
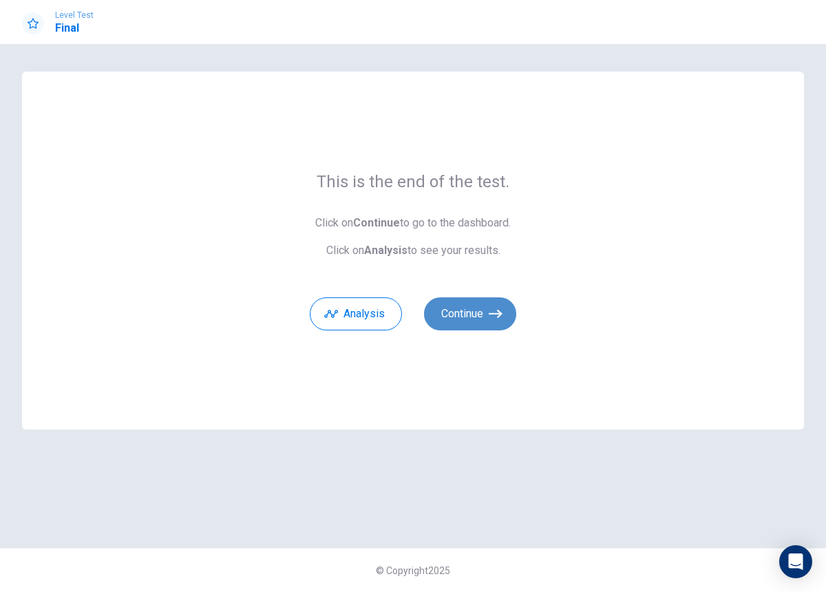
click at [489, 326] on button "Continue" at bounding box center [470, 313] width 92 height 33
